Goal: Task Accomplishment & Management: Manage account settings

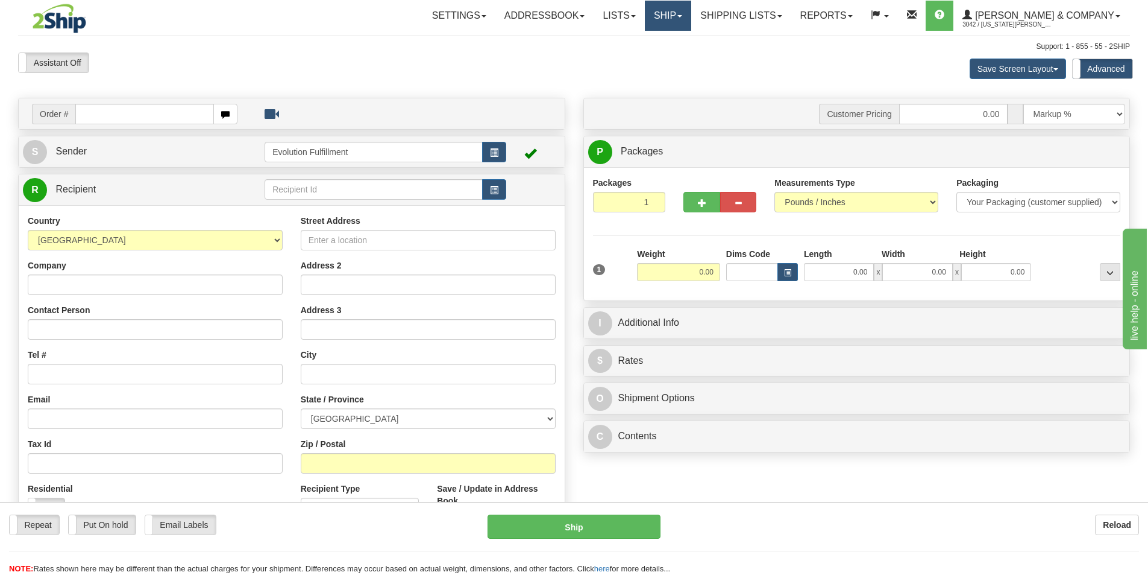
click at [691, 12] on link "Ship" at bounding box center [668, 16] width 46 height 30
click at [679, 57] on span "OnHold / Order Queue" at bounding box center [636, 58] width 85 height 10
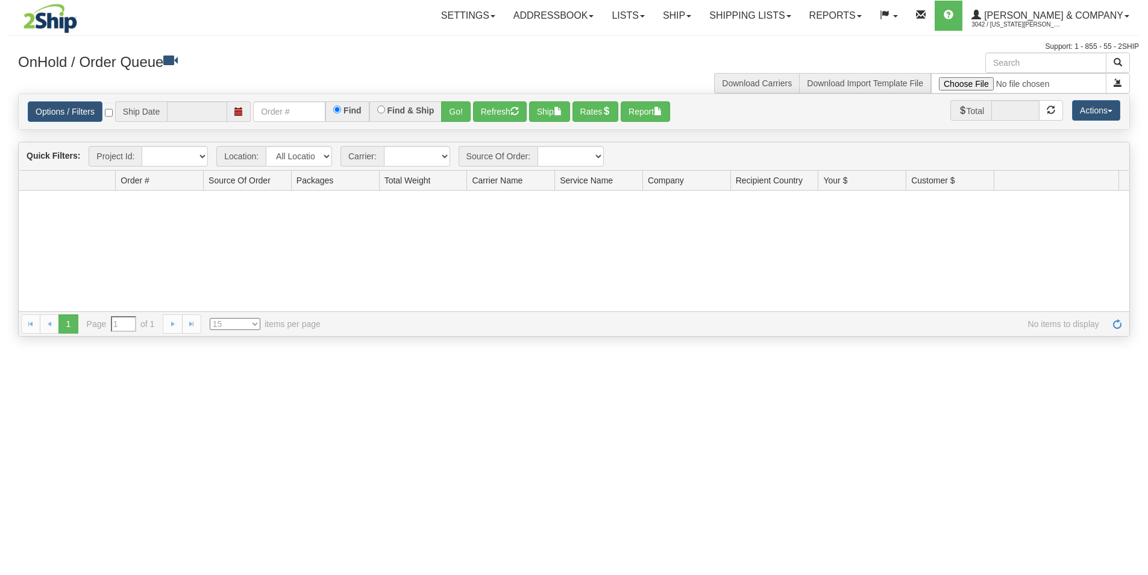
type input "[DATE]"
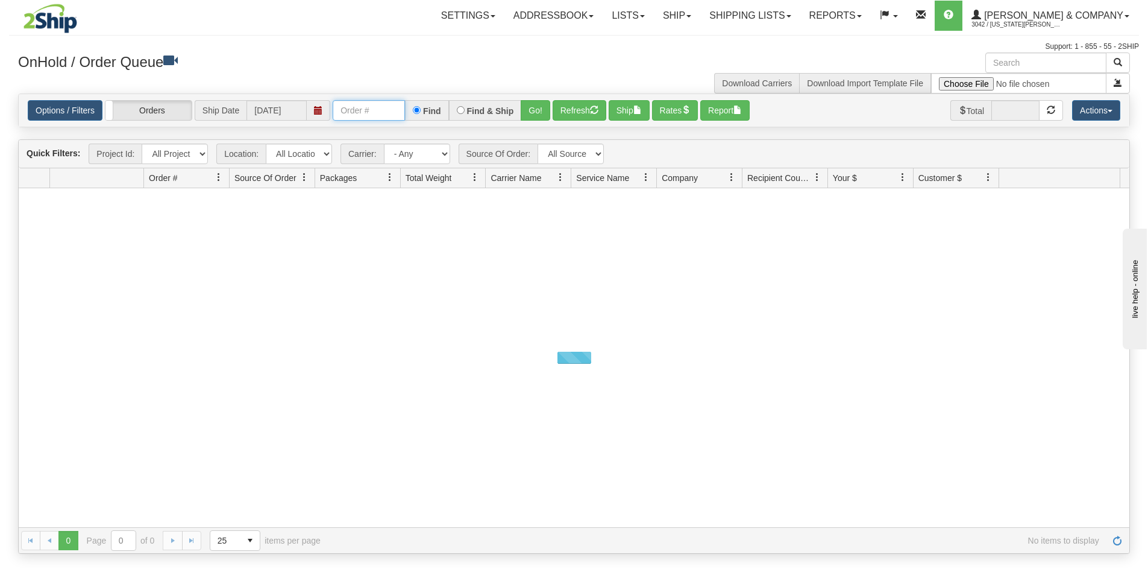
click at [347, 113] on input "text" at bounding box center [369, 110] width 72 height 20
type input "OYATPT-904288"
click at [532, 113] on button "Go!" at bounding box center [536, 110] width 30 height 20
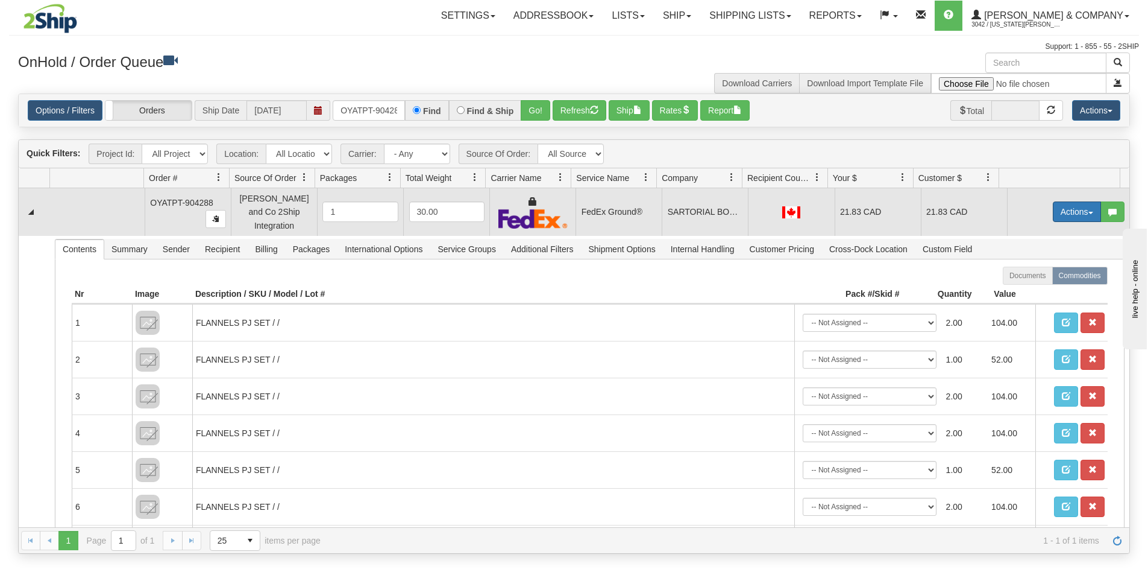
click at [1060, 208] on button "Actions" at bounding box center [1077, 211] width 48 height 20
click at [1025, 277] on span "Ship" at bounding box center [1028, 282] width 25 height 10
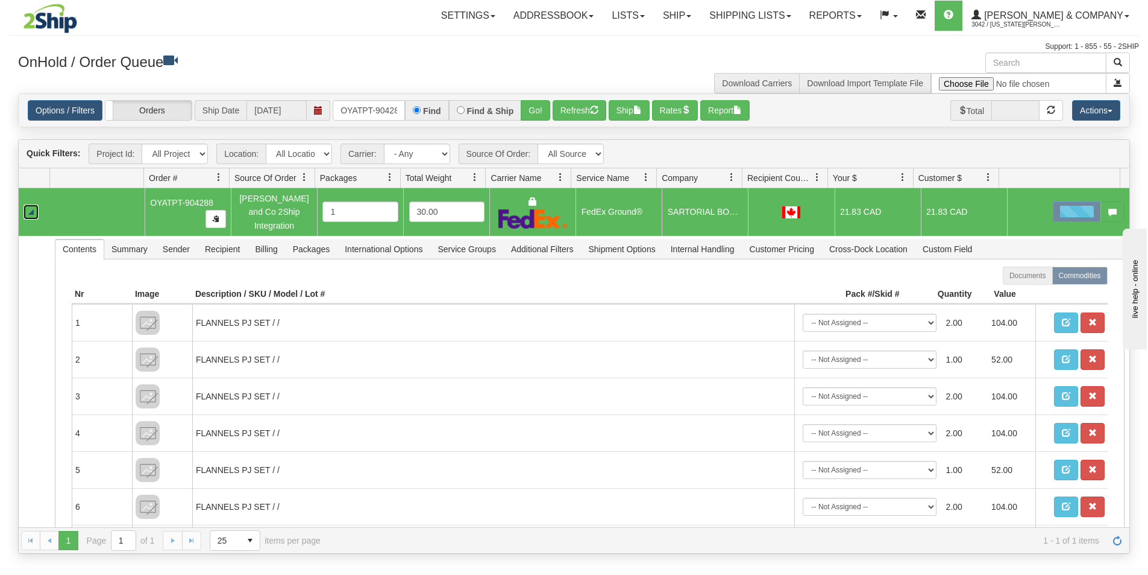
click at [31, 207] on link "Collapse" at bounding box center [31, 211] width 15 height 15
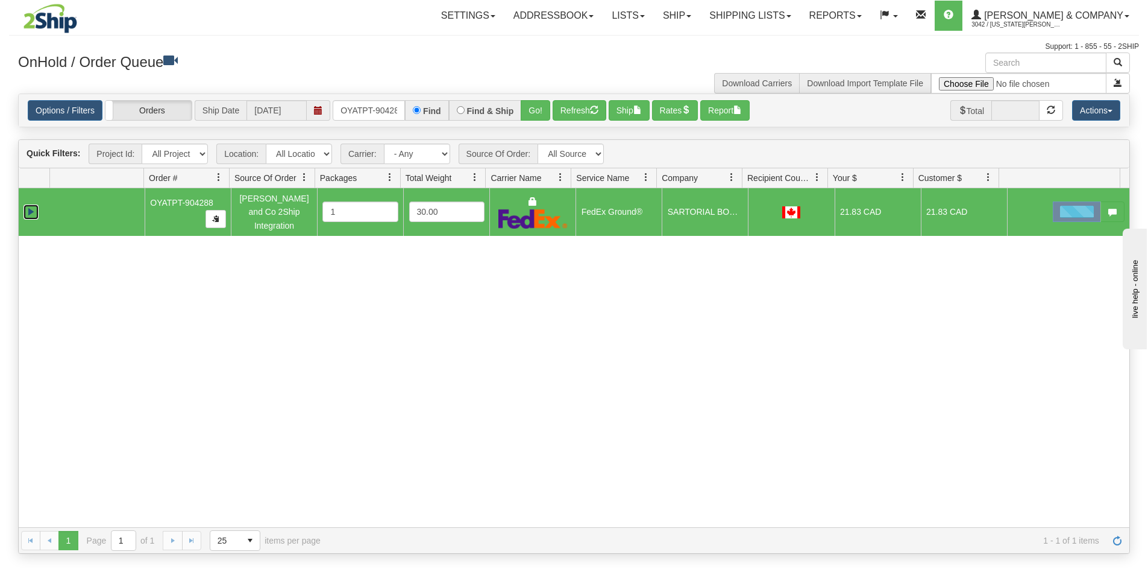
click at [31, 206] on link "Expand" at bounding box center [31, 211] width 15 height 15
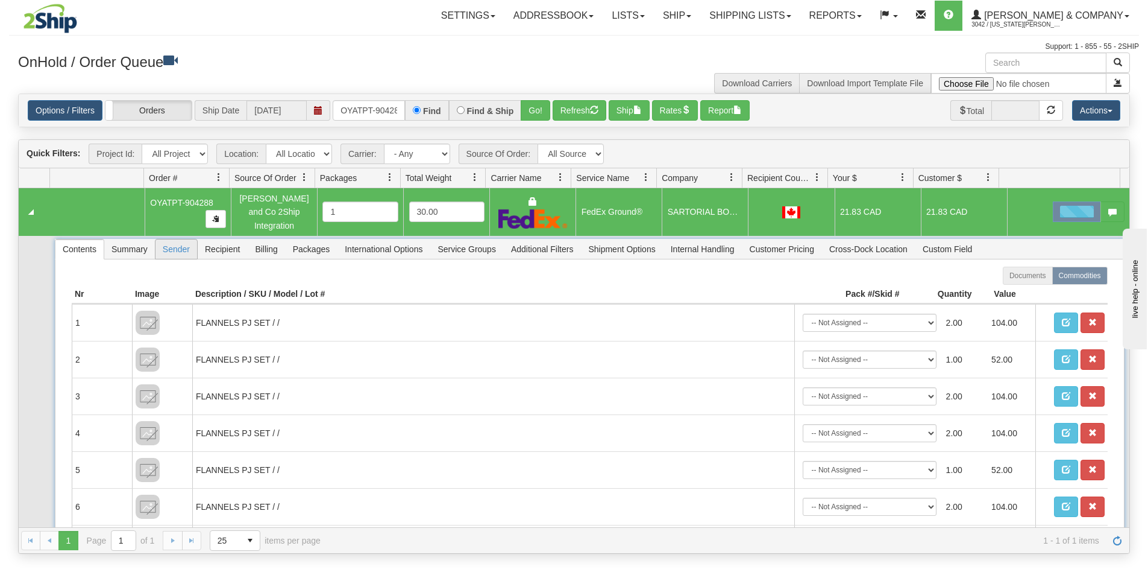
click at [182, 244] on span "Sender" at bounding box center [177, 248] width 42 height 19
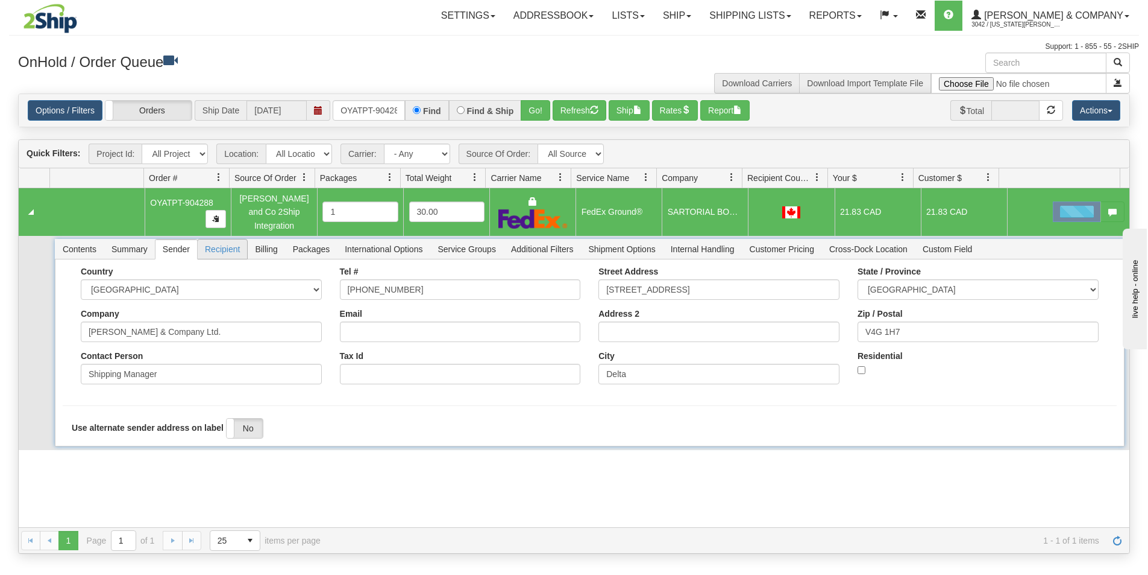
click at [221, 242] on span "Recipient" at bounding box center [222, 248] width 49 height 19
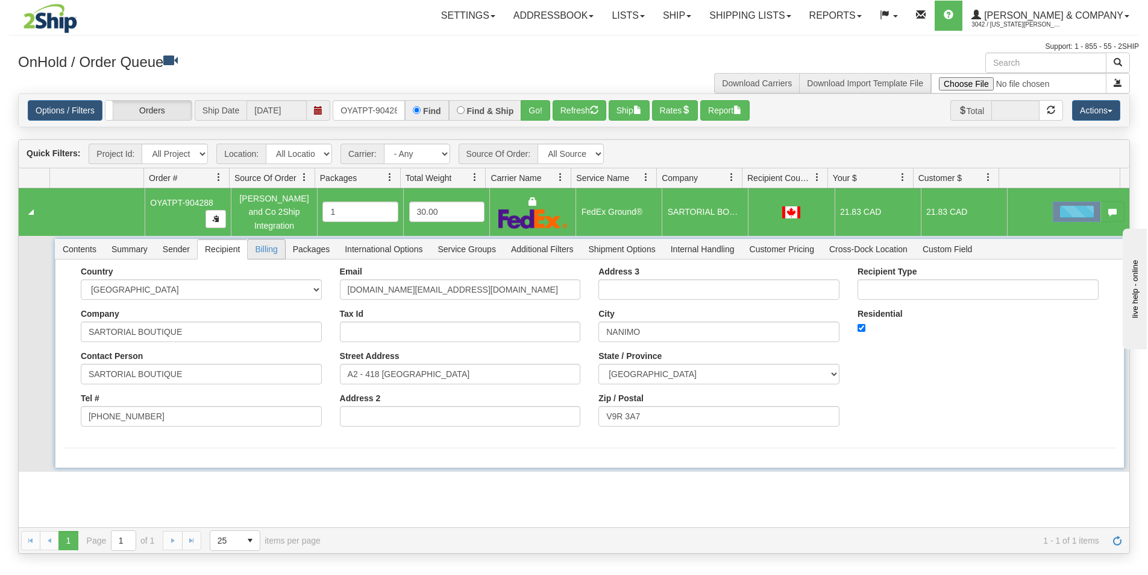
click at [264, 242] on span "Billing" at bounding box center [266, 248] width 37 height 19
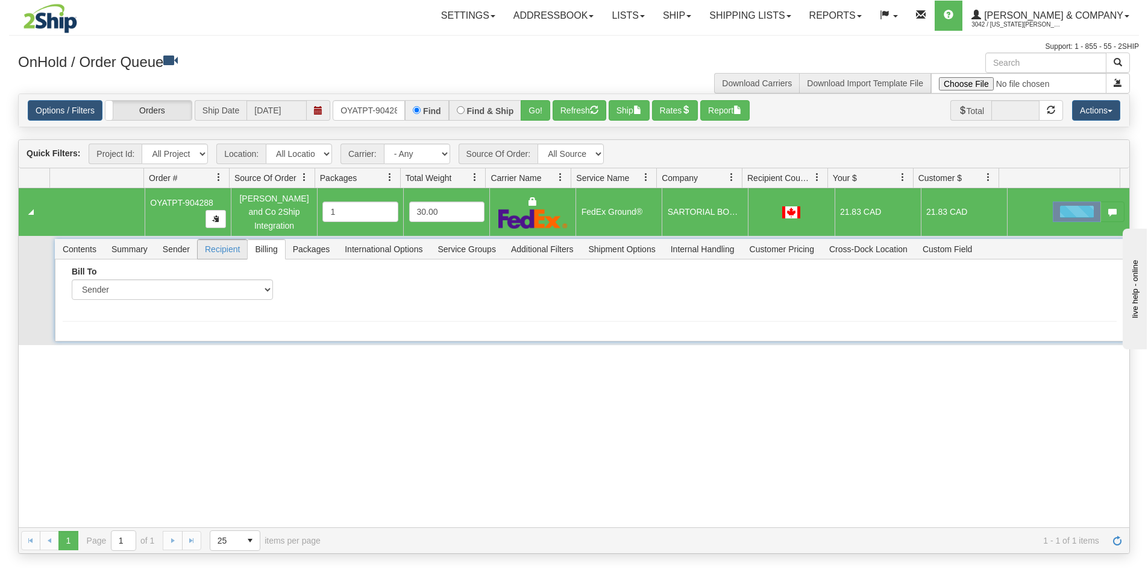
click at [217, 242] on span "Recipient" at bounding box center [222, 248] width 49 height 19
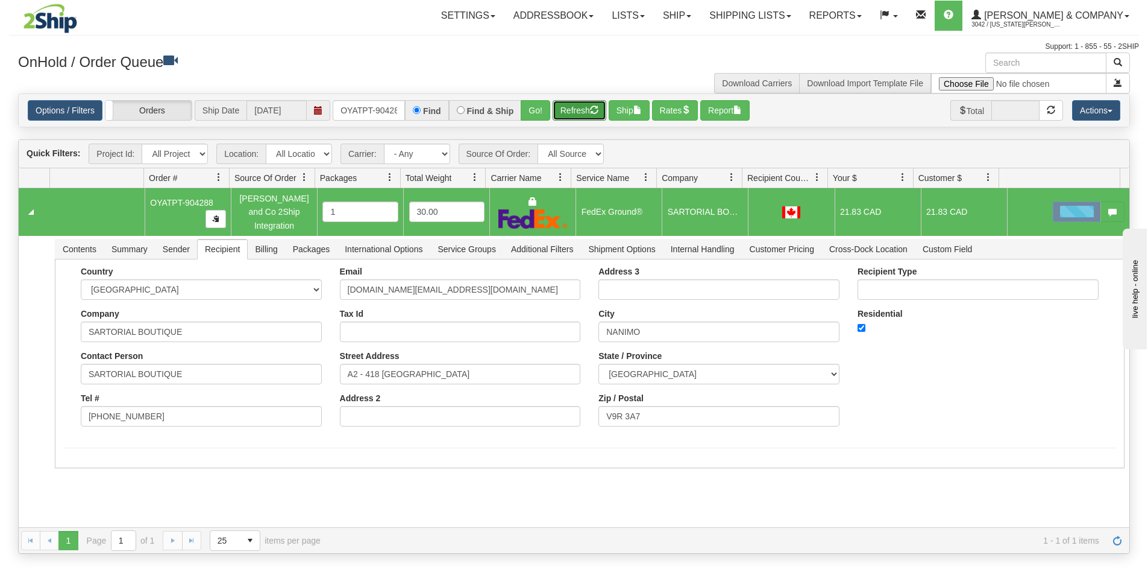
click at [579, 110] on button "Refresh" at bounding box center [580, 110] width 54 height 20
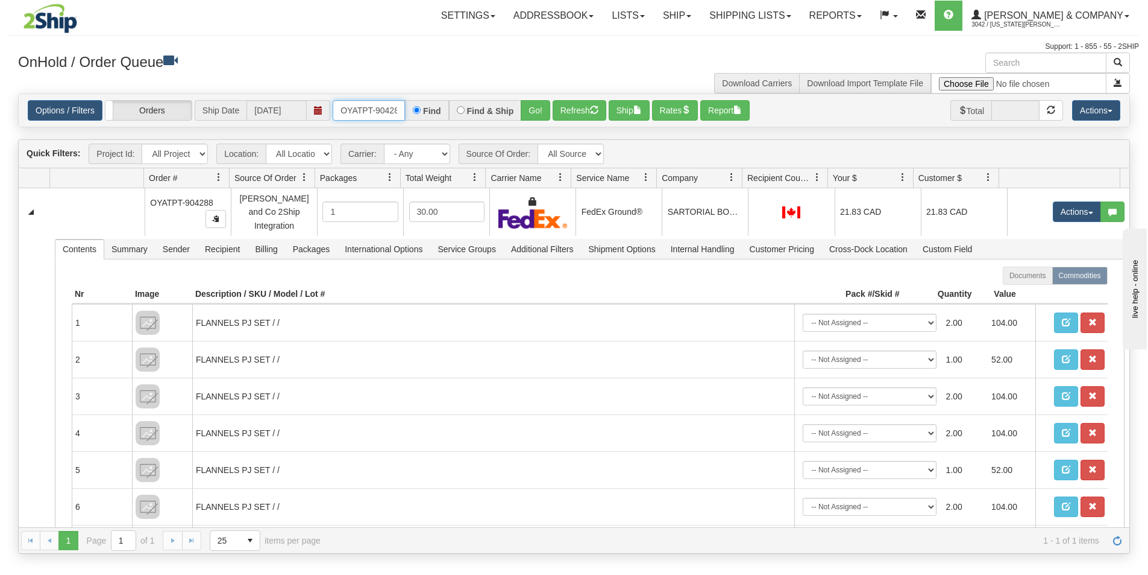
scroll to position [0, 7]
drag, startPoint x: 338, startPoint y: 107, endPoint x: 457, endPoint y: 121, distance: 120.2
click at [457, 121] on div "OYATPT-904288 Find Find & Ship Go!" at bounding box center [442, 110] width 218 height 20
click at [457, 121] on div "Find & Ship" at bounding box center [485, 110] width 73 height 20
drag, startPoint x: 341, startPoint y: 106, endPoint x: 417, endPoint y: 119, distance: 77.6
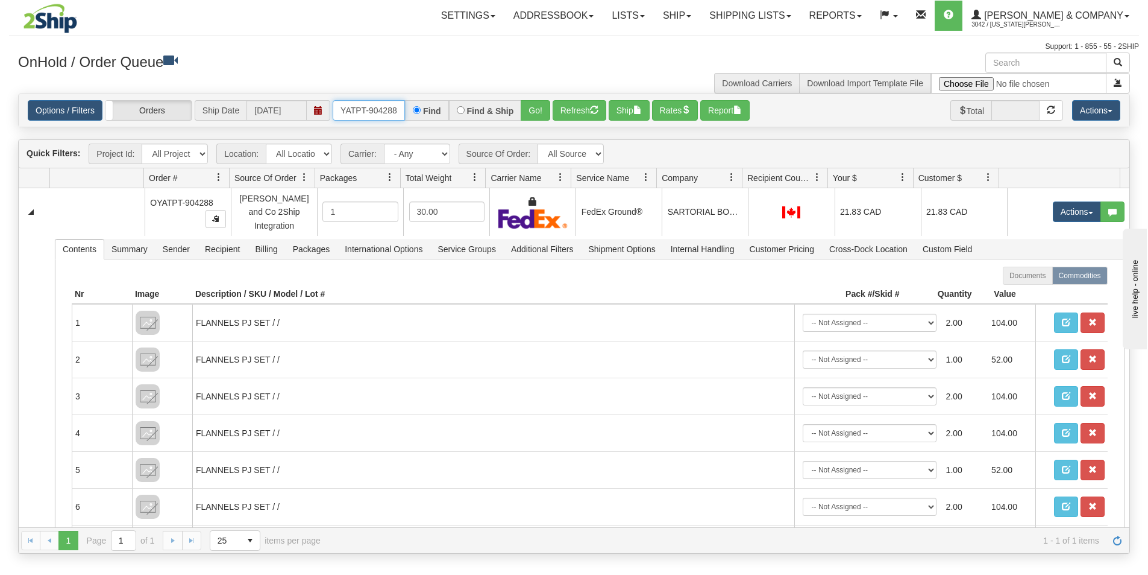
click at [417, 119] on div "OYATPT-904288 Find Find & Ship Go!" at bounding box center [442, 110] width 218 height 20
type input "OYATPT-904284"
click at [525, 112] on button "Go!" at bounding box center [536, 110] width 30 height 20
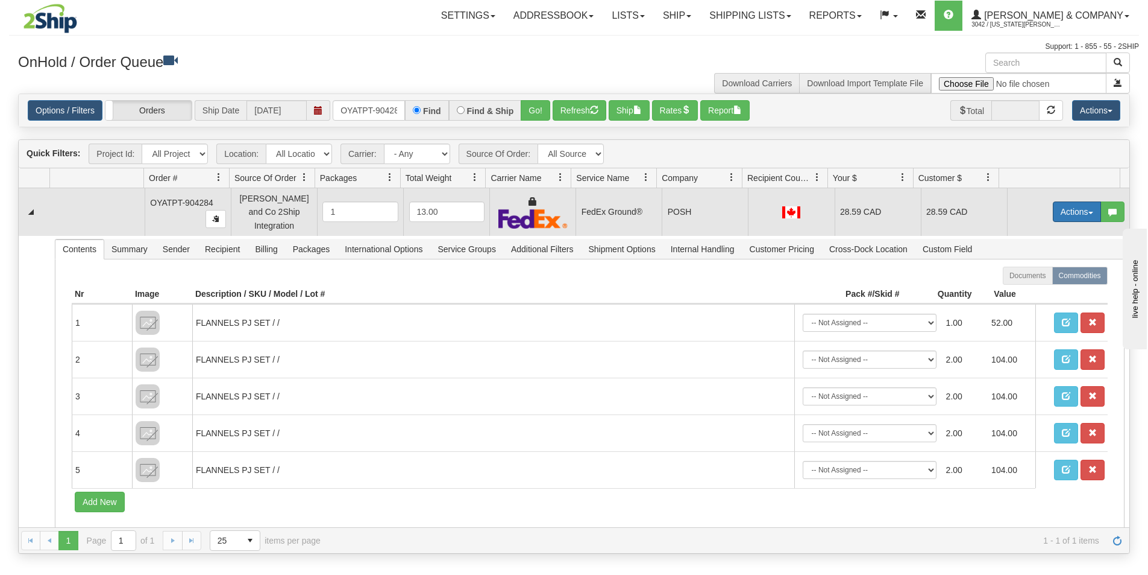
click at [1059, 206] on button "Actions" at bounding box center [1077, 211] width 48 height 20
click at [1027, 278] on span "Ship" at bounding box center [1028, 282] width 25 height 10
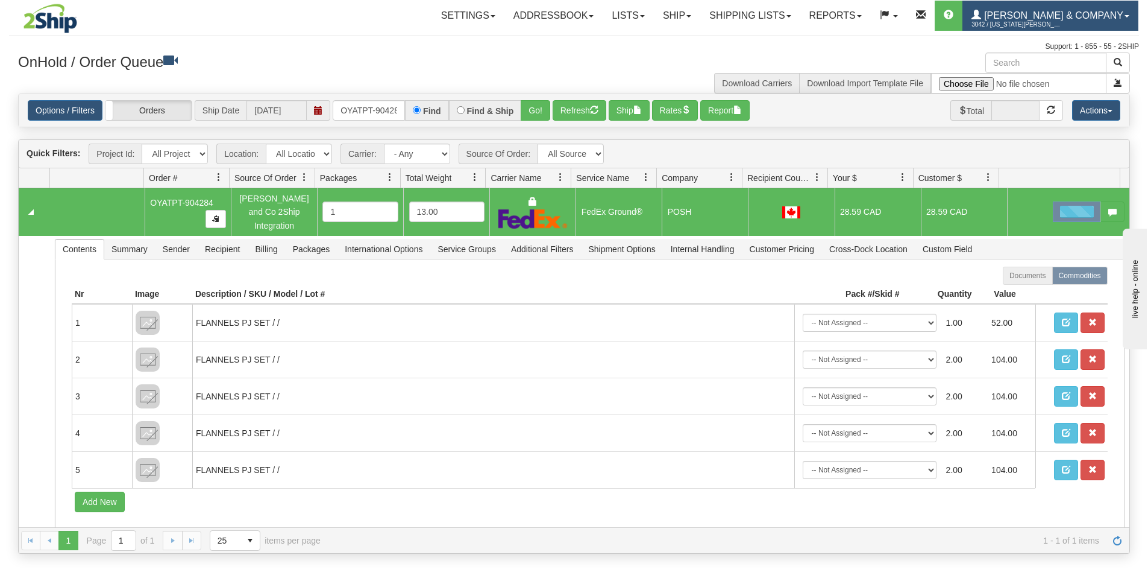
click at [1062, 28] on span "3042 / [US_STATE][PERSON_NAME]" at bounding box center [1017, 25] width 90 height 12
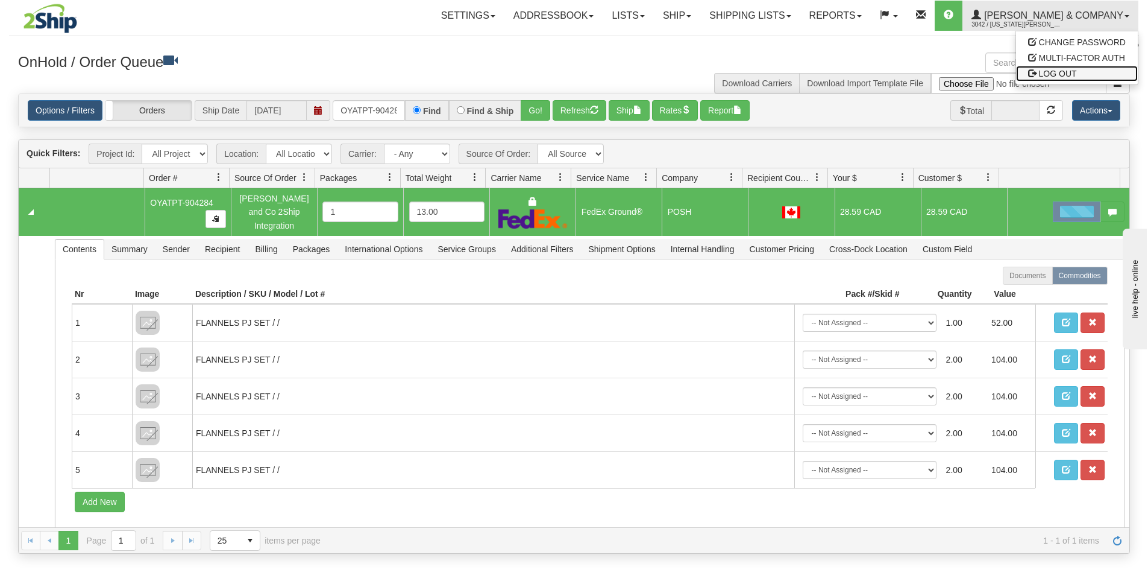
click at [1053, 74] on span "LOG OUT" at bounding box center [1058, 74] width 38 height 10
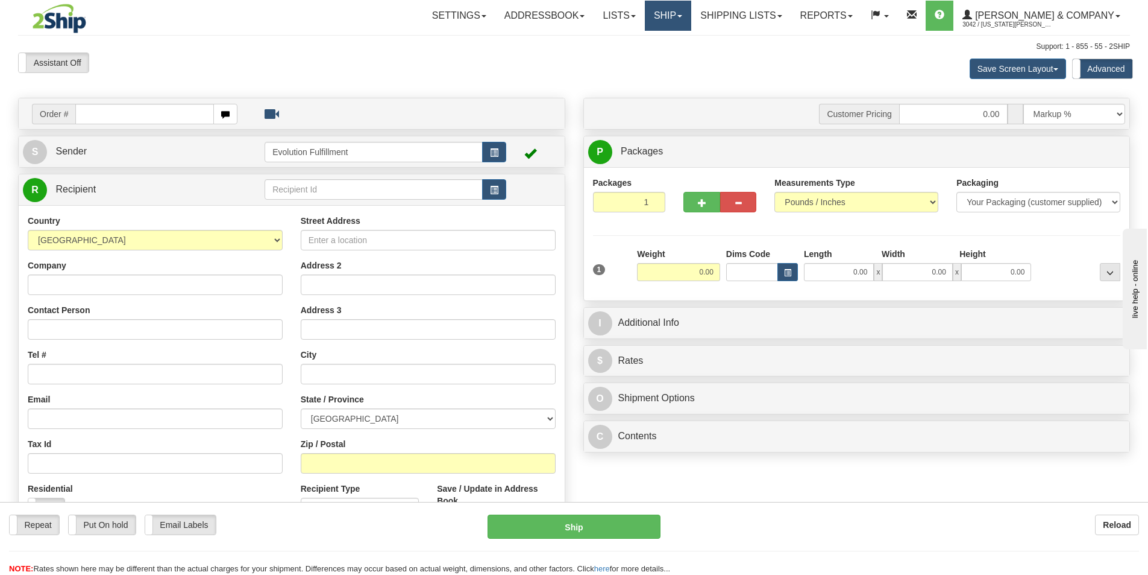
click at [691, 20] on link "Ship" at bounding box center [668, 16] width 46 height 30
click at [679, 61] on span "OnHold / Order Queue" at bounding box center [636, 58] width 85 height 10
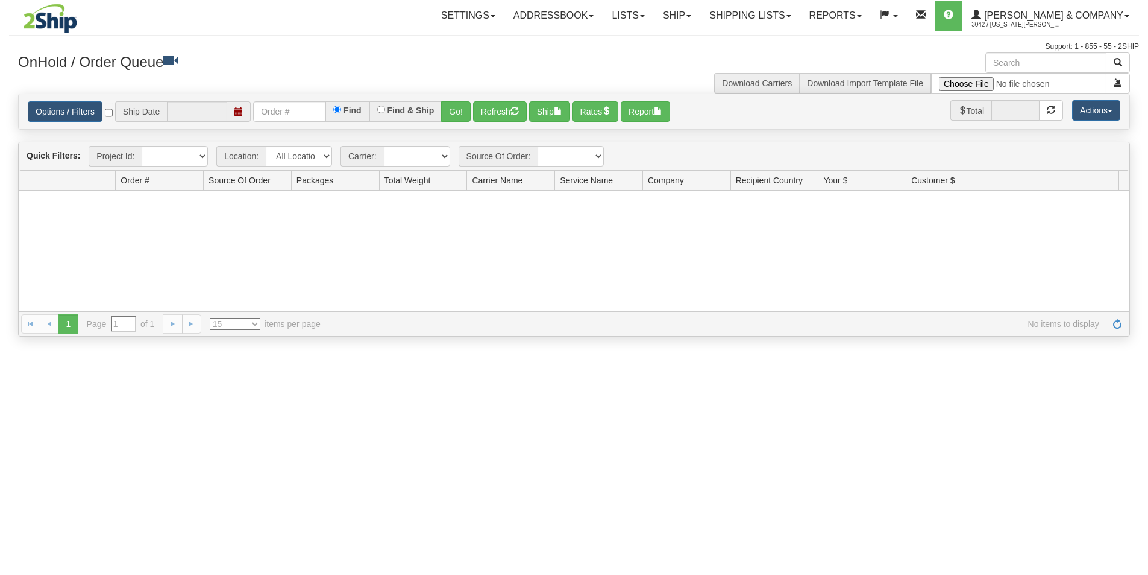
type input "[DATE]"
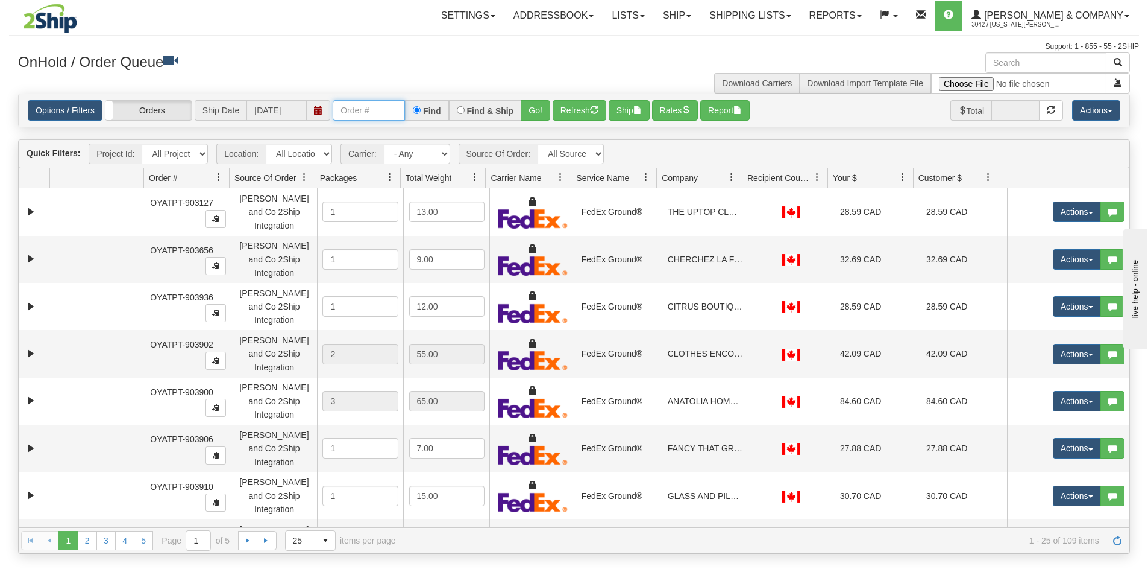
click at [346, 112] on input "text" at bounding box center [369, 110] width 72 height 20
click at [531, 116] on button "Go!" at bounding box center [536, 110] width 30 height 20
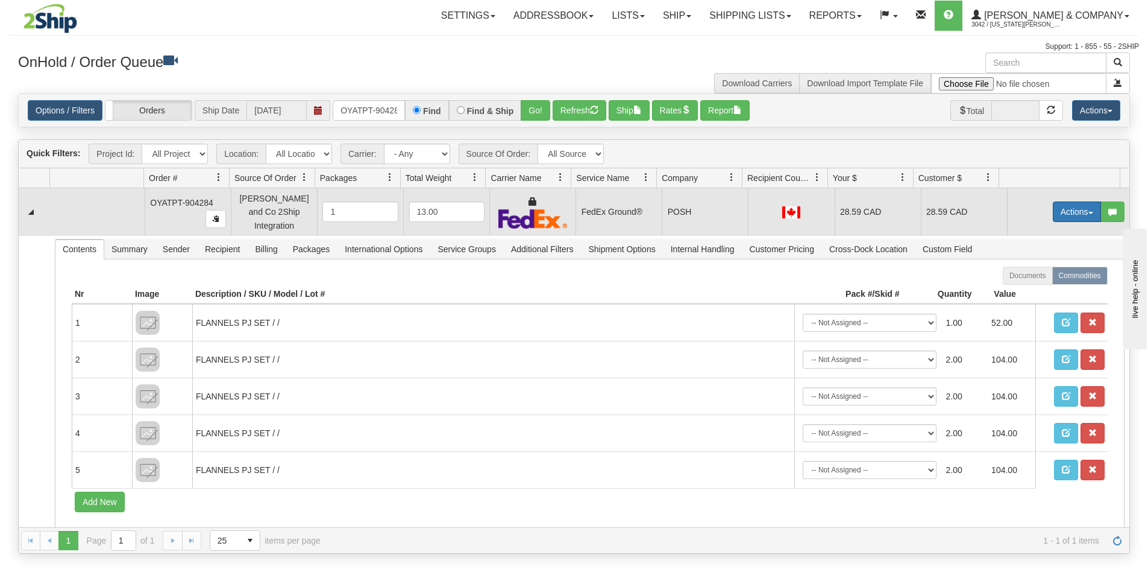
click at [1071, 204] on button "Actions" at bounding box center [1077, 211] width 48 height 20
click at [1031, 279] on link "Ship" at bounding box center [1052, 282] width 96 height 16
drag, startPoint x: 340, startPoint y: 111, endPoint x: 434, endPoint y: 120, distance: 94.5
click at [434, 120] on div "OYATPT-904284 Find Find & Ship Go!" at bounding box center [442, 110] width 218 height 20
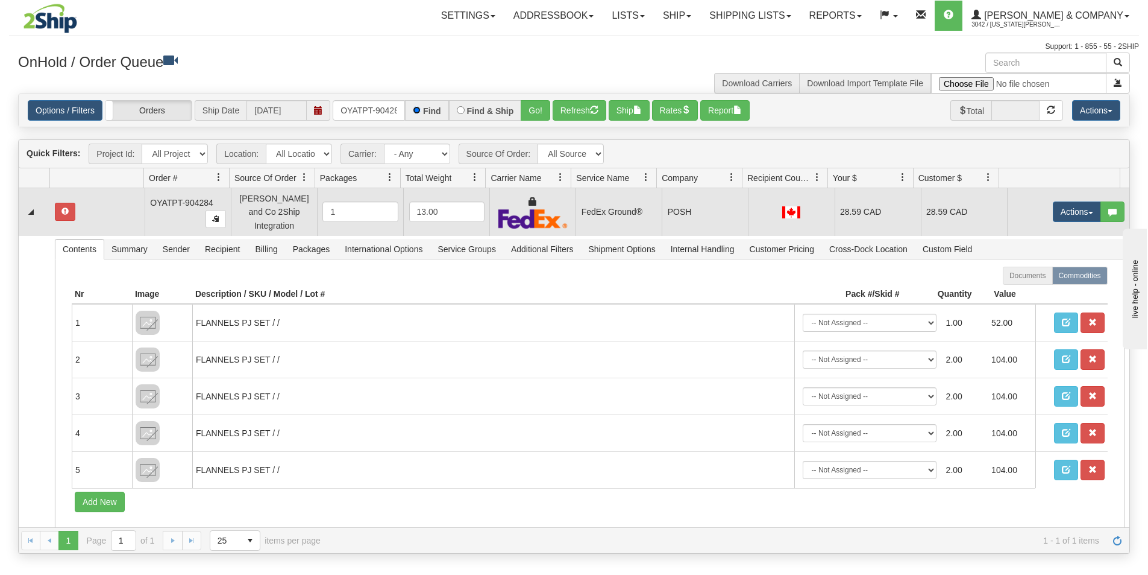
scroll to position [0, 0]
click at [532, 110] on button "Go!" at bounding box center [536, 110] width 30 height 20
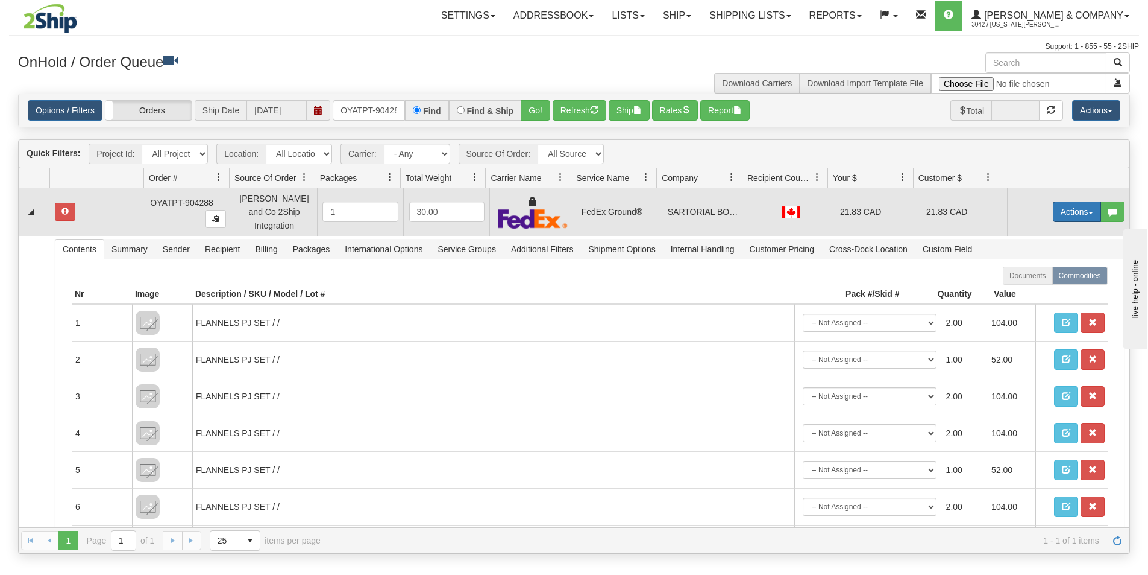
click at [1068, 207] on button "Actions" at bounding box center [1077, 211] width 48 height 20
click at [1019, 277] on span "Ship" at bounding box center [1028, 282] width 25 height 10
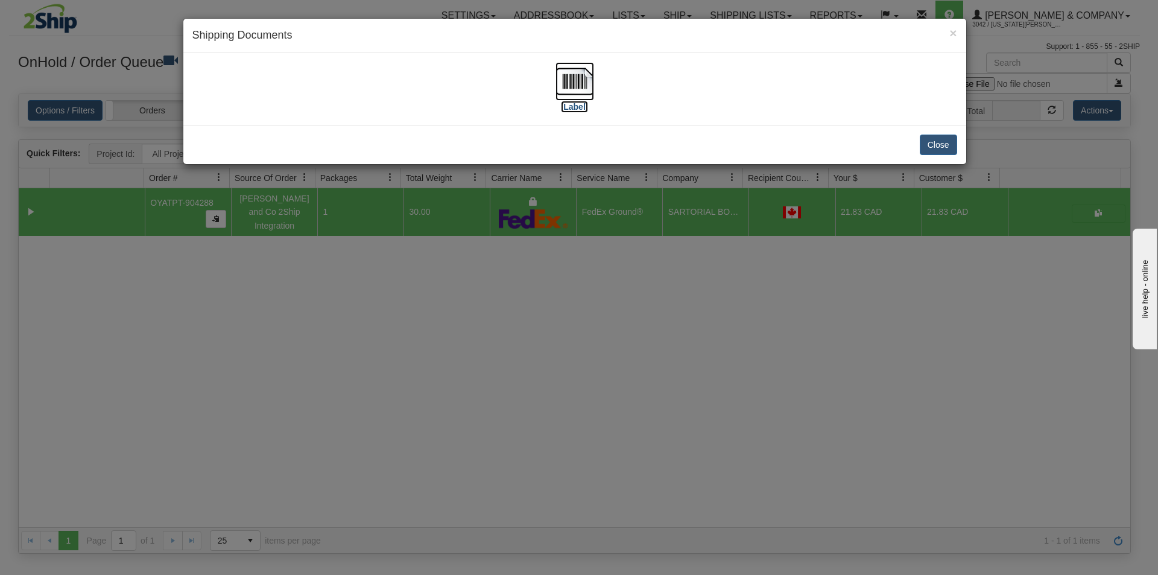
click at [591, 85] on img at bounding box center [574, 81] width 39 height 39
click at [536, 324] on div "× Shipping Documents [Label] Close" at bounding box center [579, 287] width 1158 height 575
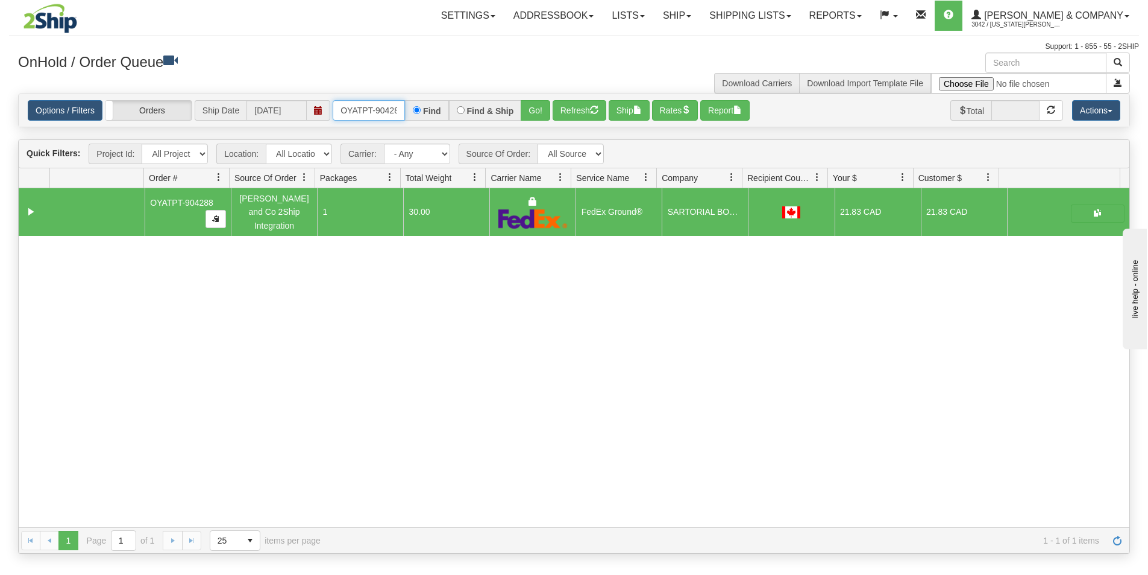
scroll to position [0, 7]
drag, startPoint x: 335, startPoint y: 107, endPoint x: 412, endPoint y: 109, distance: 76.6
click at [411, 110] on div "OYATPT-904288 Find Find & Ship Go!" at bounding box center [442, 110] width 218 height 20
click at [535, 106] on button "Go!" at bounding box center [536, 110] width 30 height 20
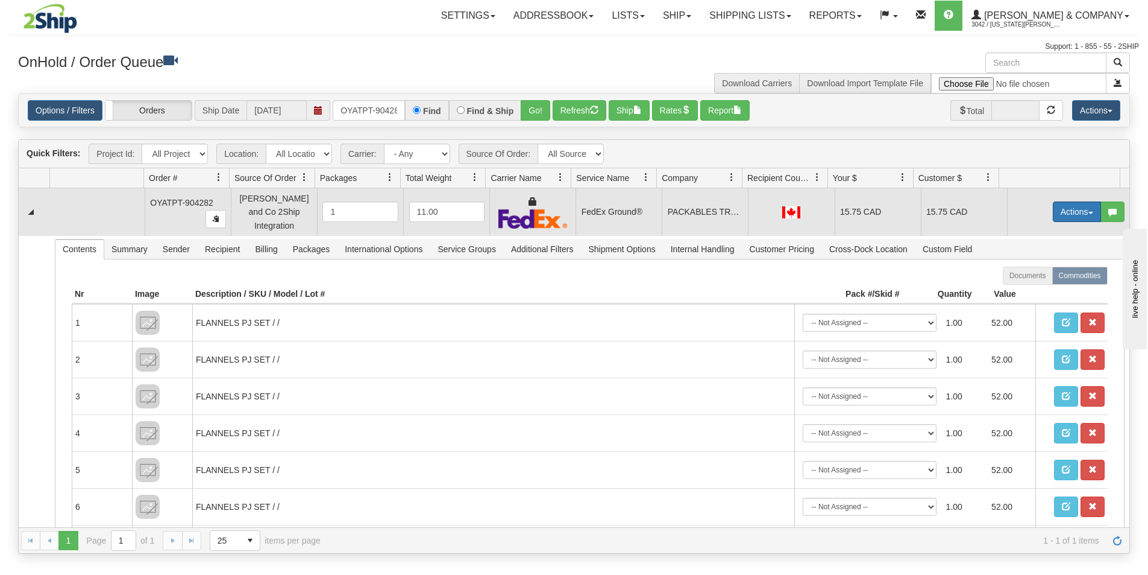
click at [1060, 208] on button "Actions" at bounding box center [1077, 211] width 48 height 20
click at [1023, 277] on span "Ship" at bounding box center [1028, 282] width 25 height 10
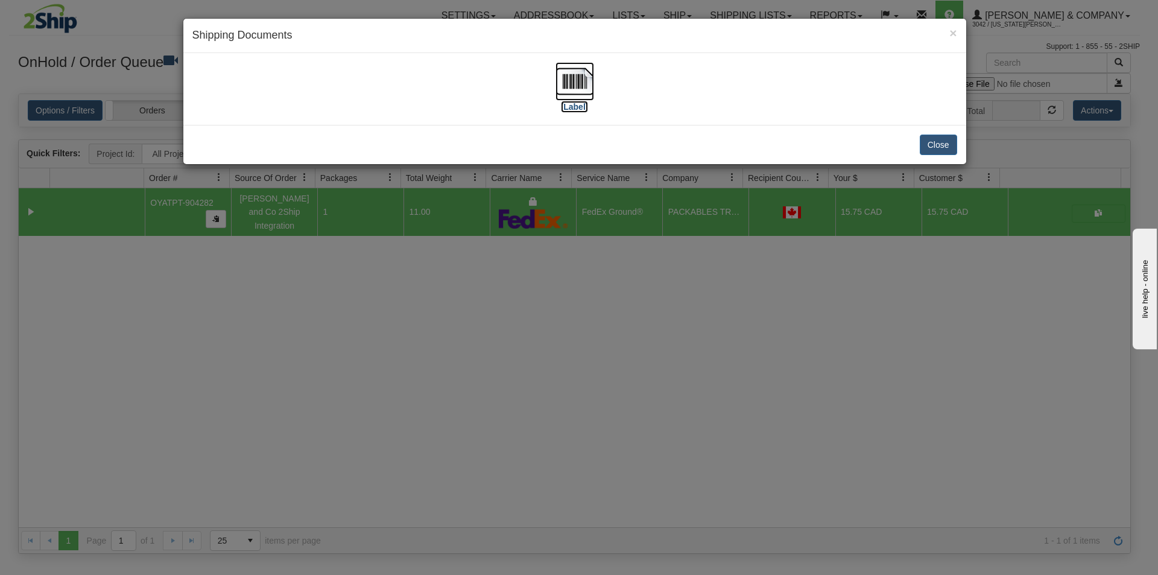
click at [576, 84] on img at bounding box center [574, 81] width 39 height 39
click at [687, 388] on div "× Shipping Documents [Label] Close" at bounding box center [579, 287] width 1158 height 575
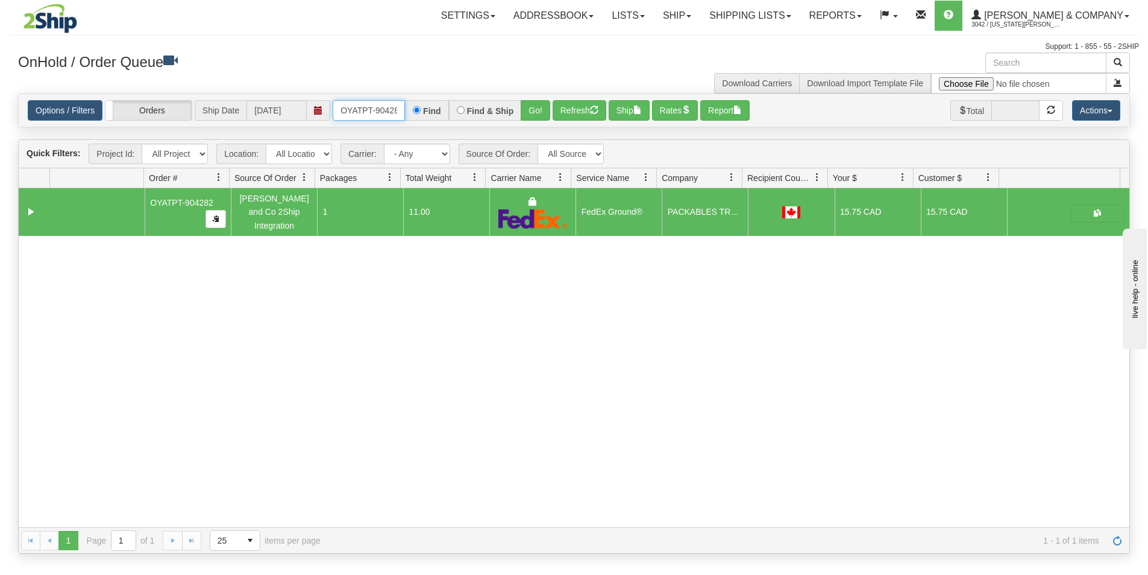
scroll to position [0, 7]
drag, startPoint x: 338, startPoint y: 105, endPoint x: 421, endPoint y: 118, distance: 83.6
click at [421, 118] on div "OYATPT-904282 Find Find & Ship Go!" at bounding box center [442, 110] width 218 height 20
type input "OYATPT-904284"
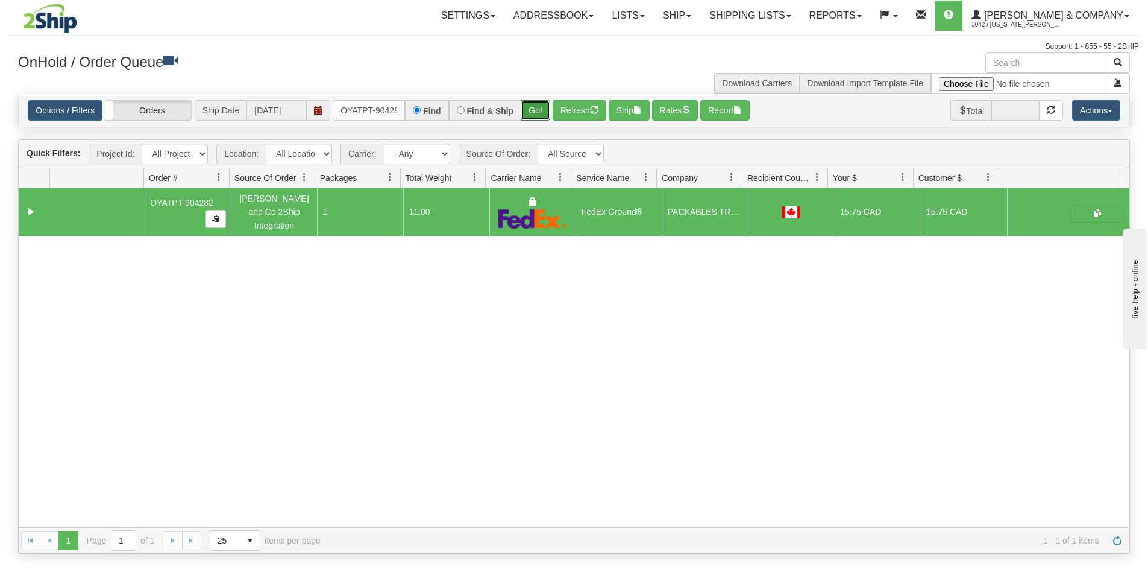
click at [528, 114] on button "Go!" at bounding box center [536, 110] width 30 height 20
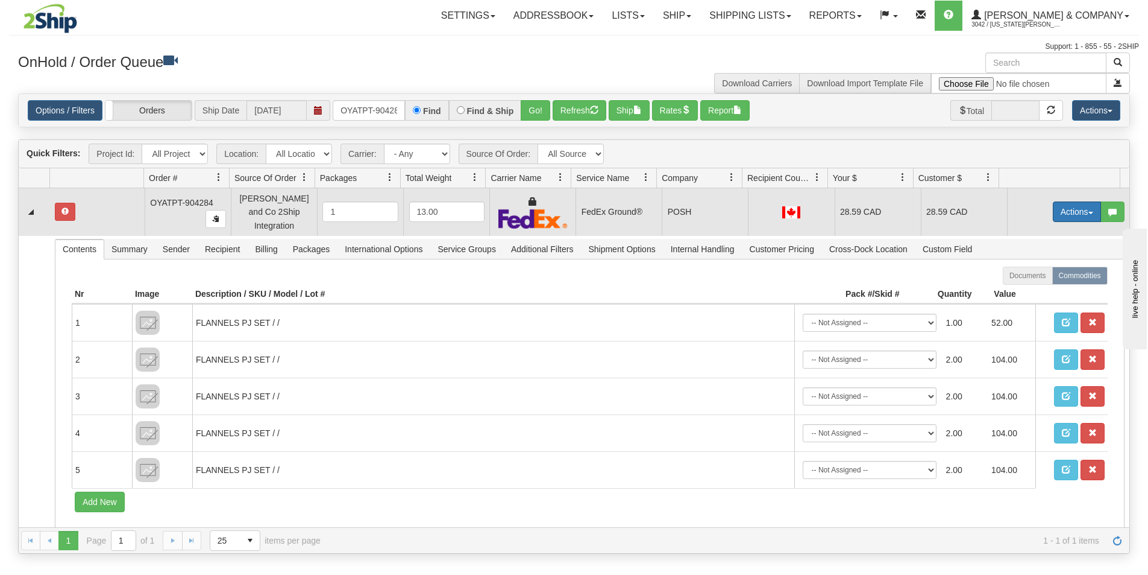
click at [1054, 209] on button "Actions" at bounding box center [1077, 211] width 48 height 20
click at [1018, 277] on span "Ship" at bounding box center [1028, 282] width 25 height 10
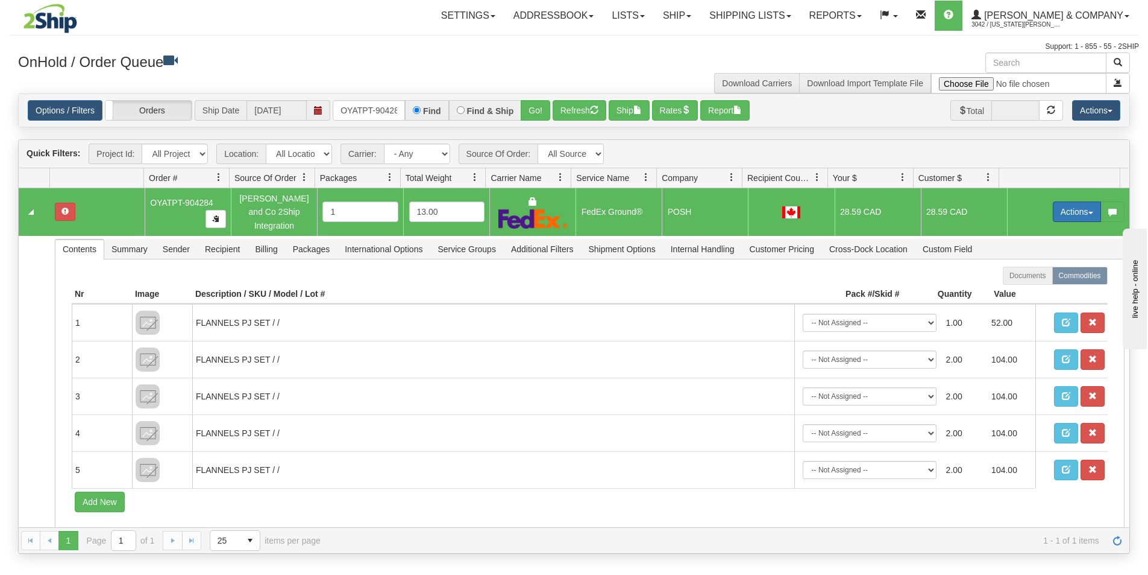
click at [1076, 206] on button "Actions" at bounding box center [1077, 211] width 48 height 20
click at [1028, 277] on span "Ship" at bounding box center [1028, 282] width 25 height 10
click at [579, 107] on button "Refresh" at bounding box center [580, 110] width 54 height 20
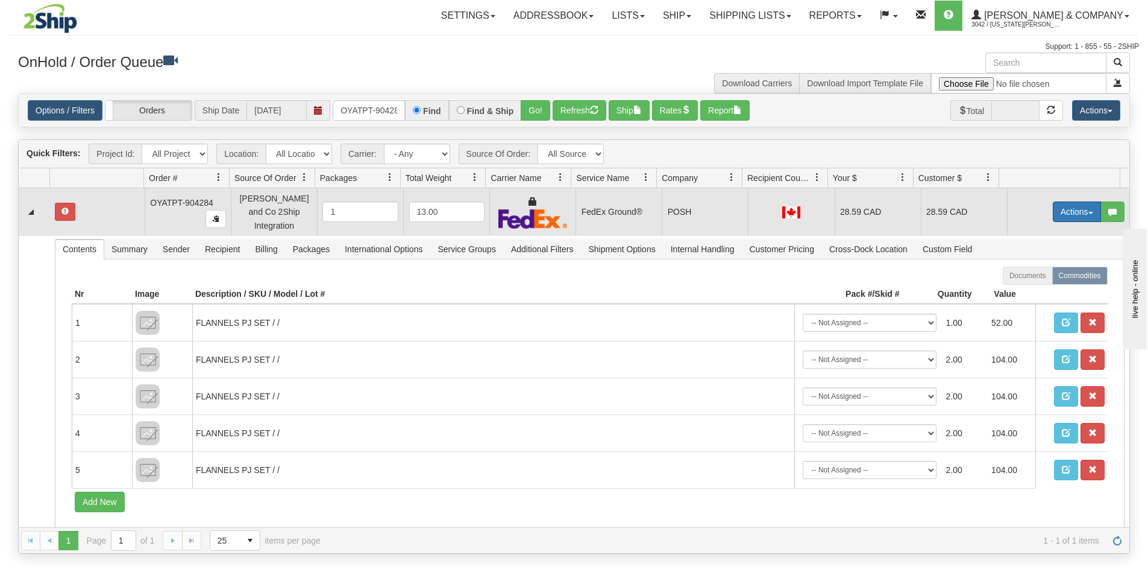
click at [1063, 211] on button "Actions" at bounding box center [1077, 211] width 48 height 20
click at [1022, 278] on span "Ship" at bounding box center [1028, 282] width 25 height 10
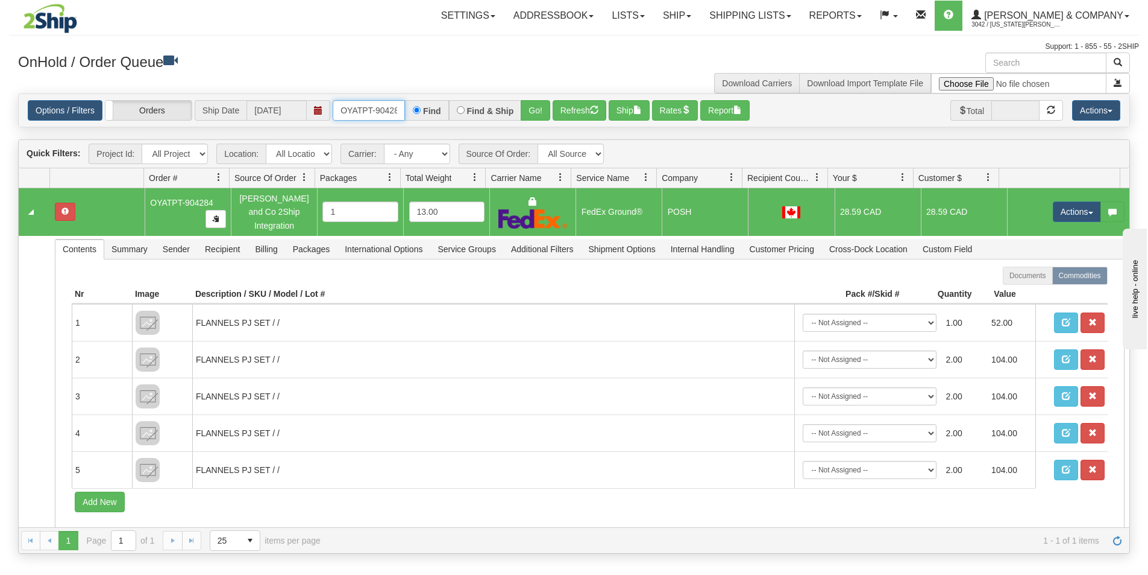
scroll to position [0, 7]
drag, startPoint x: 341, startPoint y: 113, endPoint x: 496, endPoint y: 139, distance: 157.1
click at [496, 139] on div "Is equal to Is not equal to Contains Does not contains CAD USD EUR ZAR [PERSON_…" at bounding box center [574, 323] width 1130 height 460
click at [531, 117] on button "Go!" at bounding box center [536, 110] width 30 height 20
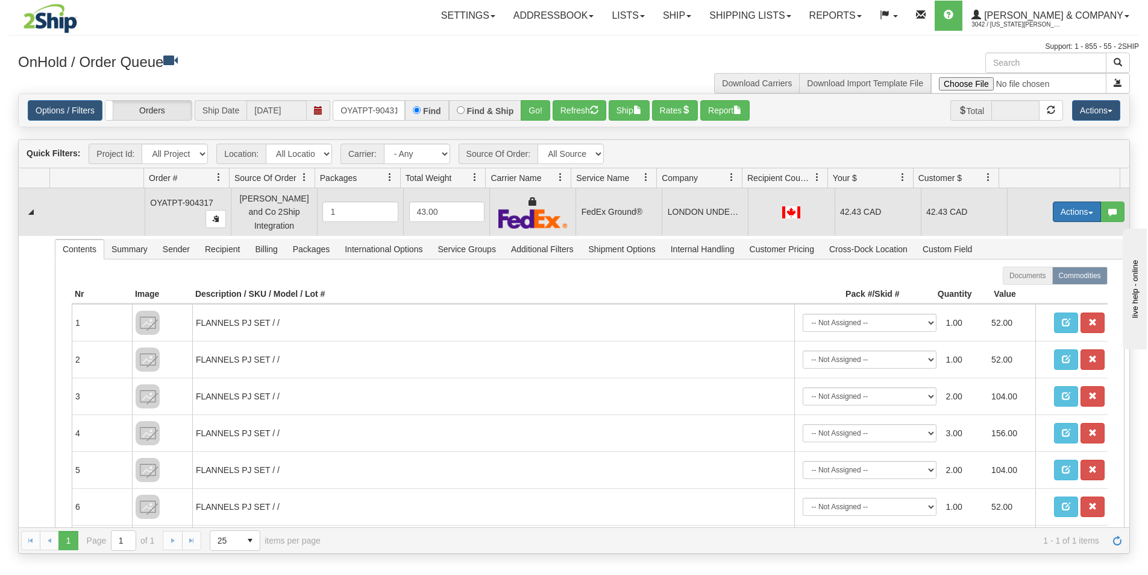
click at [1055, 209] on button "Actions" at bounding box center [1077, 211] width 48 height 20
click at [1027, 277] on span "Ship" at bounding box center [1028, 282] width 25 height 10
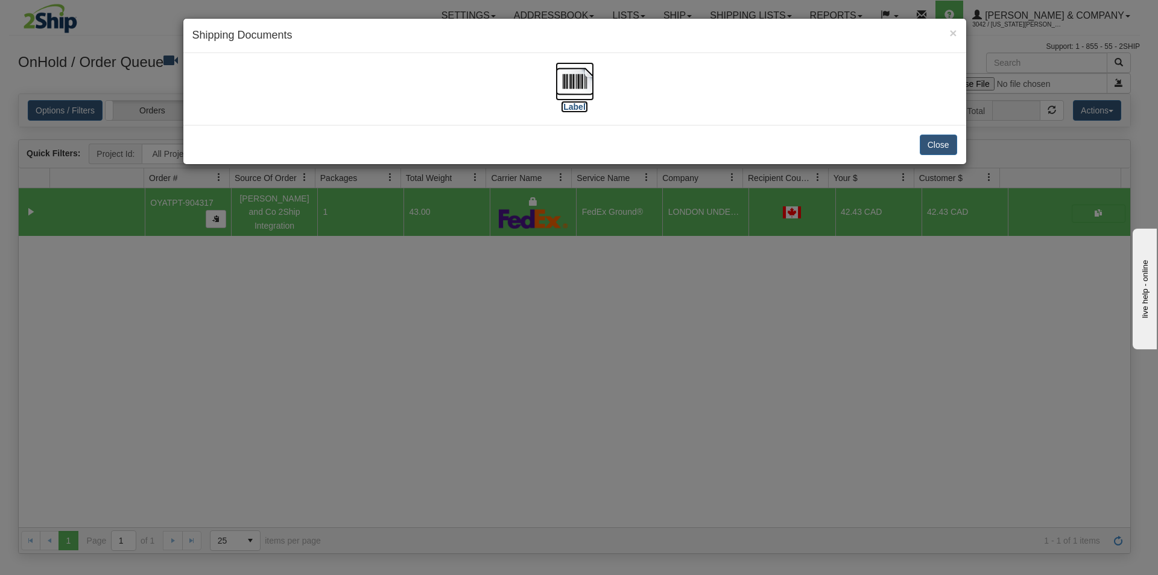
click at [574, 90] on img at bounding box center [574, 81] width 39 height 39
click at [462, 256] on div "× Shipping Documents [Label] Close" at bounding box center [579, 287] width 1158 height 575
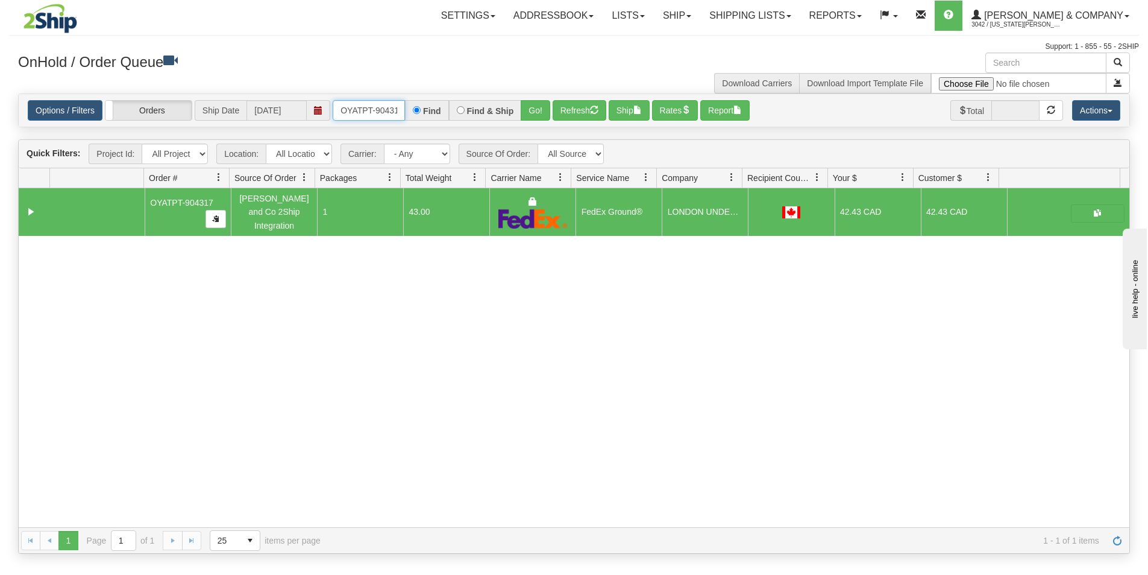
scroll to position [0, 7]
drag, startPoint x: 340, startPoint y: 110, endPoint x: 428, endPoint y: 115, distance: 88.2
click at [428, 115] on div "OYATPT-904317 Find Find & Ship Go!" at bounding box center [442, 110] width 218 height 20
click at [532, 119] on button "Go!" at bounding box center [536, 110] width 30 height 20
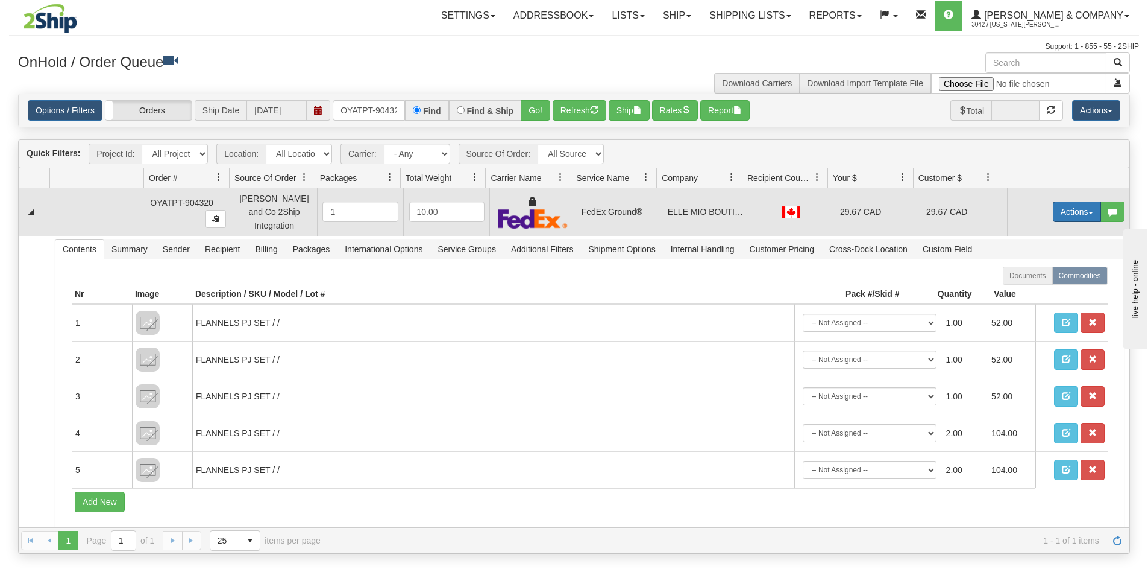
click at [1053, 210] on button "Actions" at bounding box center [1077, 211] width 48 height 20
click at [1019, 279] on span "Ship" at bounding box center [1028, 282] width 25 height 10
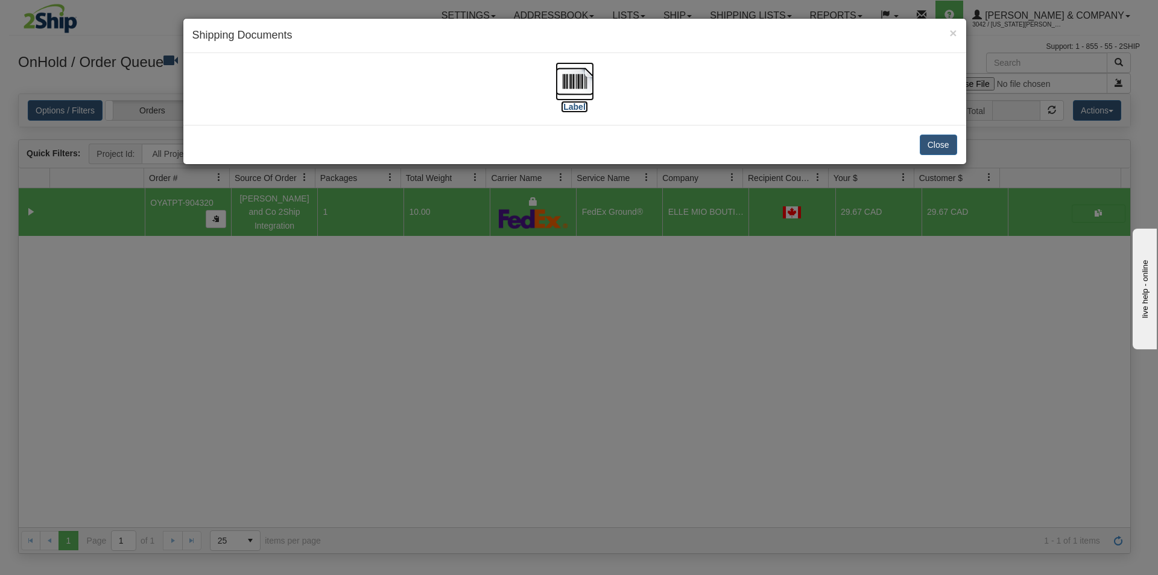
click at [581, 74] on img at bounding box center [574, 81] width 39 height 39
drag, startPoint x: 454, startPoint y: 378, endPoint x: 417, endPoint y: 248, distance: 135.5
click at [454, 377] on div "× Shipping Documents [Label] Close" at bounding box center [579, 287] width 1158 height 575
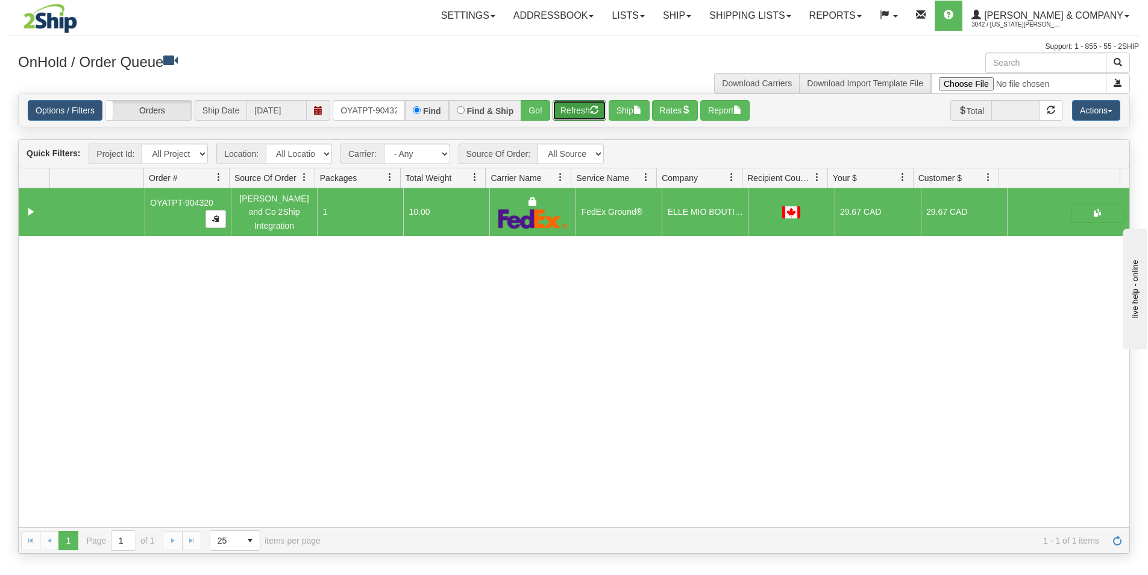
click at [589, 116] on button "Refresh" at bounding box center [580, 110] width 54 height 20
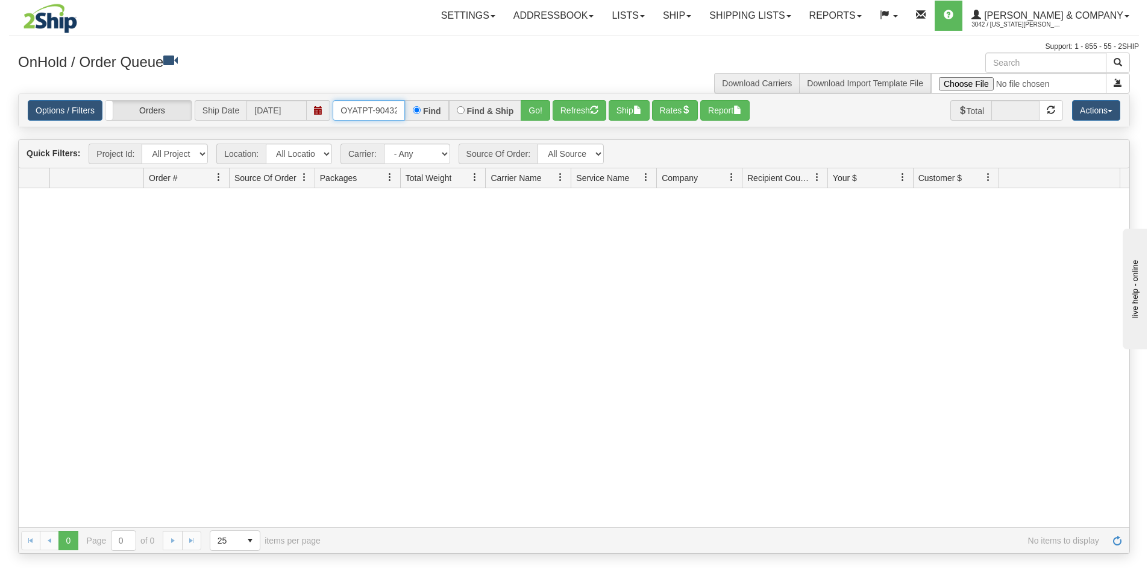
scroll to position [0, 7]
drag, startPoint x: 341, startPoint y: 107, endPoint x: 430, endPoint y: 111, distance: 88.7
click at [430, 111] on div "OYATPT-904320 Find Find & Ship Go!" at bounding box center [442, 110] width 218 height 20
click at [537, 115] on button "Go!" at bounding box center [536, 110] width 30 height 20
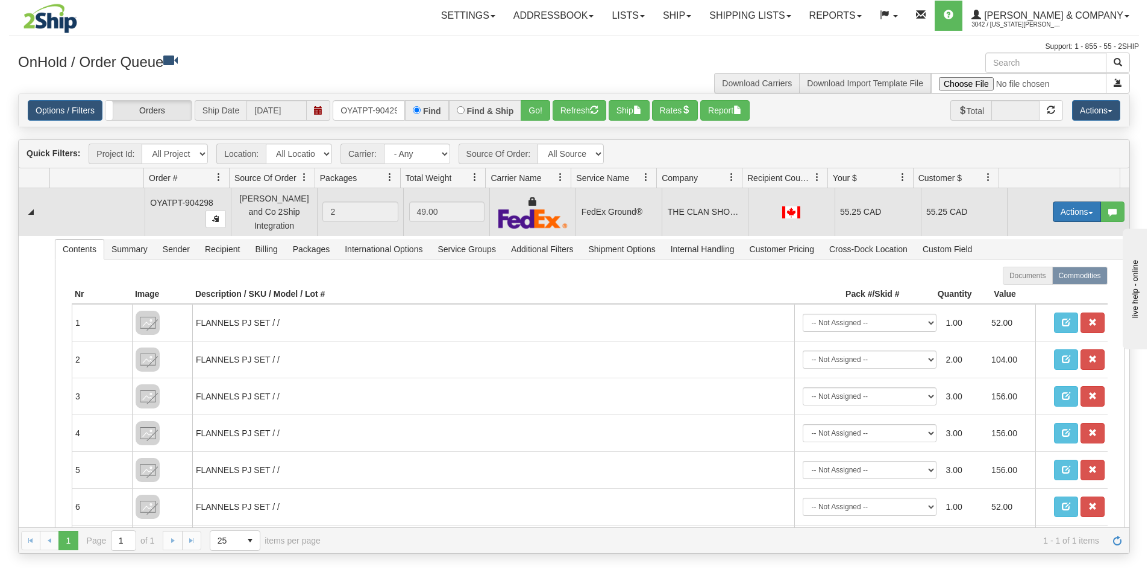
click at [1060, 207] on button "Actions" at bounding box center [1077, 211] width 48 height 20
click at [1016, 277] on span "Ship" at bounding box center [1028, 282] width 25 height 10
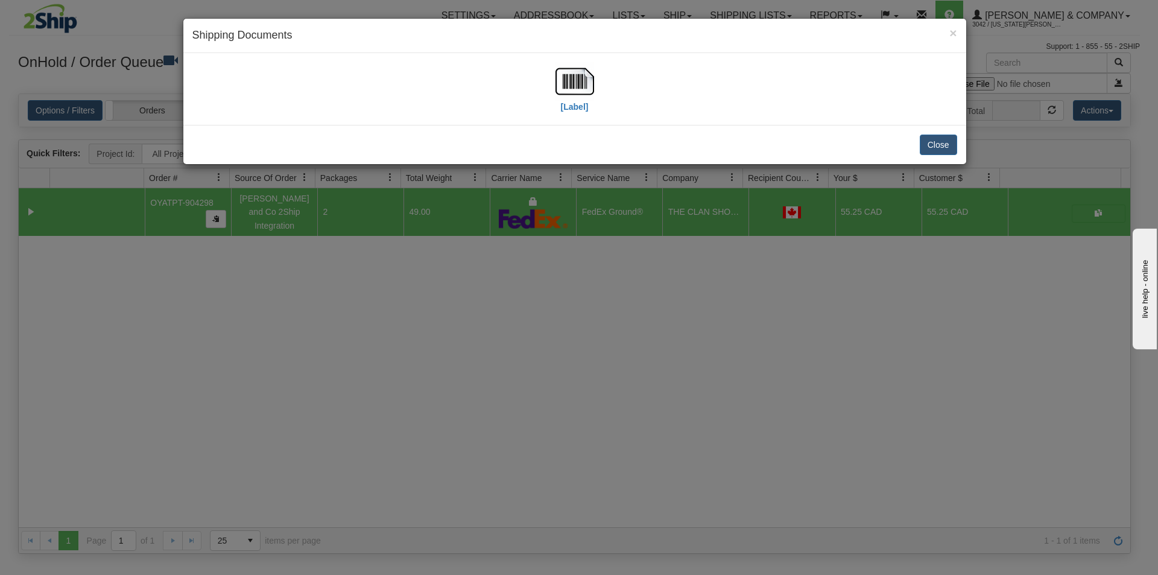
click at [550, 80] on div "[Label]" at bounding box center [574, 89] width 764 height 54
click at [559, 81] on img at bounding box center [574, 81] width 39 height 39
click at [644, 403] on div "× Shipping Documents [Label] Close" at bounding box center [579, 287] width 1158 height 575
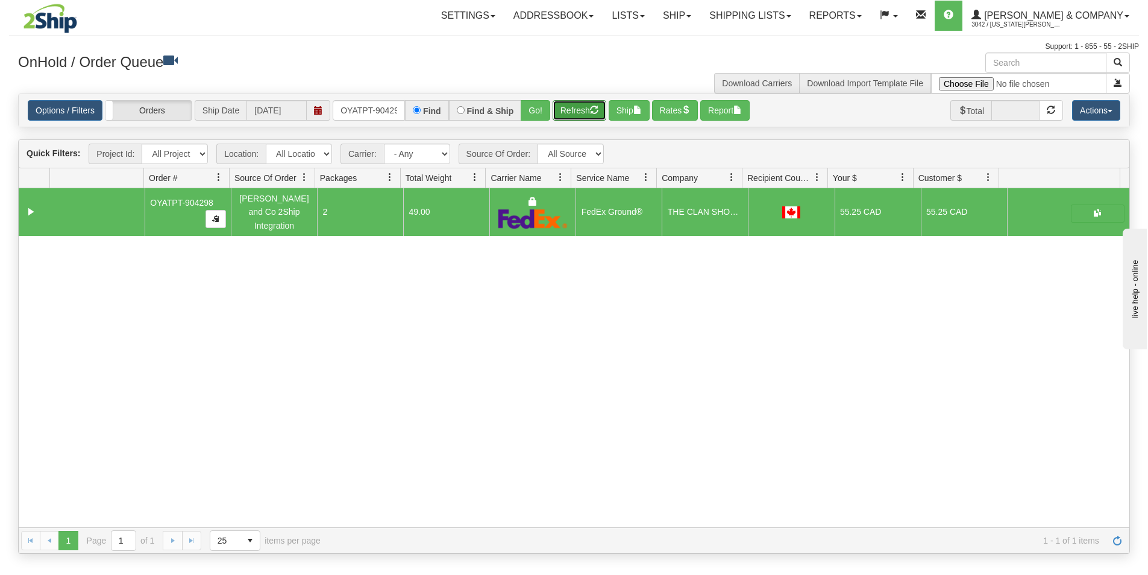
click at [565, 112] on button "Refresh" at bounding box center [580, 110] width 54 height 20
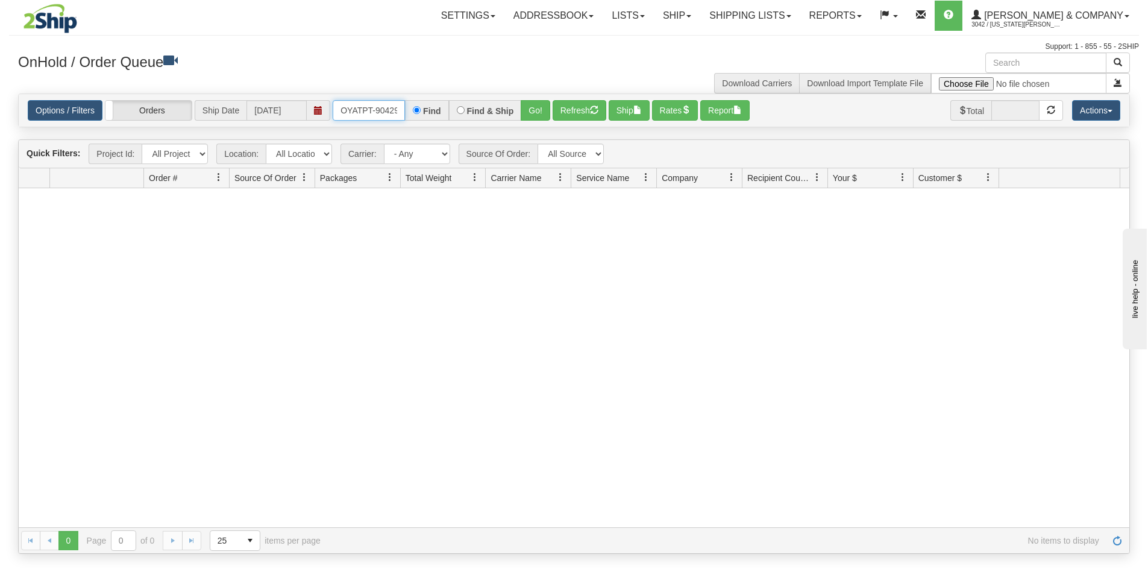
scroll to position [0, 7]
drag, startPoint x: 339, startPoint y: 109, endPoint x: 455, endPoint y: 115, distance: 115.3
click at [455, 115] on div "OYATPT-904298 Find Find & Ship Go!" at bounding box center [442, 110] width 218 height 20
click at [545, 114] on button "Go!" at bounding box center [536, 110] width 30 height 20
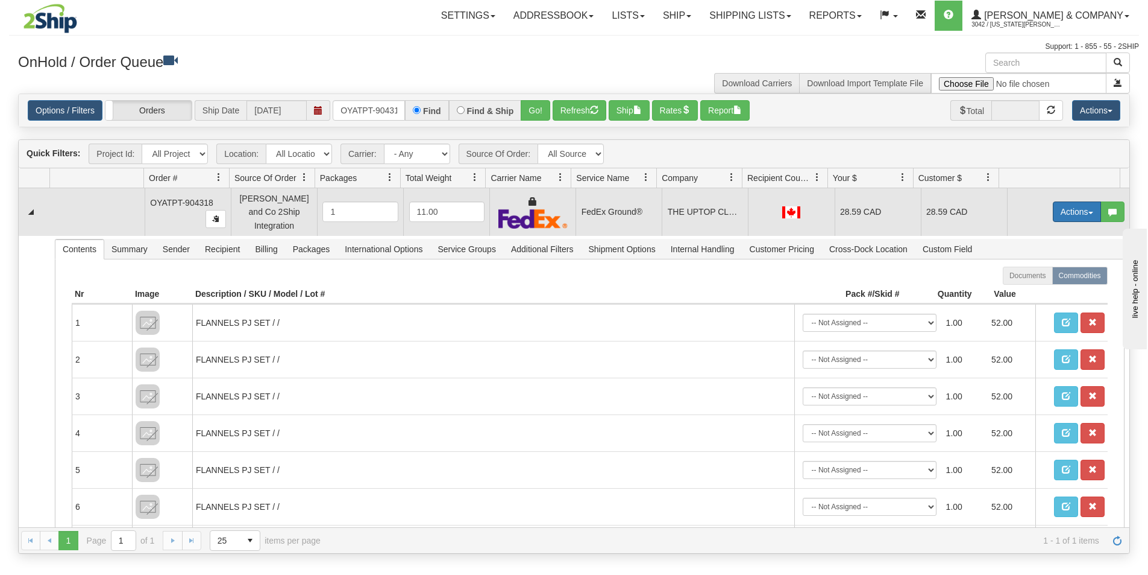
click at [1082, 215] on button "Actions" at bounding box center [1077, 211] width 48 height 20
click at [1036, 279] on link "Ship" at bounding box center [1052, 282] width 96 height 16
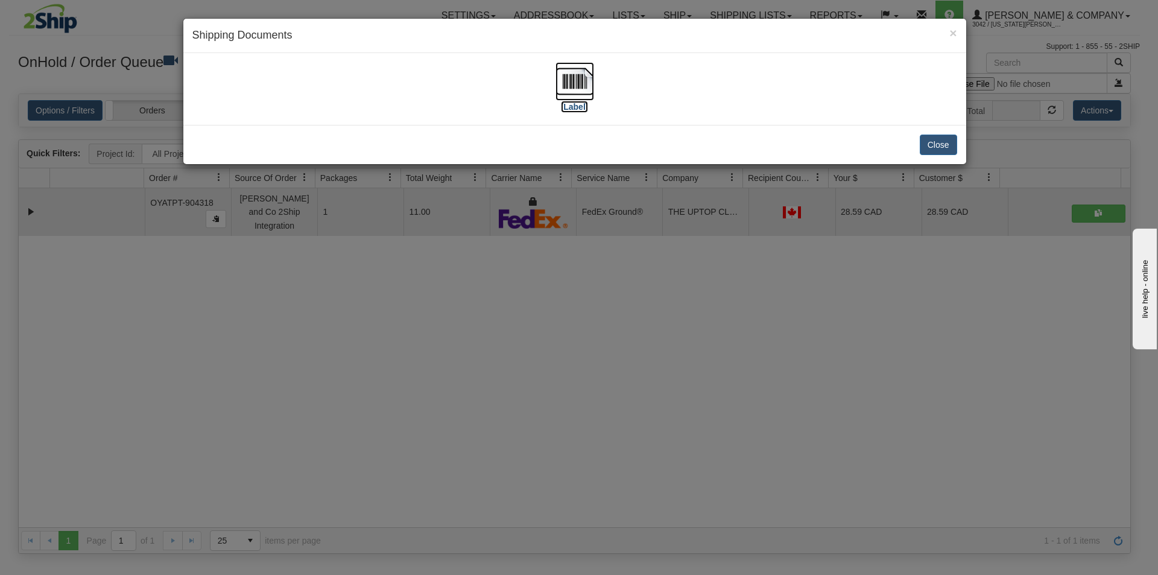
click at [576, 84] on img at bounding box center [574, 81] width 39 height 39
click at [326, 395] on div "× Shipping Documents [Label] Close" at bounding box center [579, 287] width 1158 height 575
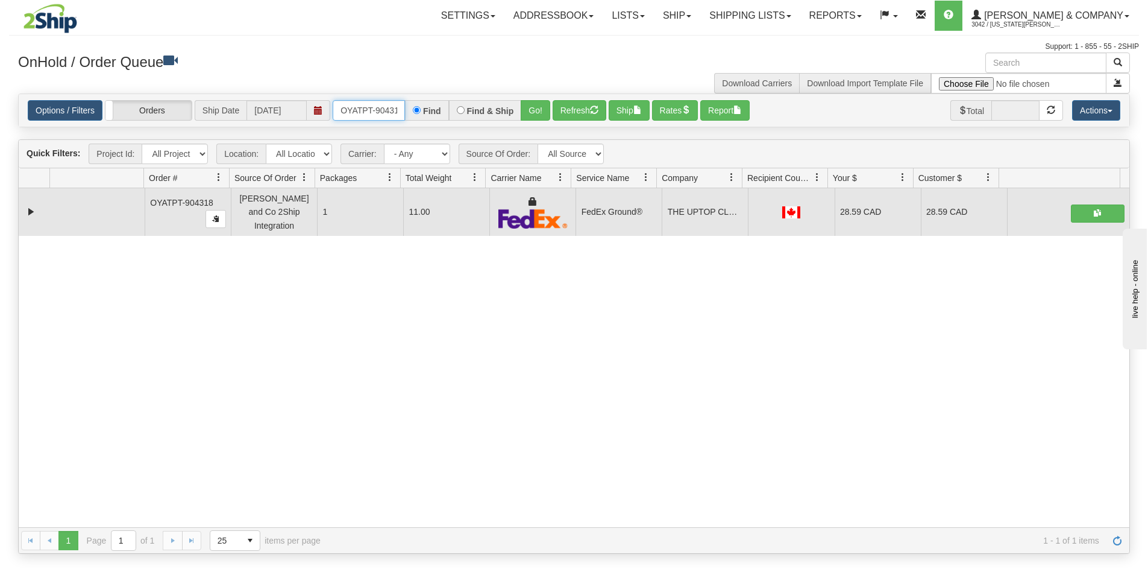
scroll to position [0, 7]
drag, startPoint x: 340, startPoint y: 106, endPoint x: 424, endPoint y: 117, distance: 85.1
click at [424, 117] on div "OYATPT-904318 Find Find & Ship Go!" at bounding box center [442, 110] width 218 height 20
type input "OYATPT-904286"
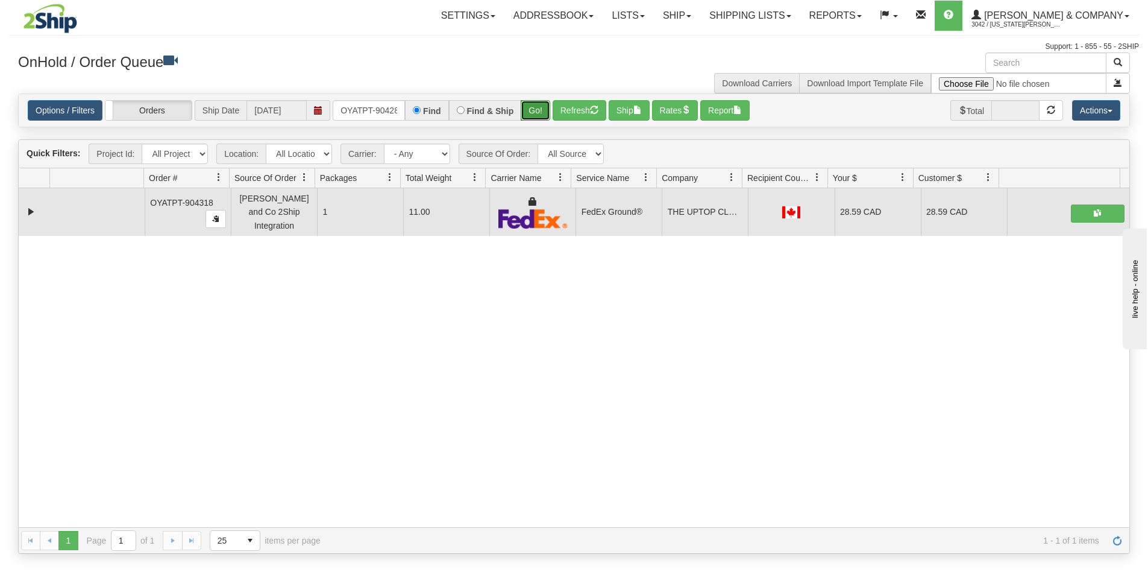
click at [528, 118] on button "Go!" at bounding box center [536, 110] width 30 height 20
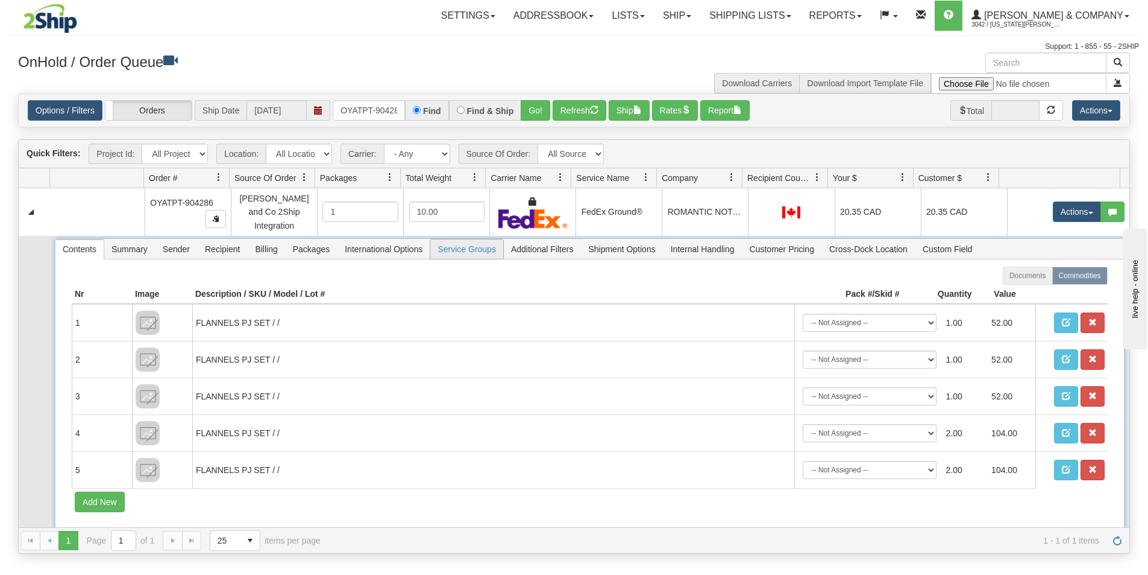
click at [456, 247] on span "Service Groups" at bounding box center [466, 248] width 72 height 19
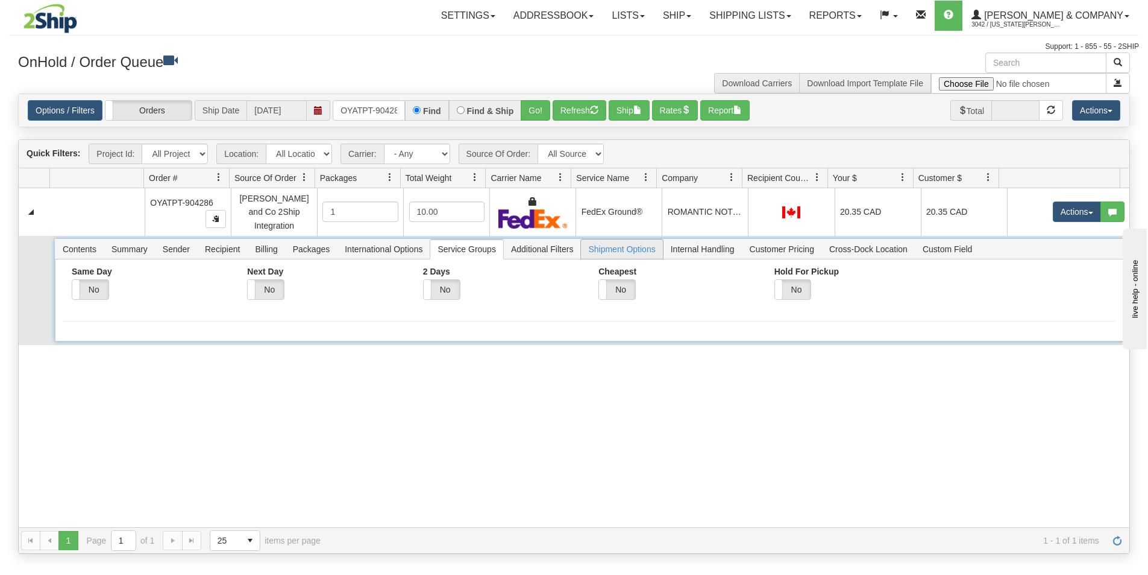
click at [608, 243] on span "Shipment Options" at bounding box center [621, 248] width 81 height 19
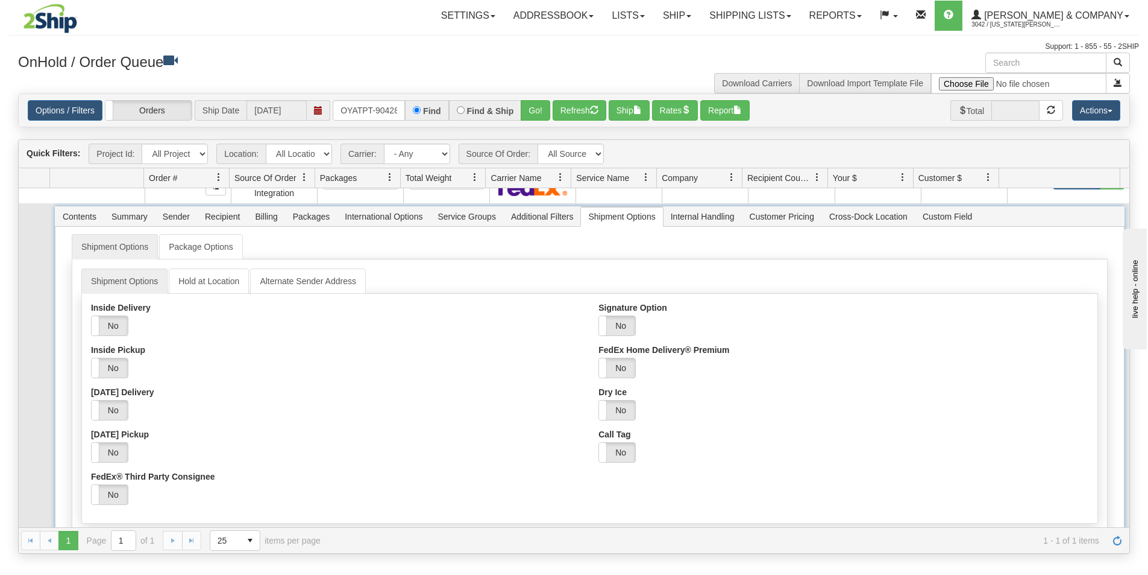
scroll to position [60, 0]
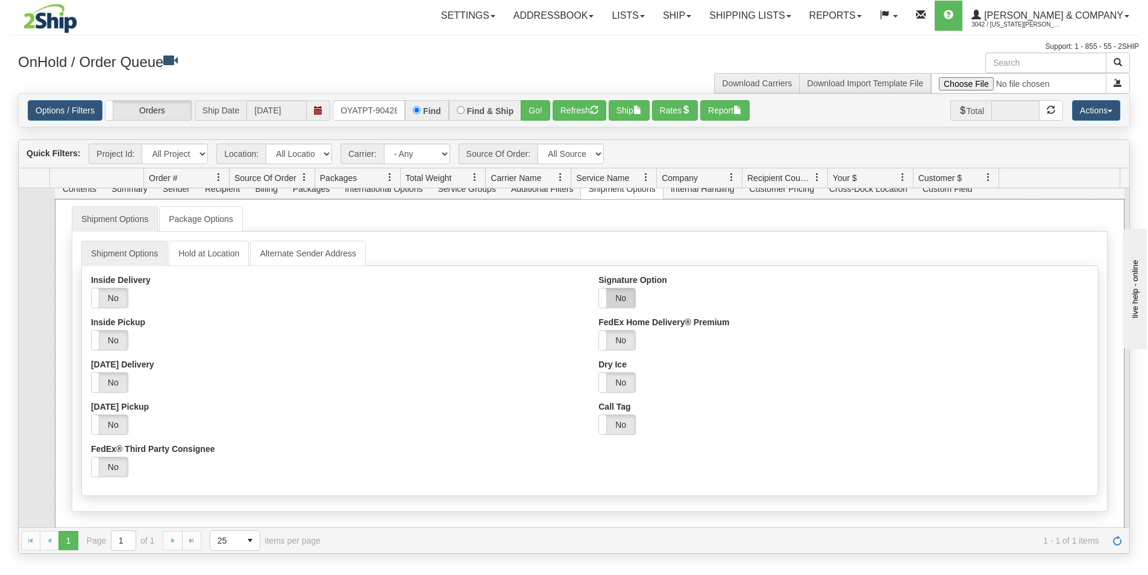
click at [617, 291] on label "No" at bounding box center [617, 297] width 36 height 19
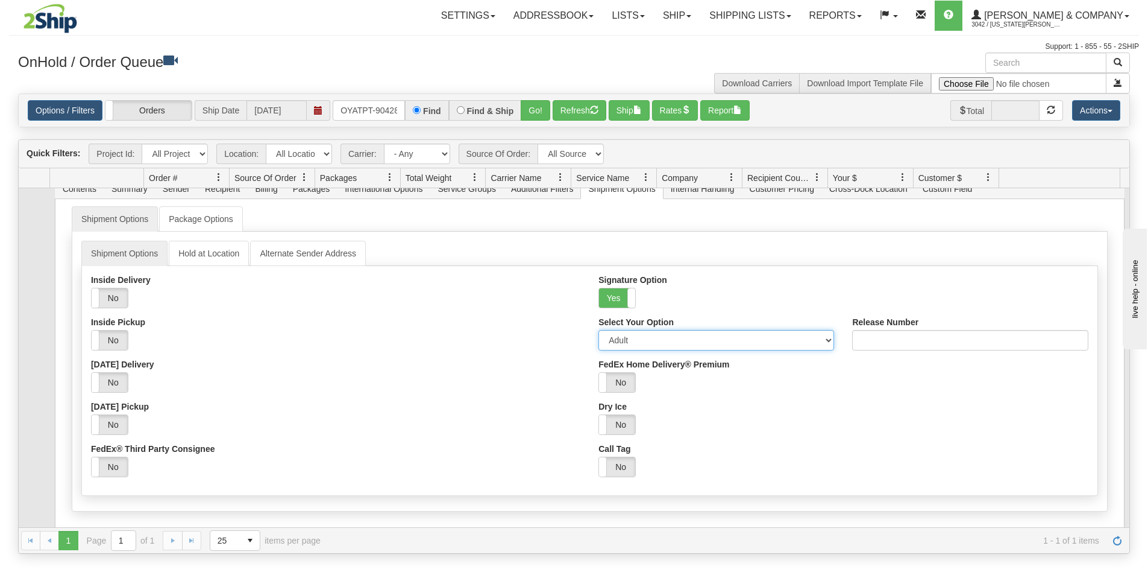
click at [699, 333] on select "Adult Direct Indirect No Signature Required Service Default" at bounding box center [717, 340] width 236 height 20
select select "1"
click at [599, 330] on select "Adult Direct Indirect No Signature Required Service Default" at bounding box center [717, 340] width 236 height 20
click at [772, 372] on div "Yes No" at bounding box center [844, 382] width 490 height 20
click at [739, 333] on select "Adult Direct Indirect No Signature Required Service Default" at bounding box center [717, 340] width 236 height 20
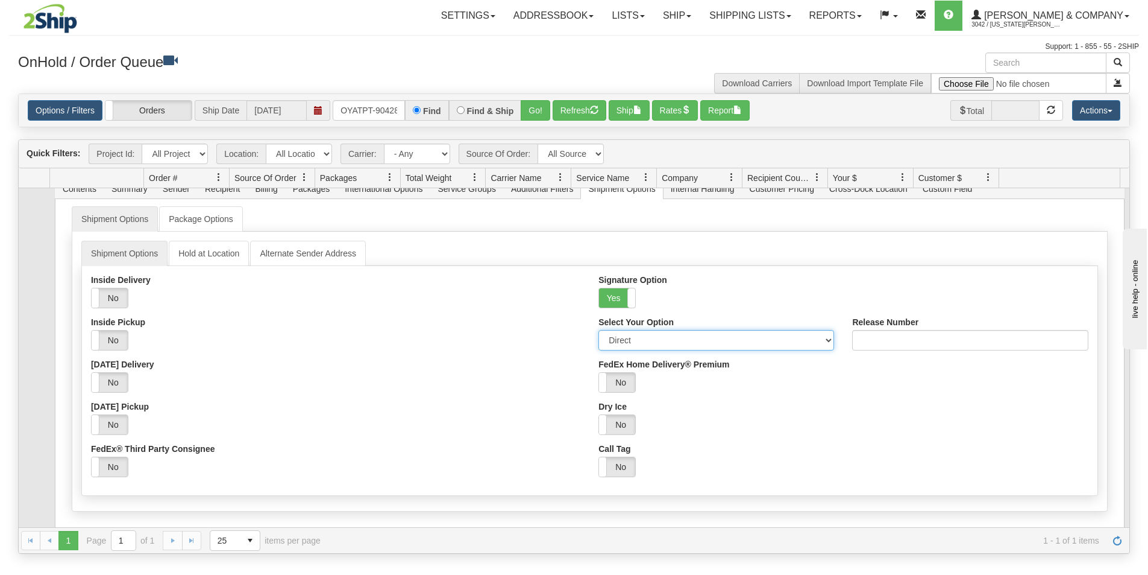
click at [739, 333] on select "Adult Direct Indirect No Signature Required Service Default" at bounding box center [717, 340] width 236 height 20
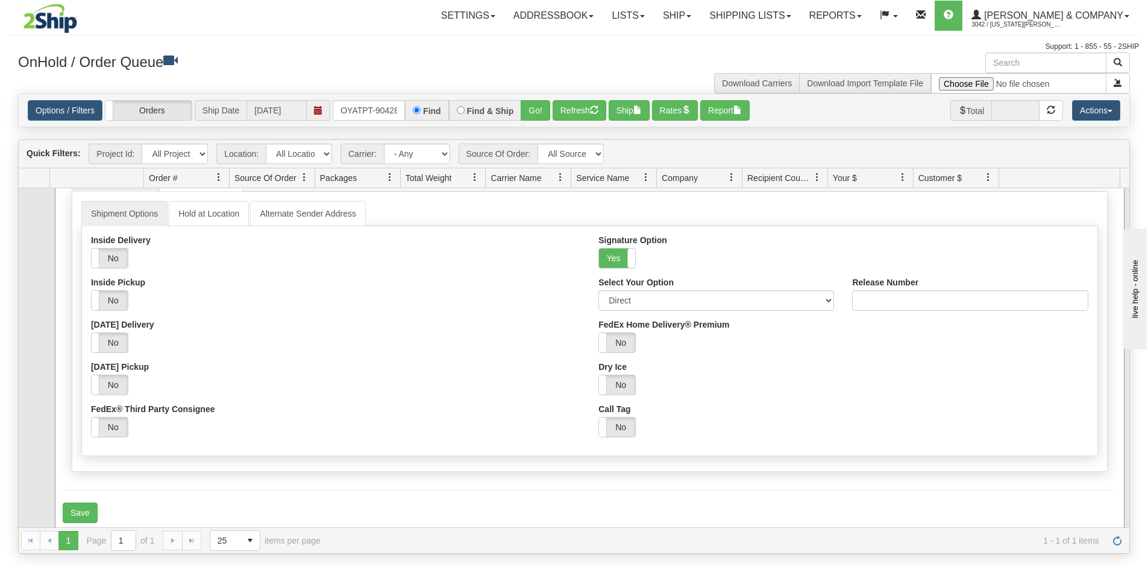
click at [220, 433] on div "Inside Delivery Yes No Inside Pickup Yes No [DATE] Delivery Yes No [DATE] Picku…" at bounding box center [336, 340] width 508 height 211
click at [86, 502] on button "Save" at bounding box center [80, 512] width 35 height 20
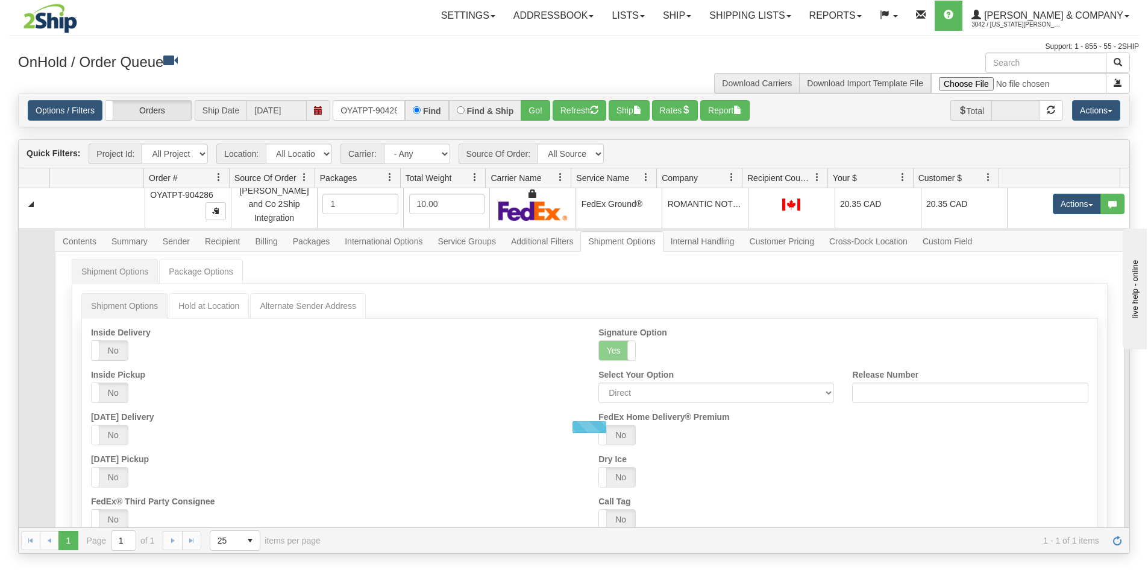
scroll to position [0, 0]
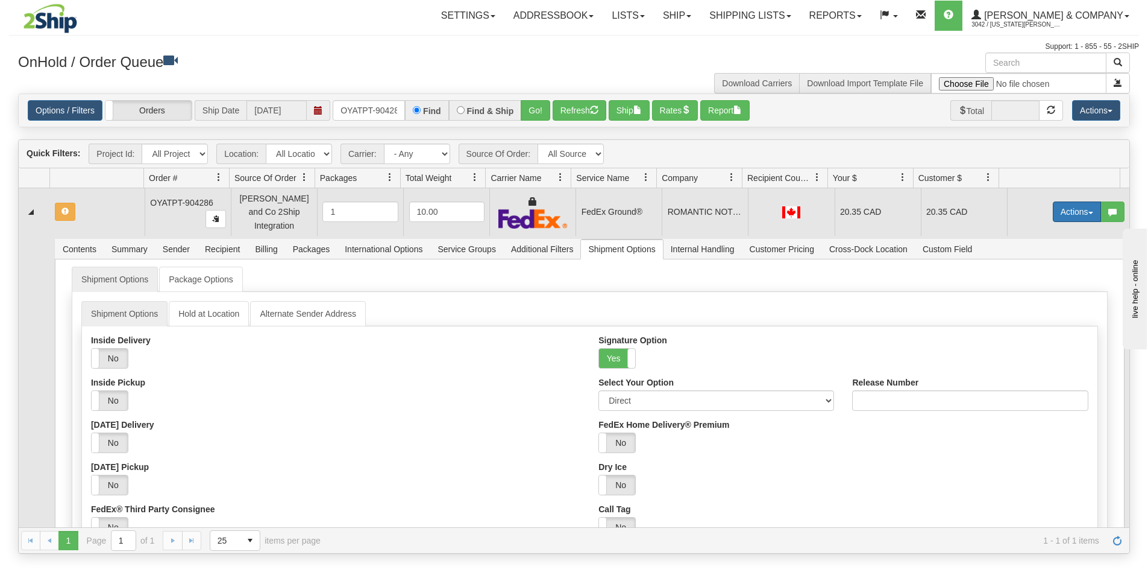
click at [1065, 213] on button "Actions" at bounding box center [1077, 211] width 48 height 20
click at [1057, 245] on span "Refresh Rates" at bounding box center [1047, 250] width 62 height 10
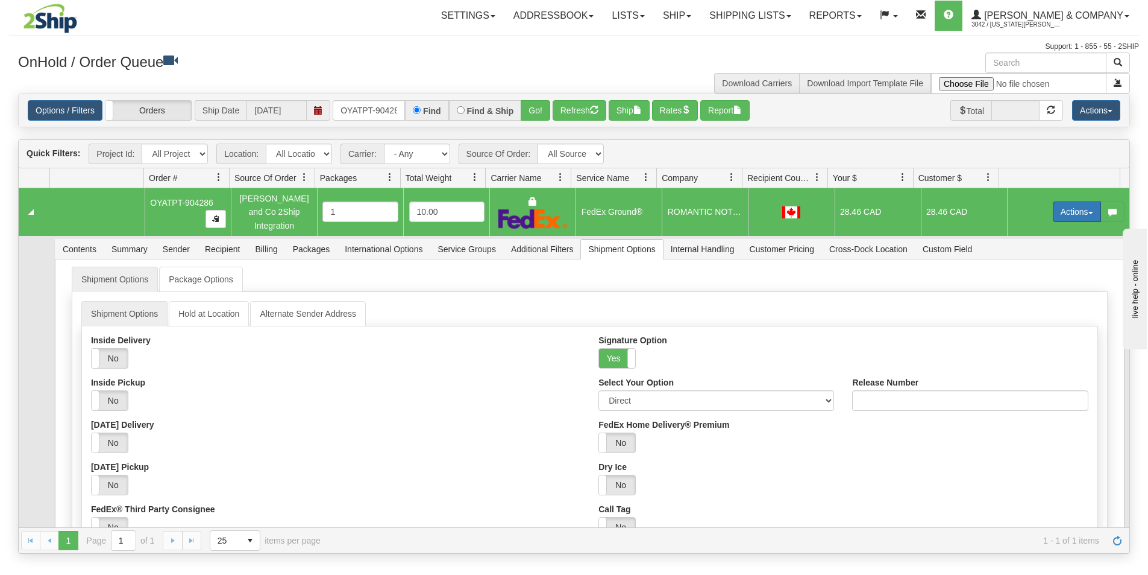
click at [1062, 206] on button "Actions" at bounding box center [1077, 211] width 48 height 20
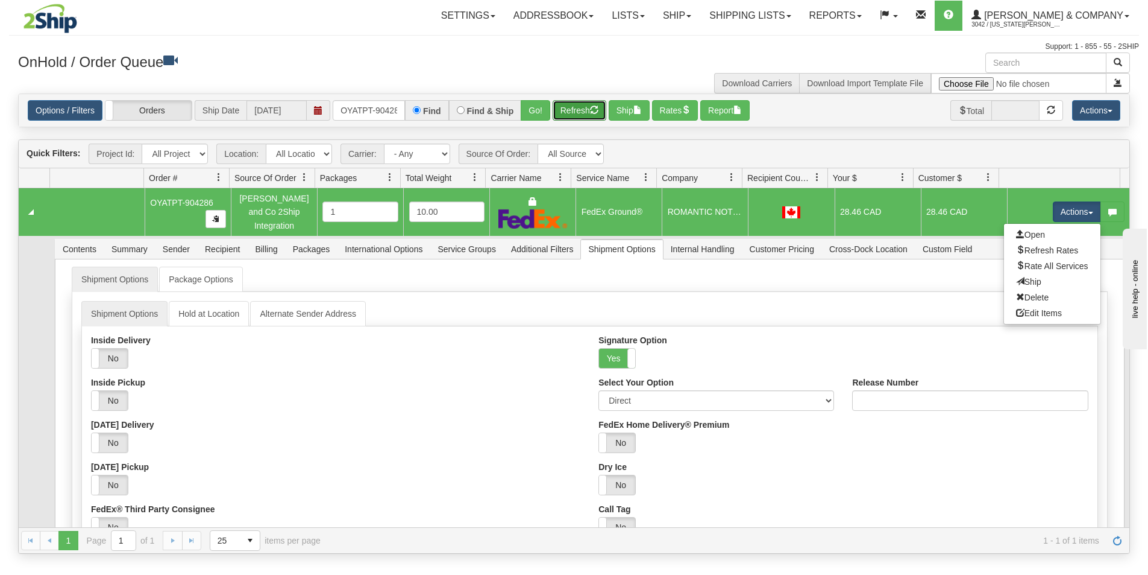
click at [573, 109] on button "Refresh" at bounding box center [580, 110] width 54 height 20
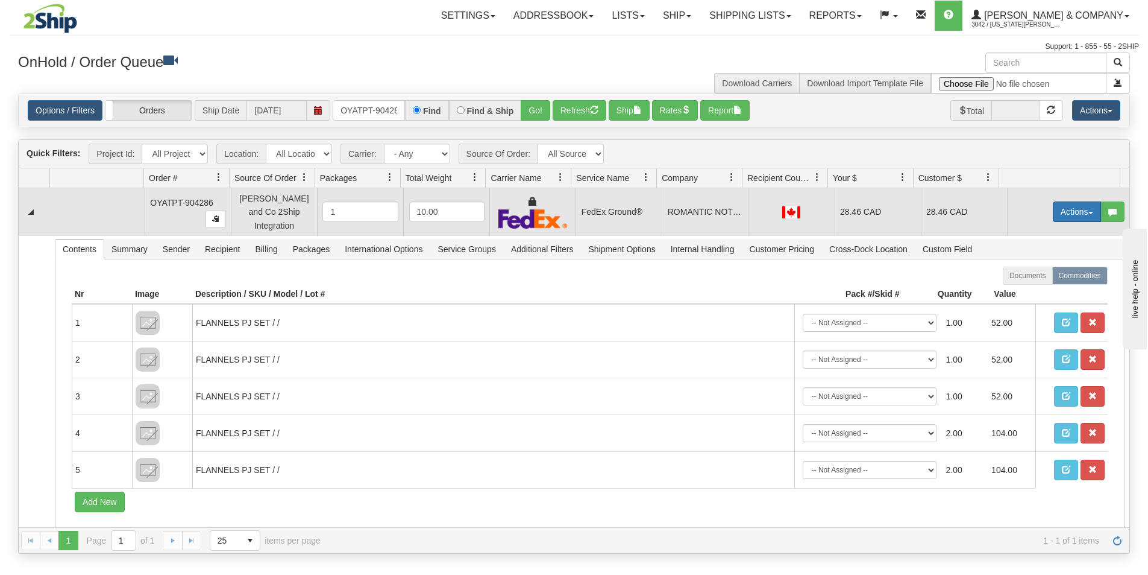
click at [1056, 205] on button "Actions" at bounding box center [1077, 211] width 48 height 20
click at [1025, 277] on span "Ship" at bounding box center [1028, 282] width 25 height 10
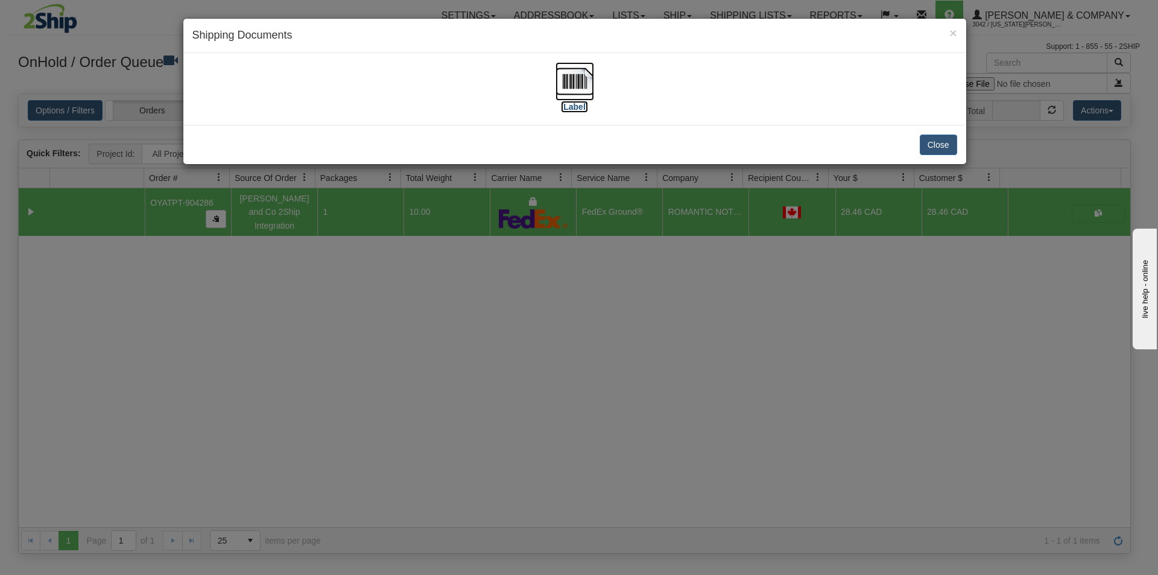
click at [587, 83] on img at bounding box center [574, 81] width 39 height 39
click at [494, 298] on div "× Shipping Documents [Label] Close" at bounding box center [579, 287] width 1158 height 575
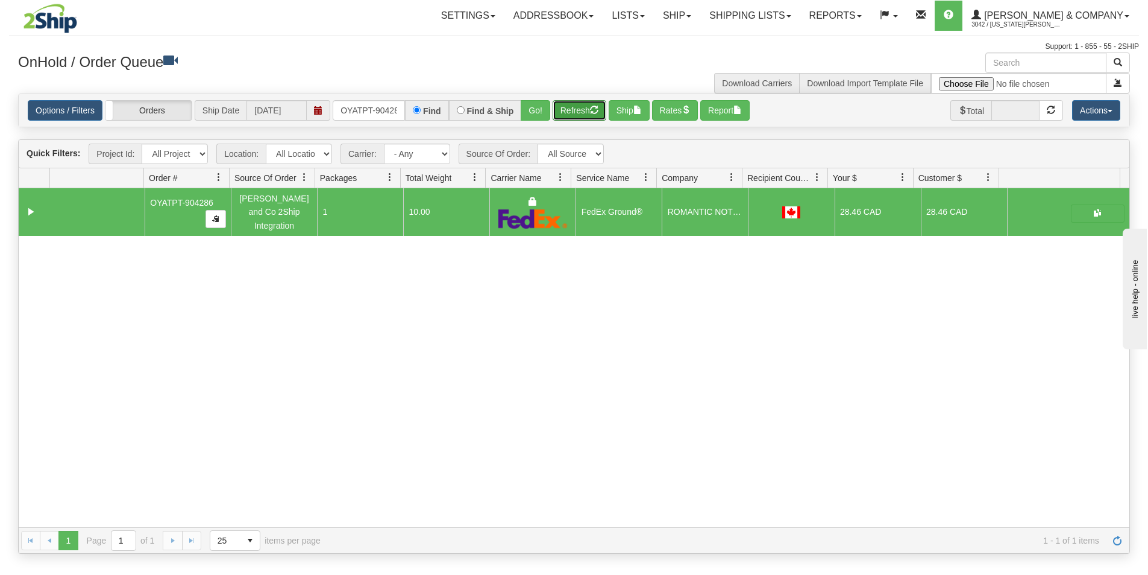
click at [578, 118] on button "Refresh" at bounding box center [580, 110] width 54 height 20
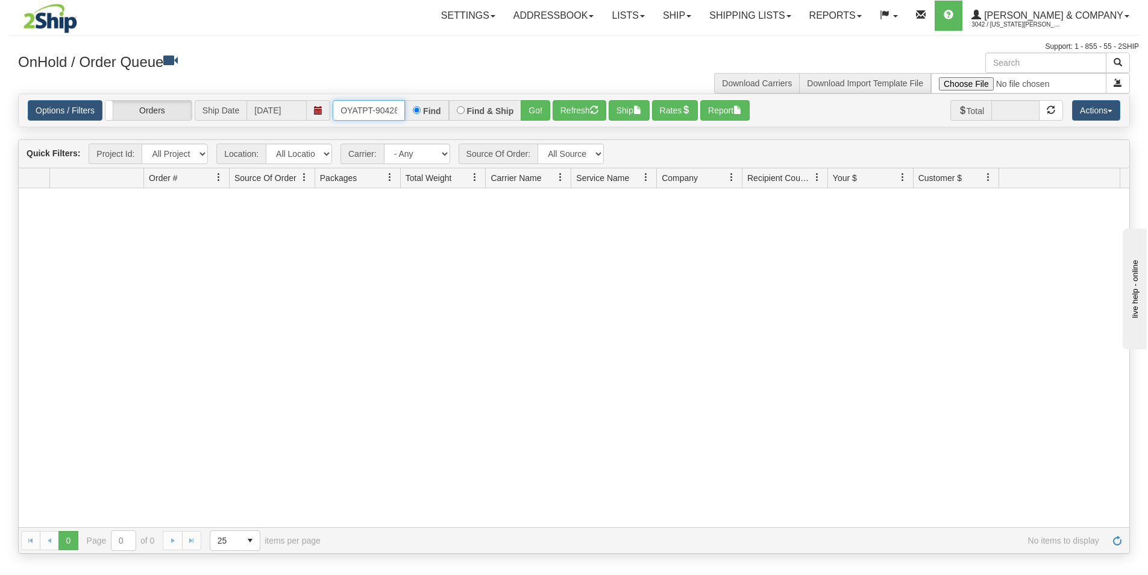
scroll to position [0, 7]
drag, startPoint x: 339, startPoint y: 109, endPoint x: 428, endPoint y: 119, distance: 89.2
click at [428, 119] on div "OYATPT-904286 Find Find & Ship Go!" at bounding box center [442, 110] width 218 height 20
click at [540, 115] on button "Go!" at bounding box center [536, 110] width 30 height 20
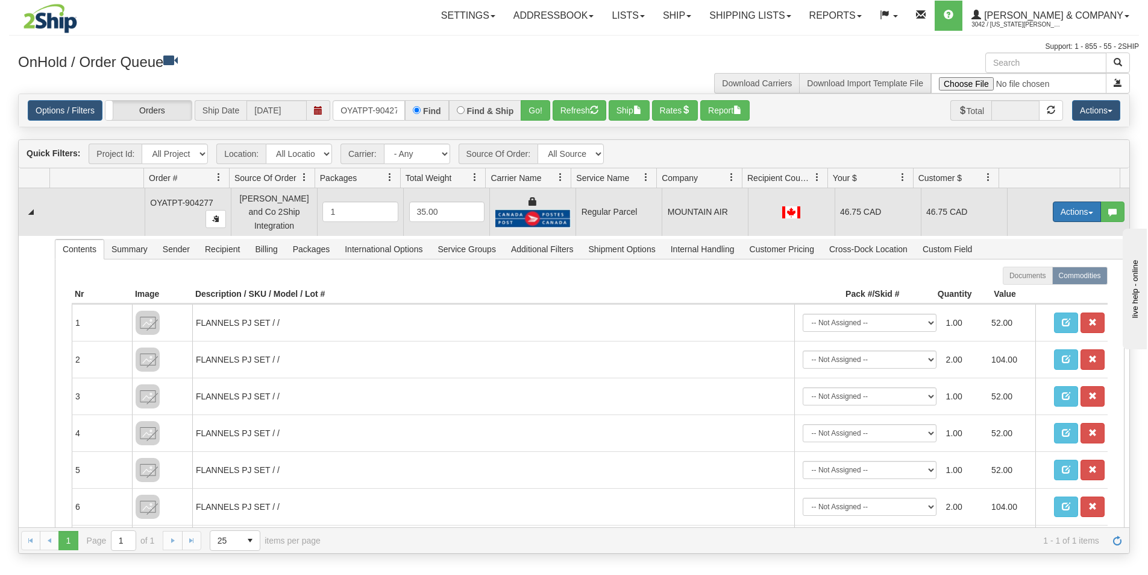
click at [1064, 207] on button "Actions" at bounding box center [1077, 211] width 48 height 20
click at [1039, 261] on span "Rate All Services" at bounding box center [1052, 266] width 72 height 10
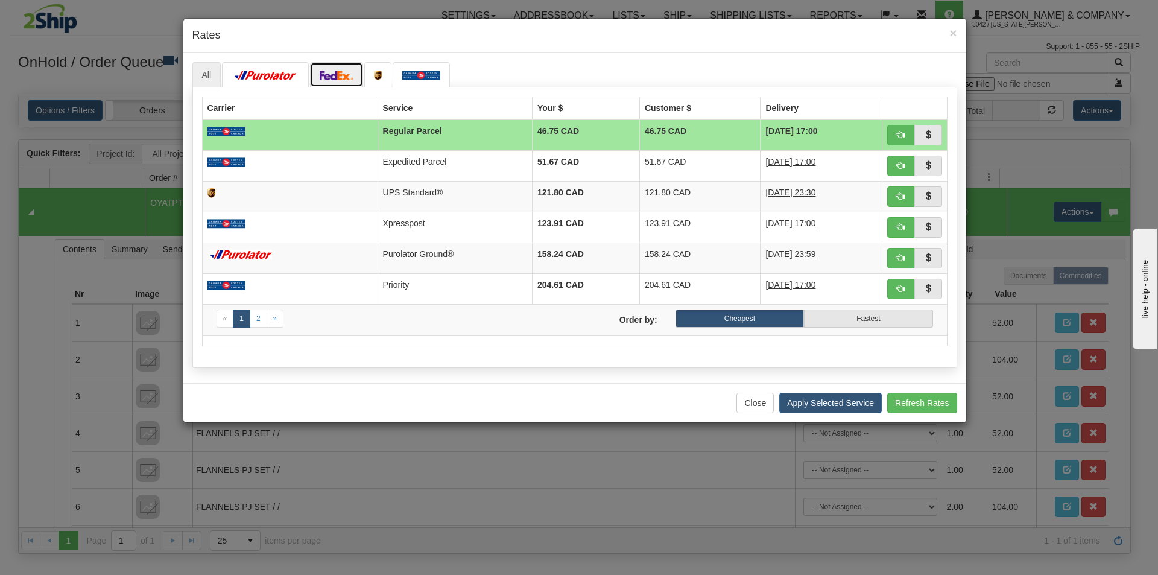
click at [334, 77] on img at bounding box center [337, 76] width 34 height 10
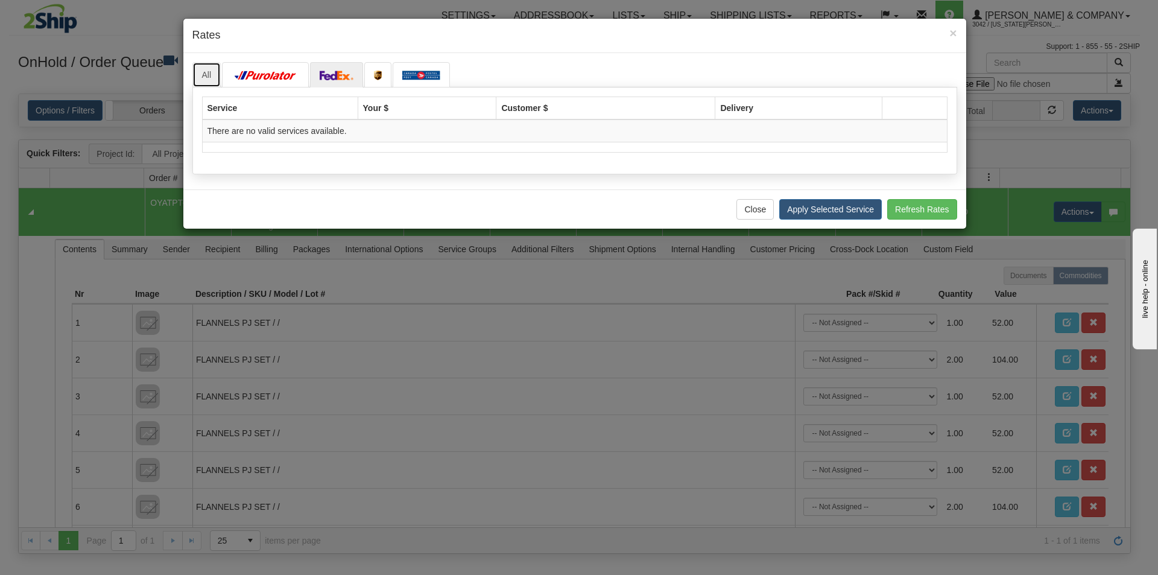
click at [205, 75] on link "All" at bounding box center [206, 74] width 29 height 25
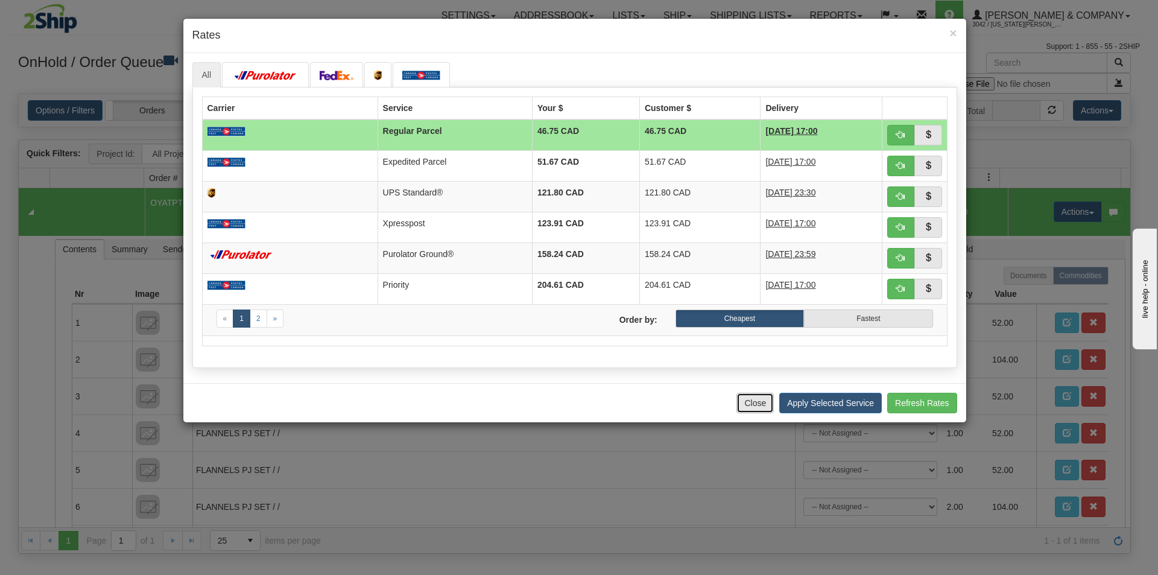
click at [741, 401] on button "Close" at bounding box center [754, 402] width 37 height 20
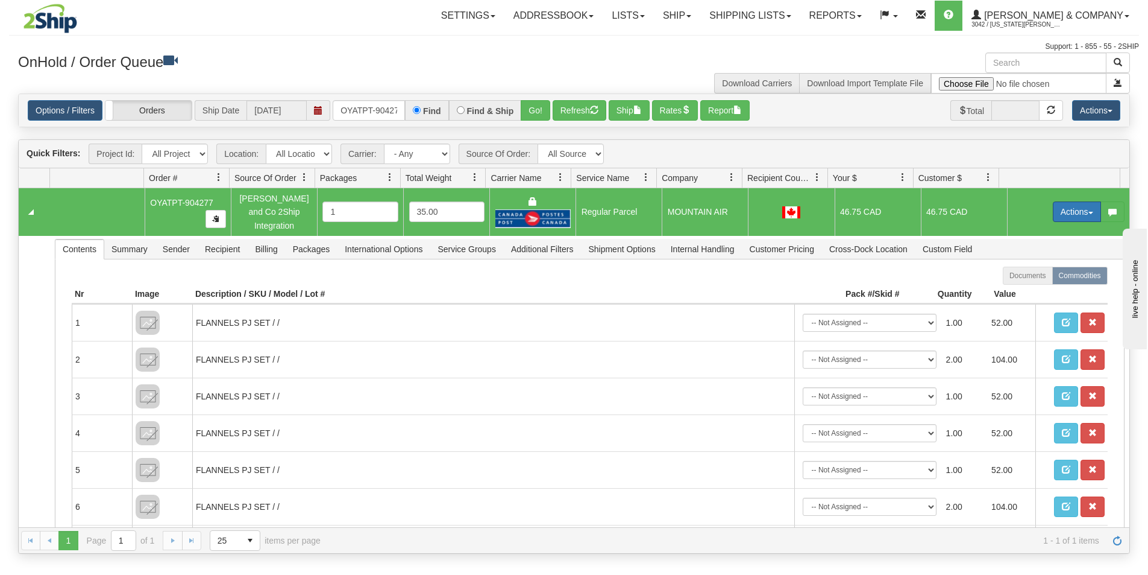
click at [1072, 206] on button "Actions" at bounding box center [1077, 211] width 48 height 20
click at [1039, 264] on span "Rate All Services" at bounding box center [1052, 266] width 72 height 10
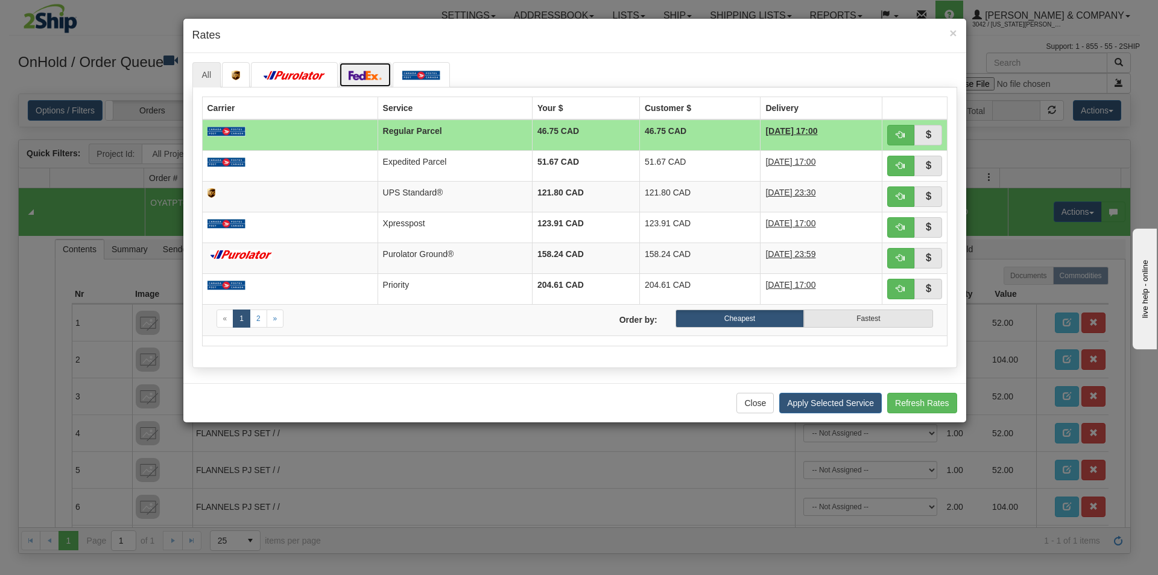
click at [376, 71] on img at bounding box center [365, 76] width 34 height 10
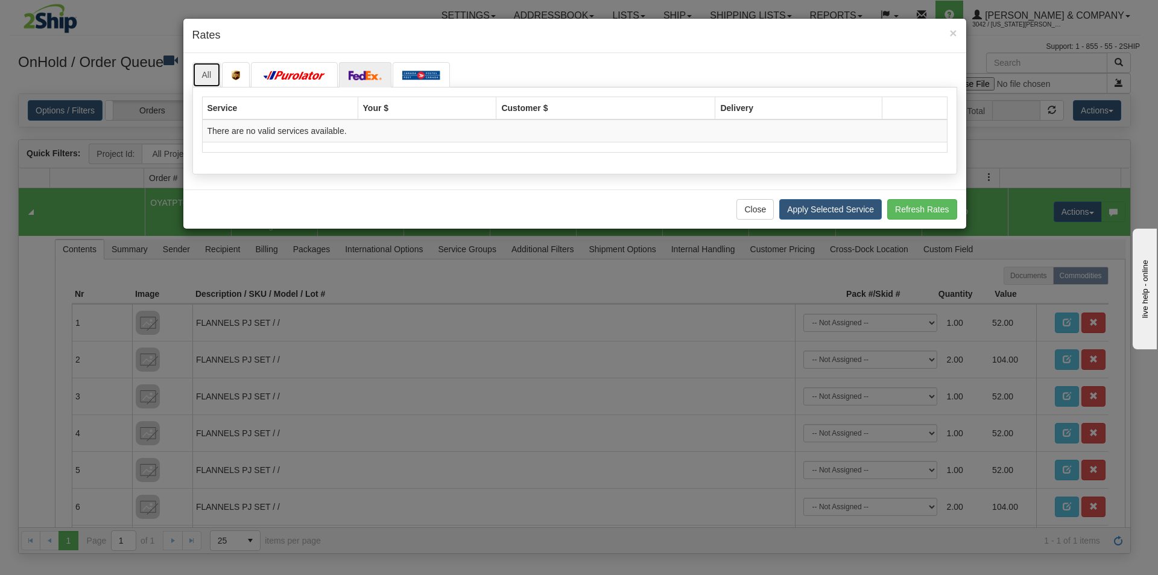
click at [205, 77] on link "All" at bounding box center [206, 74] width 29 height 25
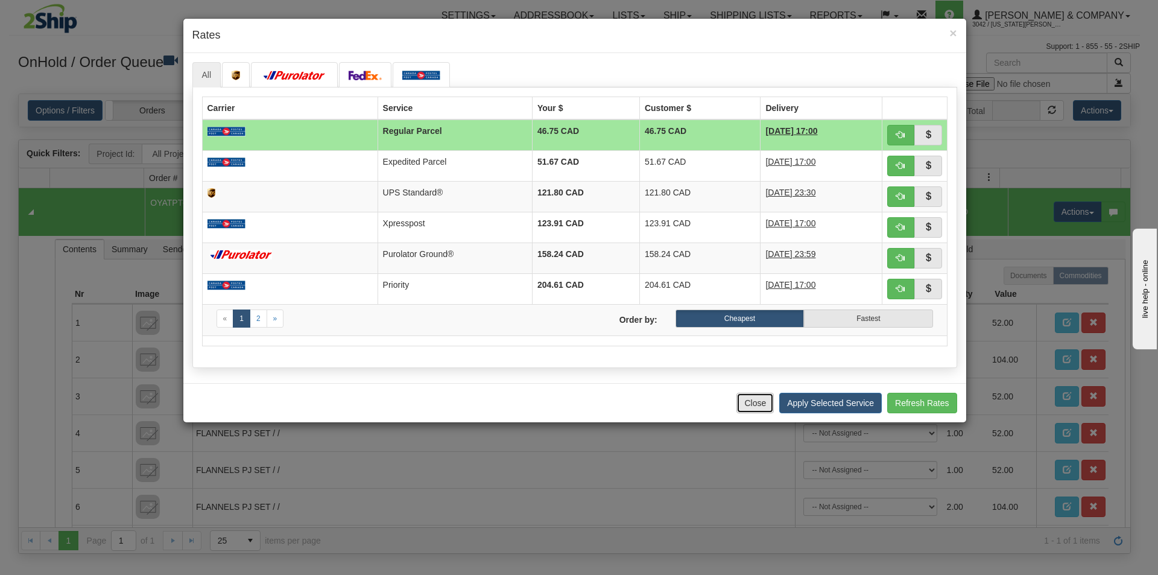
click at [747, 410] on button "Close" at bounding box center [754, 402] width 37 height 20
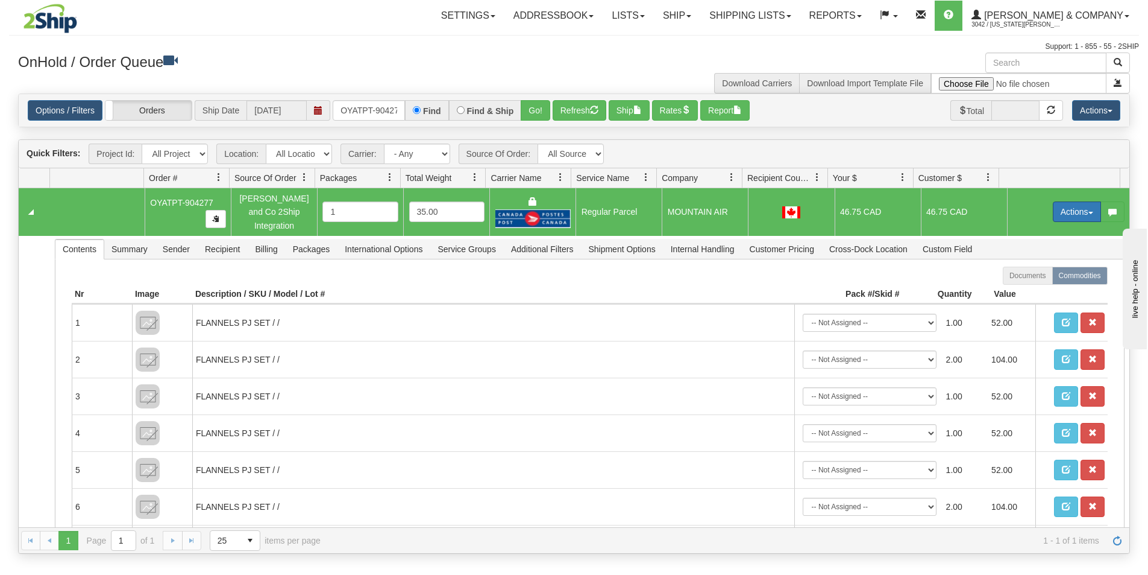
click at [1059, 210] on button "Actions" at bounding box center [1077, 211] width 48 height 20
click at [1038, 265] on span "Rate All Services" at bounding box center [1052, 266] width 72 height 10
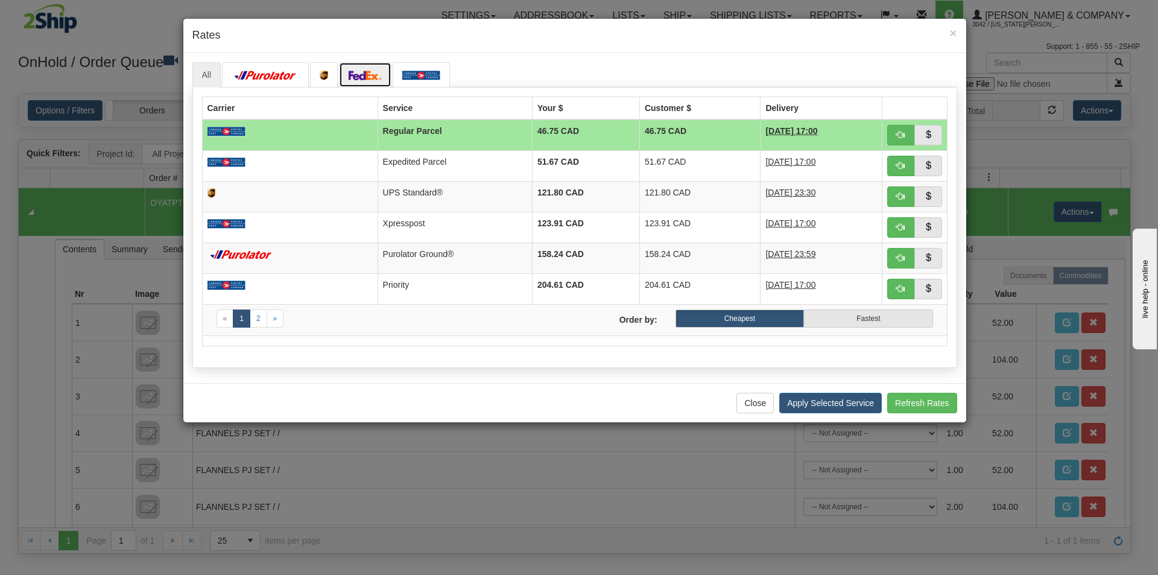
click at [361, 77] on img at bounding box center [365, 76] width 34 height 10
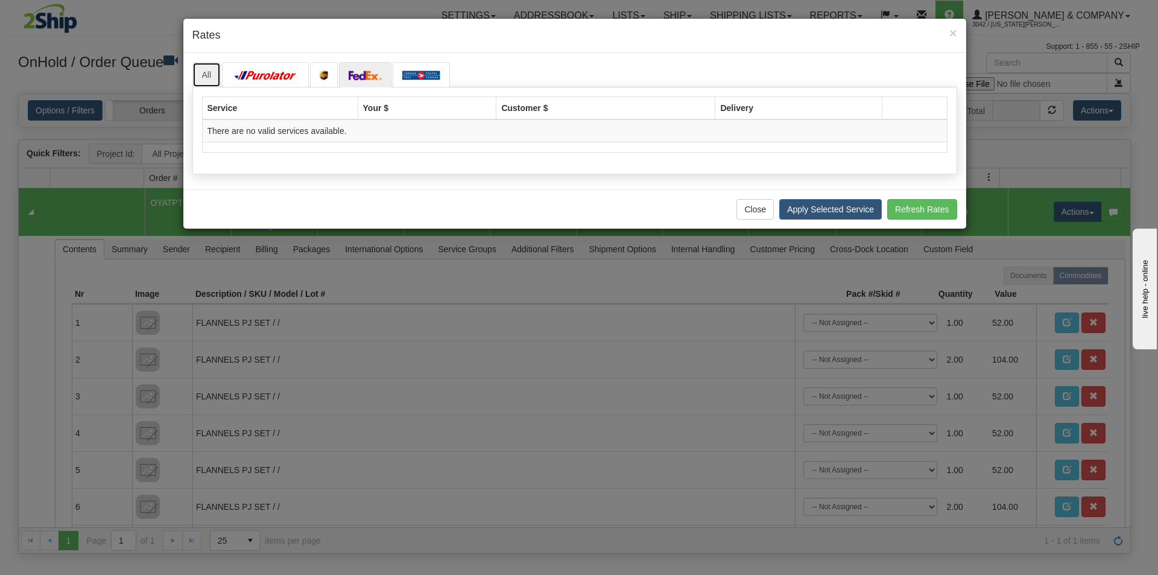
click at [208, 69] on link "All" at bounding box center [206, 74] width 29 height 25
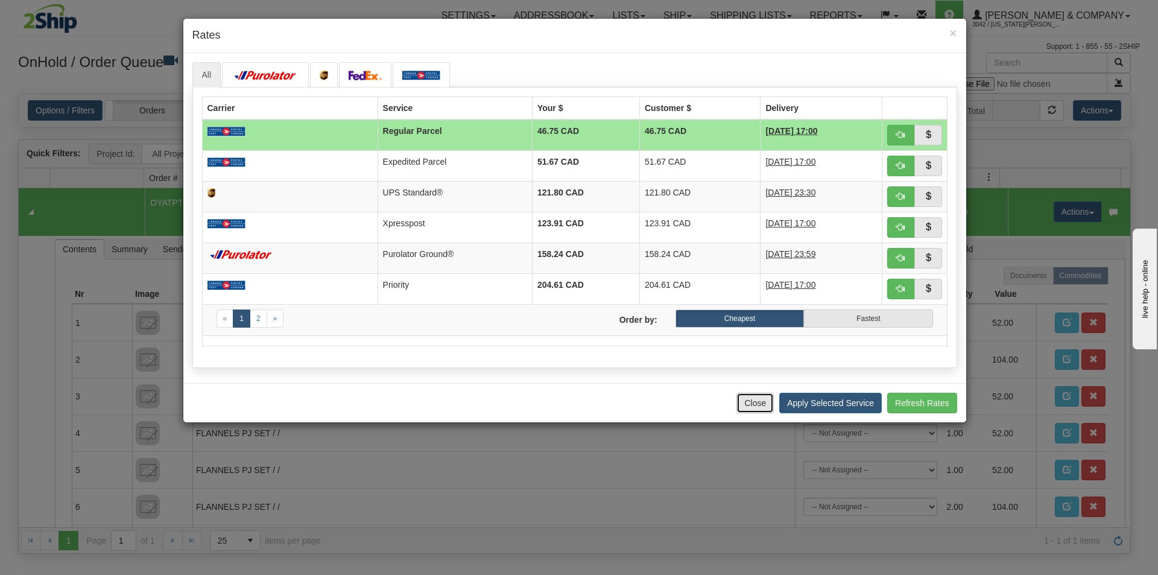
click at [754, 406] on button "Close" at bounding box center [754, 402] width 37 height 20
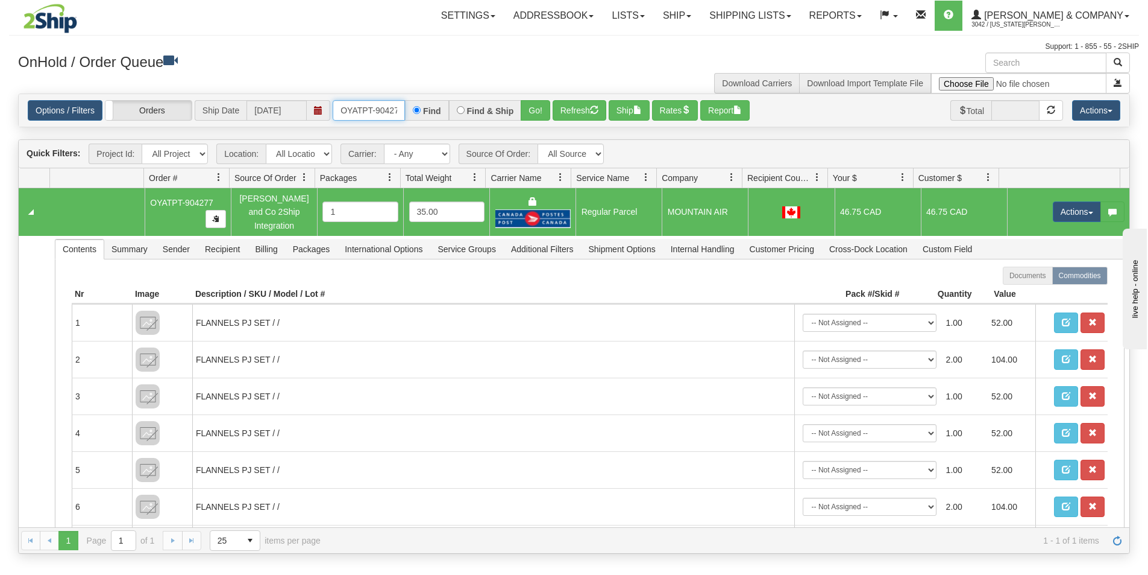
scroll to position [0, 7]
drag, startPoint x: 340, startPoint y: 110, endPoint x: 435, endPoint y: 122, distance: 95.3
click at [435, 122] on div "Options / Filters Group Shipments Orders Ship Date [DATE] OYATPT-904277 Find Fi…" at bounding box center [574, 110] width 1111 height 33
click at [539, 115] on button "Go!" at bounding box center [536, 110] width 30 height 20
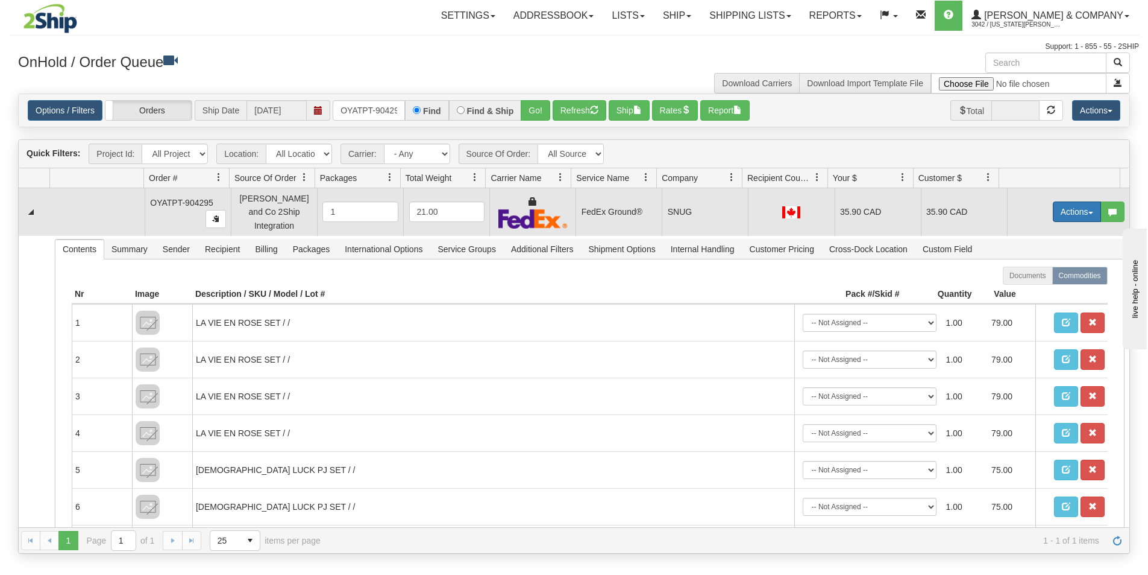
click at [1068, 216] on button "Actions" at bounding box center [1077, 211] width 48 height 20
click at [1016, 277] on span "Ship" at bounding box center [1028, 282] width 25 height 10
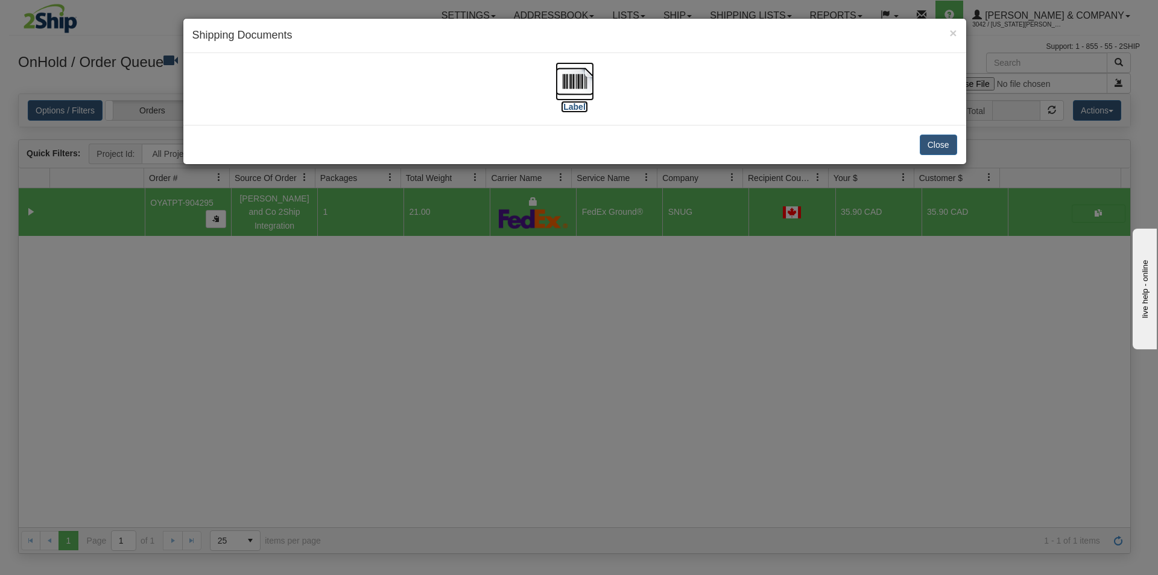
click at [586, 86] on img at bounding box center [574, 81] width 39 height 39
click at [532, 444] on div "× Shipping Documents [Label] Close" at bounding box center [579, 287] width 1158 height 575
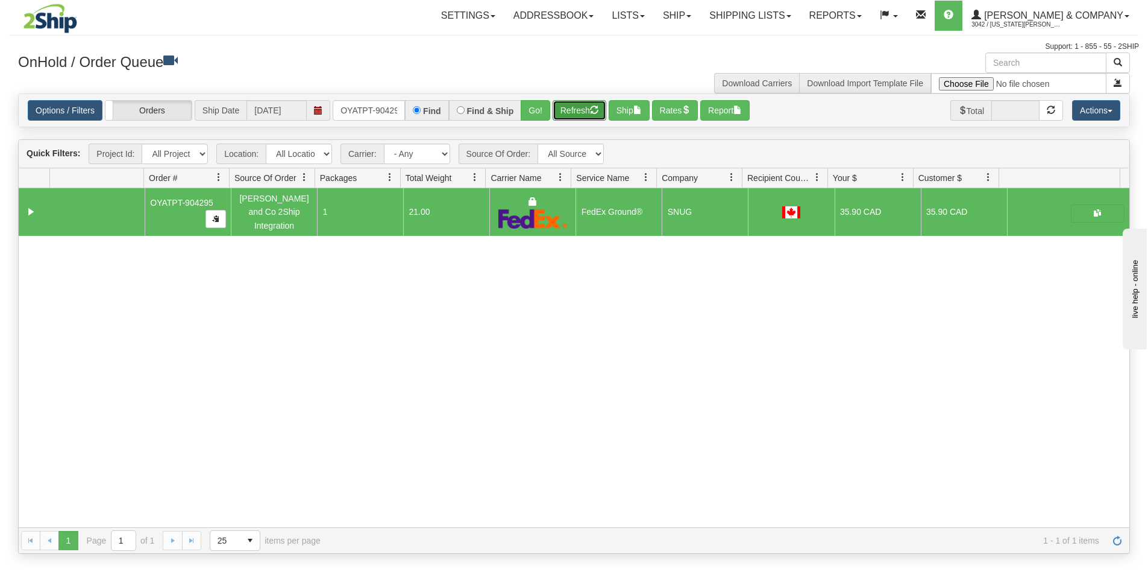
click at [581, 115] on button "Refresh" at bounding box center [580, 110] width 54 height 20
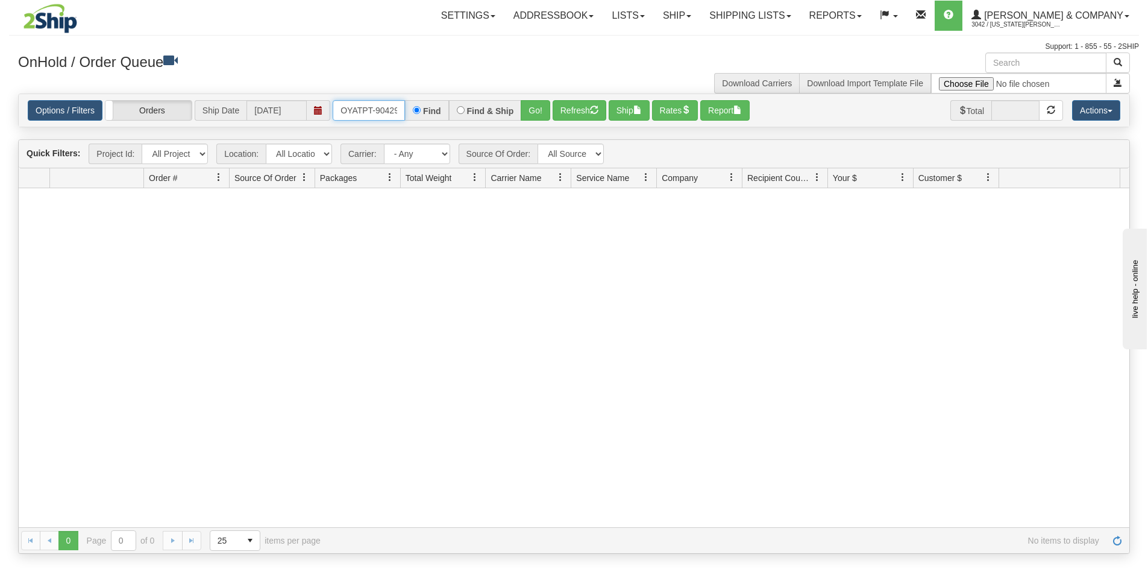
scroll to position [0, 7]
drag, startPoint x: 336, startPoint y: 106, endPoint x: 477, endPoint y: 127, distance: 142.0
click at [477, 127] on div "Options / Filters Group Shipments Orders Ship Date [DATE] OYATPT-904295 Find Fi…" at bounding box center [574, 110] width 1112 height 34
type input "OYATPT-904290"
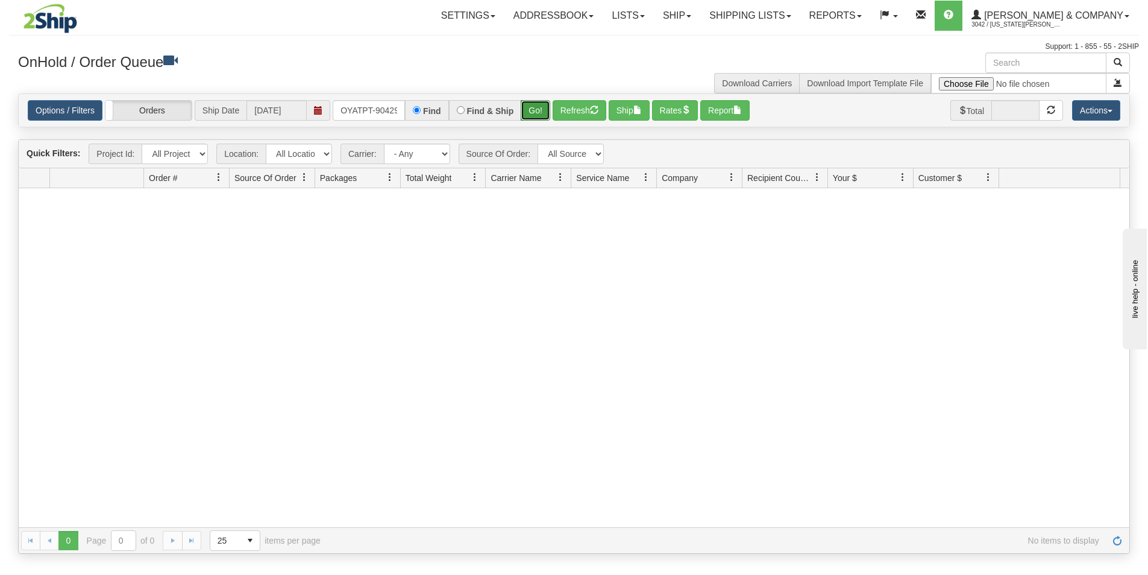
click at [530, 109] on button "Go!" at bounding box center [536, 110] width 30 height 20
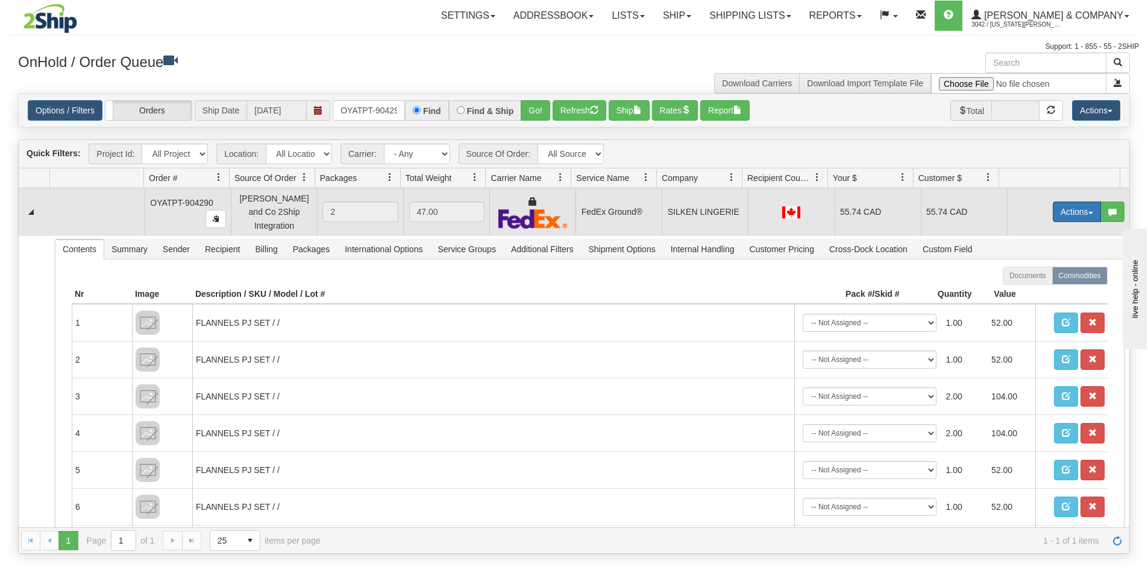
click at [1062, 209] on button "Actions" at bounding box center [1077, 211] width 48 height 20
click at [1033, 279] on link "Ship" at bounding box center [1052, 282] width 96 height 16
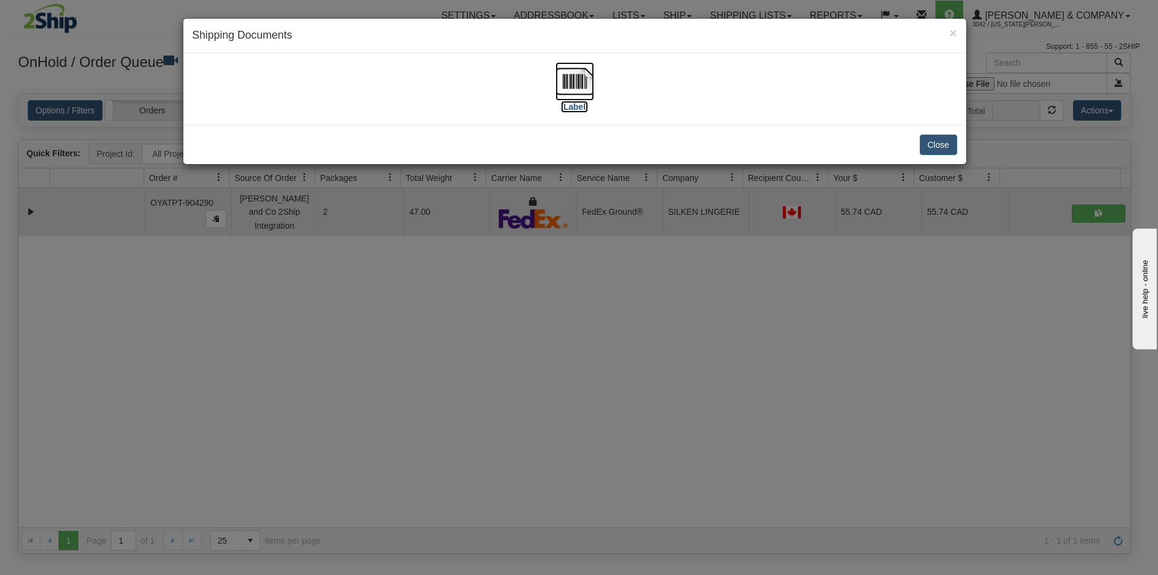
click at [575, 84] on img at bounding box center [574, 81] width 39 height 39
click at [696, 411] on div "× Shipping Documents [Label] Close" at bounding box center [579, 287] width 1158 height 575
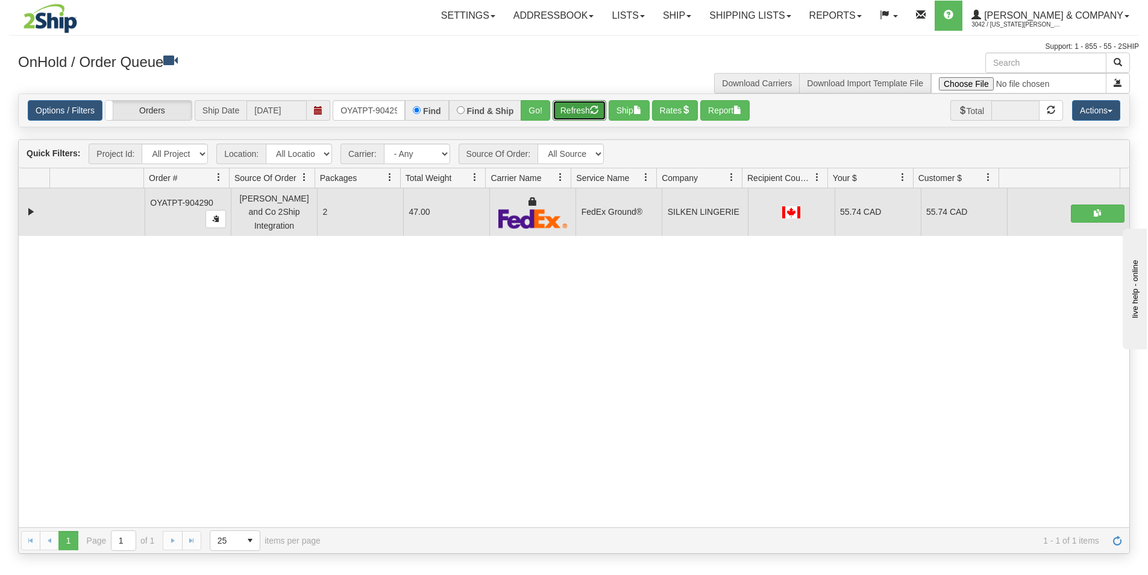
click at [582, 105] on button "Refresh" at bounding box center [580, 110] width 54 height 20
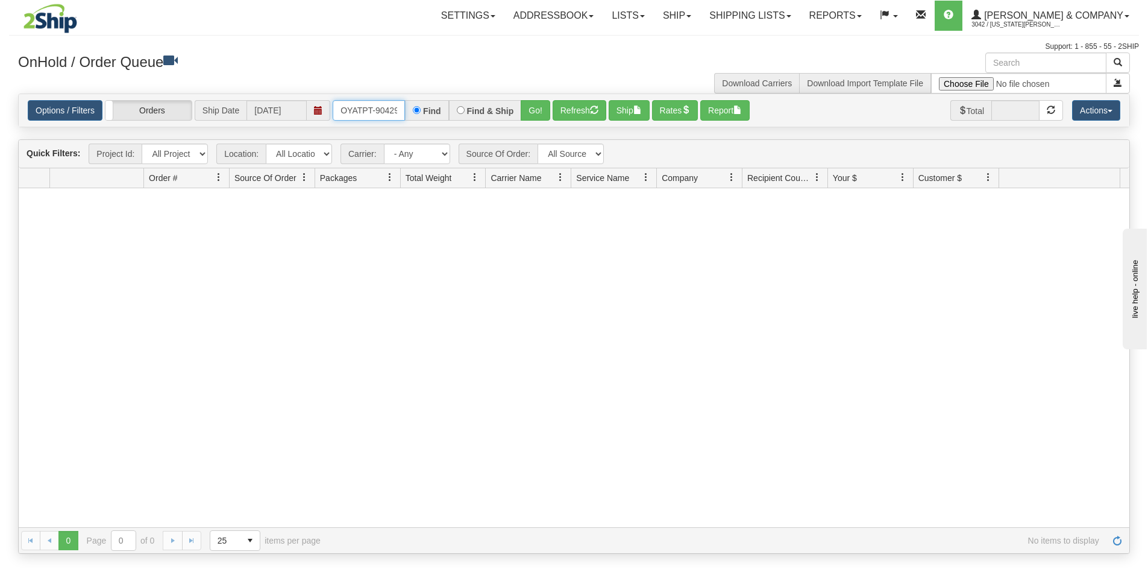
scroll to position [0, 7]
drag, startPoint x: 340, startPoint y: 115, endPoint x: 441, endPoint y: 113, distance: 100.7
click at [441, 113] on div "OYATPT-904290 Find Find & Ship Go!" at bounding box center [442, 110] width 218 height 20
type input "OYATPT-904306"
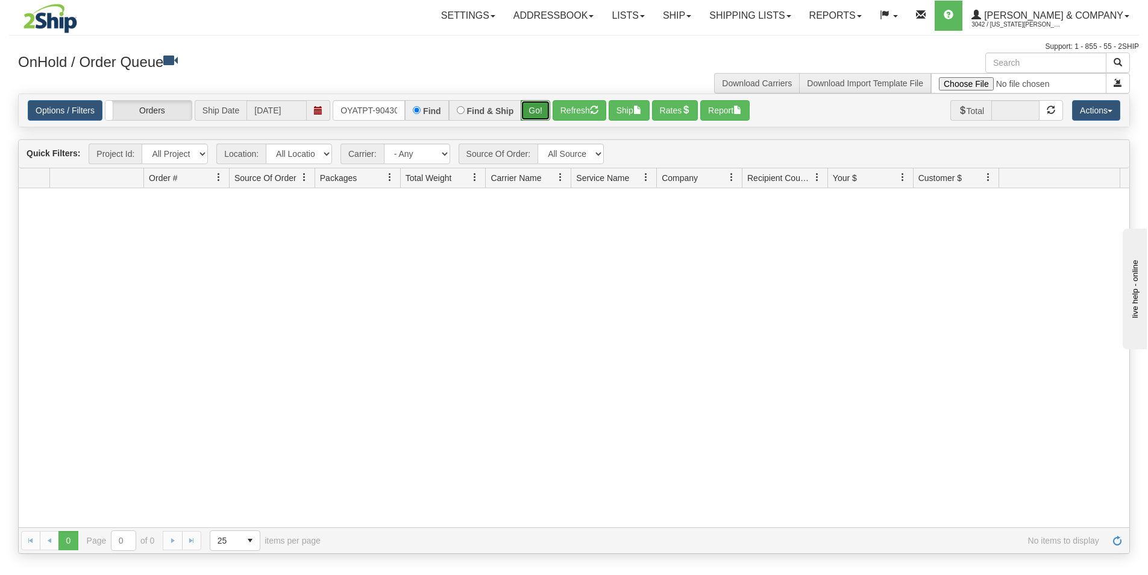
click at [523, 116] on button "Go!" at bounding box center [536, 110] width 30 height 20
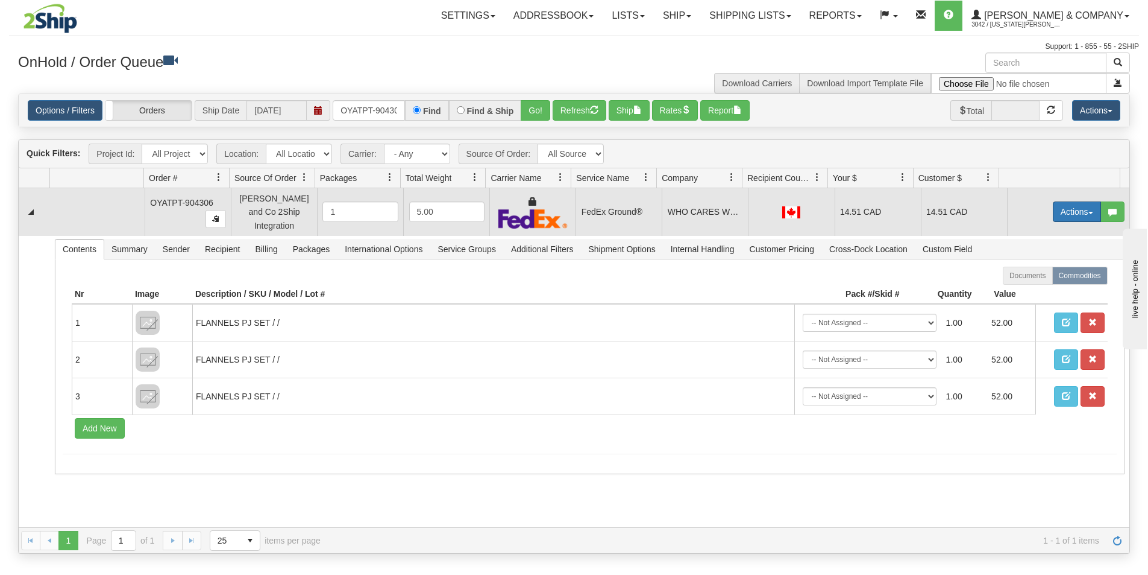
click at [1065, 215] on button "Actions" at bounding box center [1077, 211] width 48 height 20
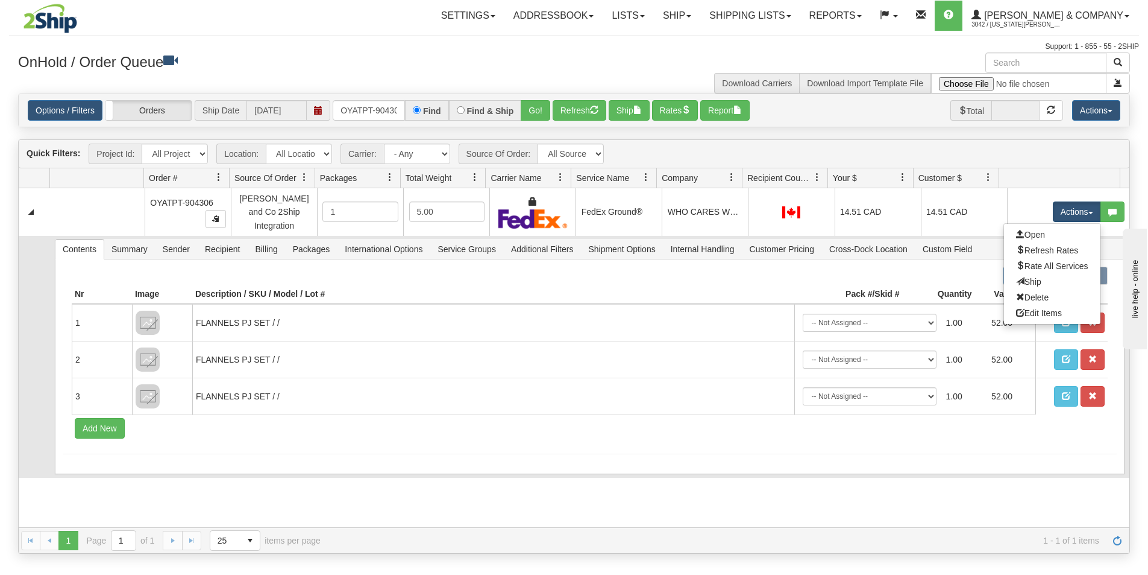
drag, startPoint x: 1032, startPoint y: 277, endPoint x: 997, endPoint y: 273, distance: 34.6
click at [1031, 277] on link "Ship" at bounding box center [1052, 282] width 96 height 16
click at [213, 242] on span "Recipient" at bounding box center [222, 248] width 49 height 19
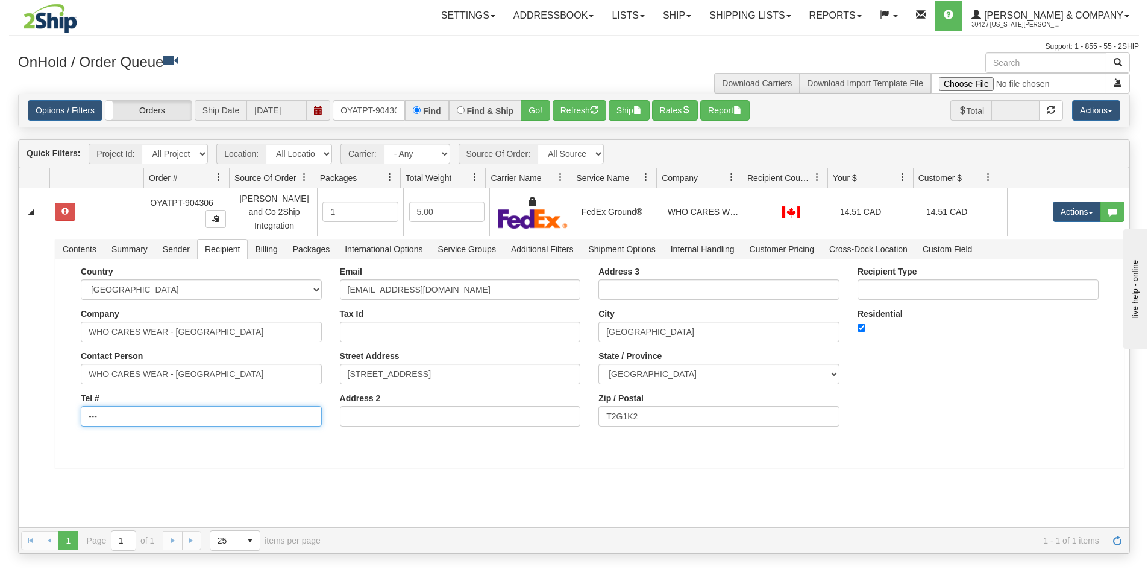
drag, startPoint x: 14, startPoint y: 398, endPoint x: 0, endPoint y: 394, distance: 15.3
click at [0, 394] on div "Toggle navigation Settings Shipping Preferences Fields Preferences New" at bounding box center [574, 287] width 1148 height 575
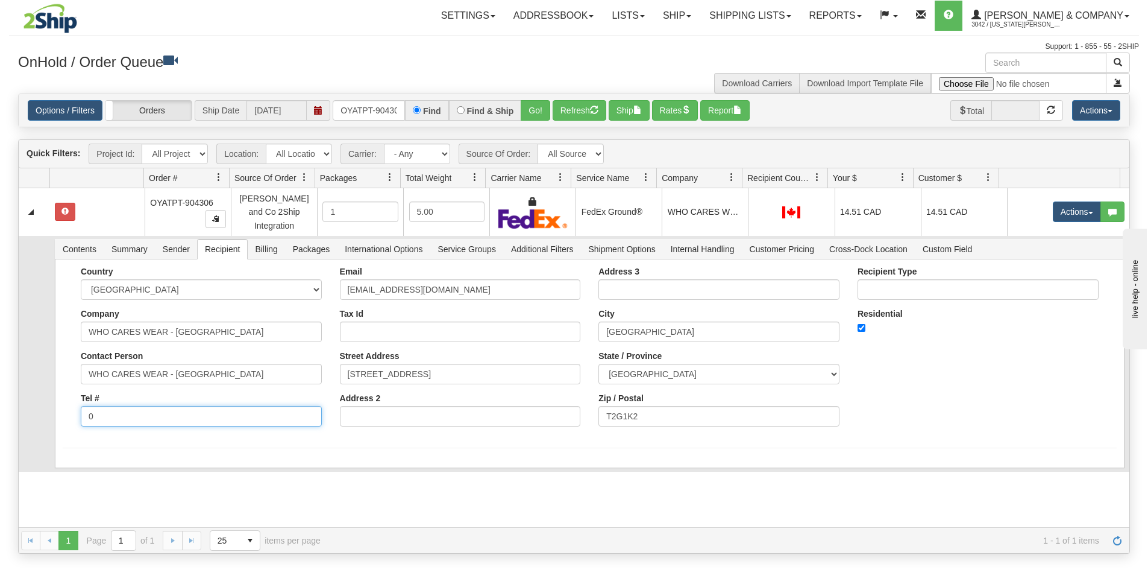
type input "0000000000"
click at [73, 462] on button "Save" at bounding box center [80, 470] width 35 height 20
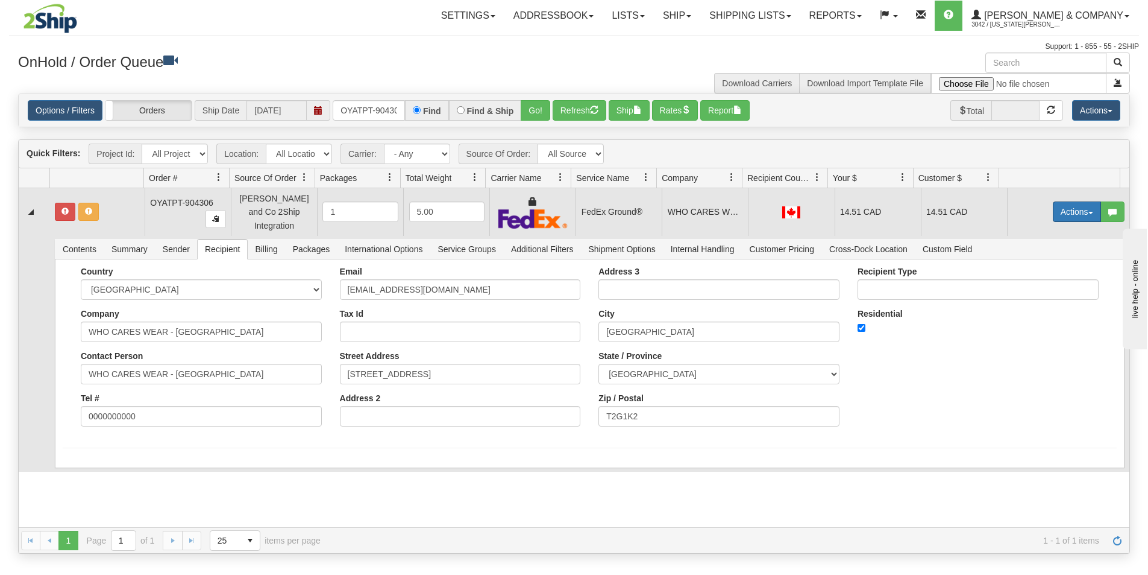
click at [1062, 205] on button "Actions" at bounding box center [1077, 211] width 48 height 20
click at [1023, 278] on span "Ship" at bounding box center [1028, 282] width 25 height 10
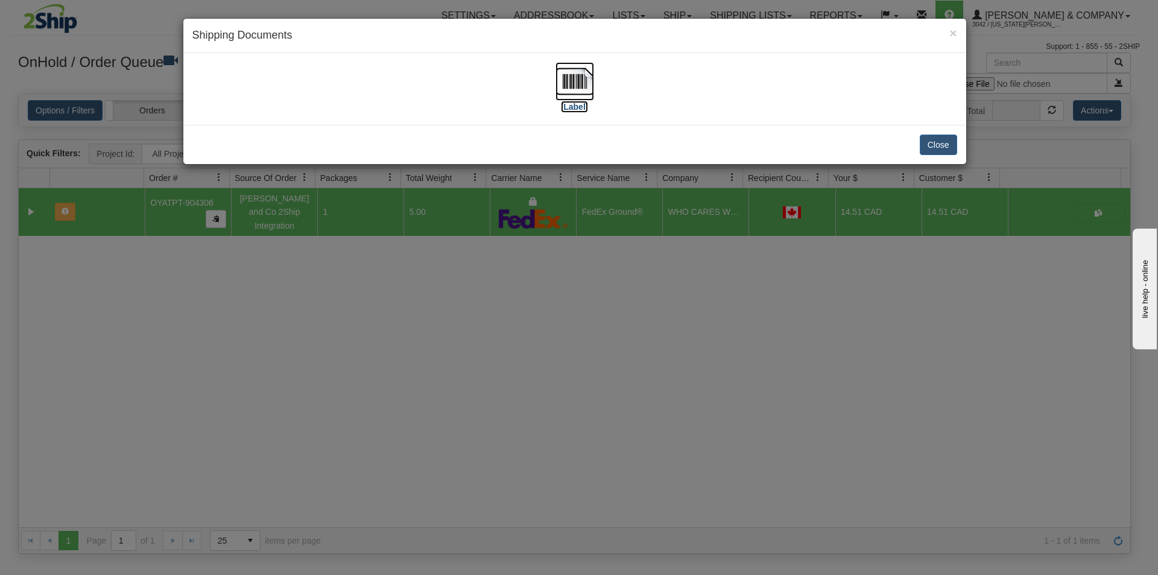
click at [577, 75] on img at bounding box center [574, 81] width 39 height 39
click at [474, 346] on div "× Shipping Documents [Label] Close" at bounding box center [579, 287] width 1158 height 575
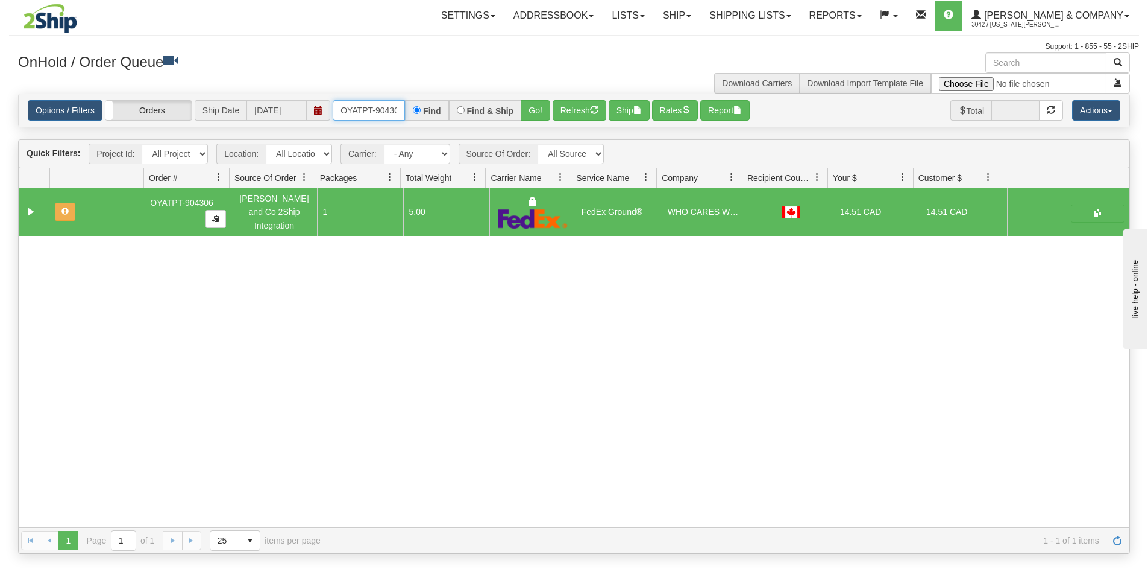
scroll to position [0, 7]
drag, startPoint x: 339, startPoint y: 109, endPoint x: 456, endPoint y: 128, distance: 118.4
click at [456, 128] on div "Is equal to Is not equal to Contains Does not contains CAD USD EUR ZAR [PERSON_…" at bounding box center [574, 323] width 1130 height 460
click at [537, 115] on button "Go!" at bounding box center [536, 110] width 30 height 20
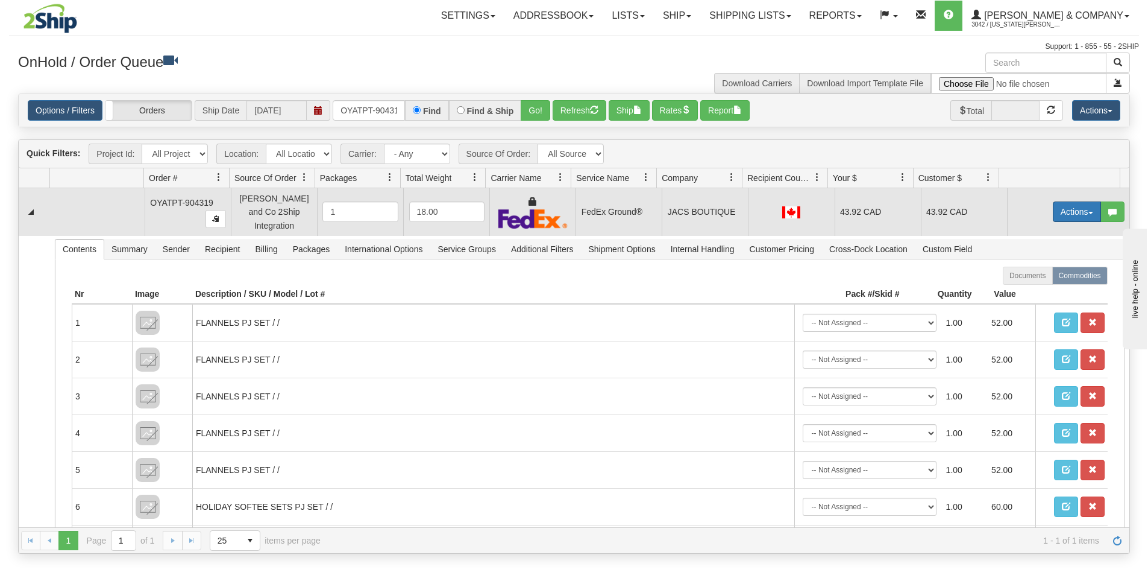
click at [1063, 211] on button "Actions" at bounding box center [1077, 211] width 48 height 20
click at [1022, 277] on span "Ship" at bounding box center [1028, 282] width 25 height 10
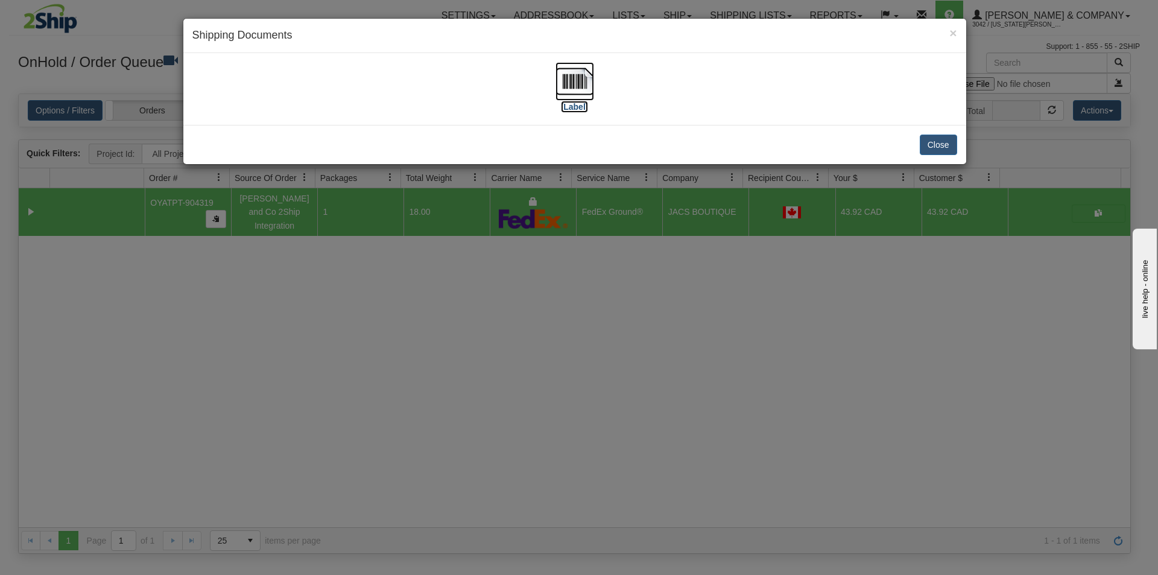
click at [579, 87] on img at bounding box center [574, 81] width 39 height 39
click at [575, 379] on div "× Shipping Documents [Label] Close" at bounding box center [579, 287] width 1158 height 575
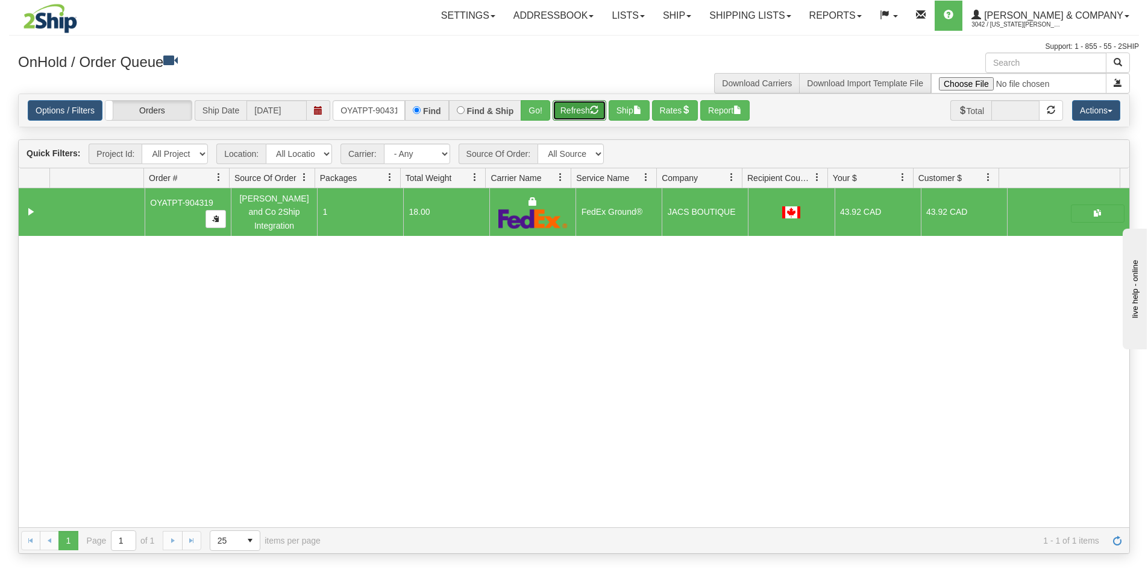
click at [575, 113] on button "Refresh" at bounding box center [580, 110] width 54 height 20
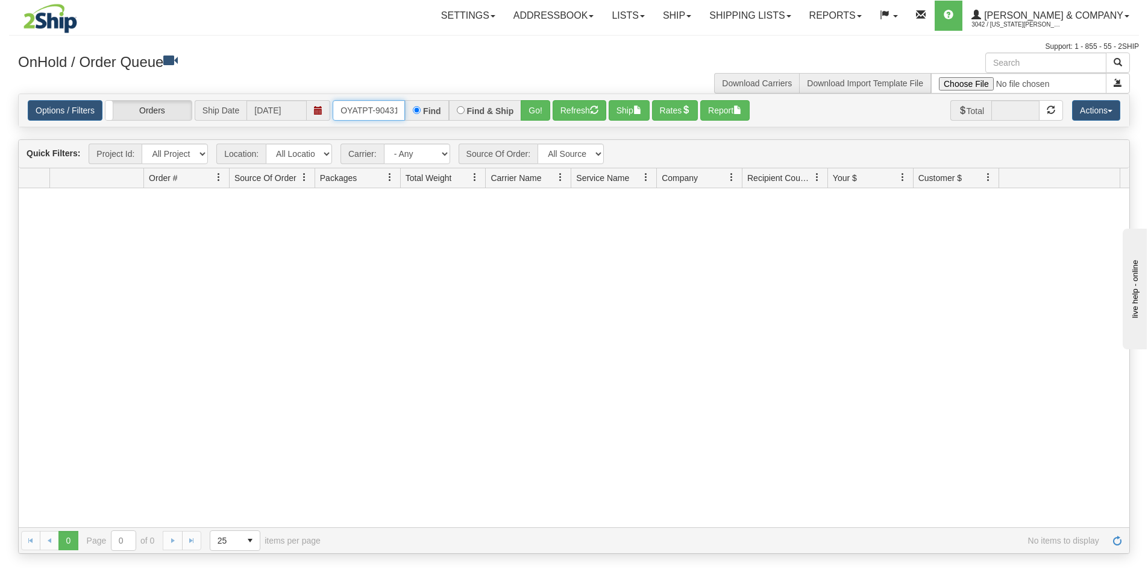
scroll to position [0, 7]
drag, startPoint x: 342, startPoint y: 112, endPoint x: 441, endPoint y: 118, distance: 99.1
click at [440, 118] on div "OYATPT-904319 Find Find & Ship Go!" at bounding box center [442, 110] width 218 height 20
click at [532, 113] on button "Go!" at bounding box center [536, 110] width 30 height 20
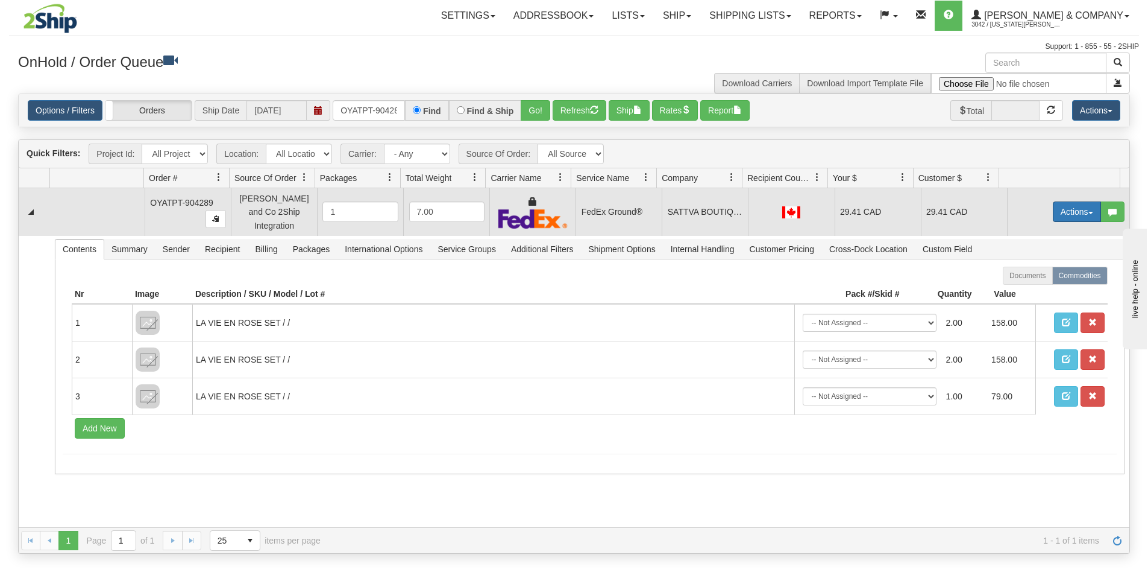
click at [1059, 209] on button "Actions" at bounding box center [1077, 211] width 48 height 20
click at [1025, 277] on span "Ship" at bounding box center [1028, 282] width 25 height 10
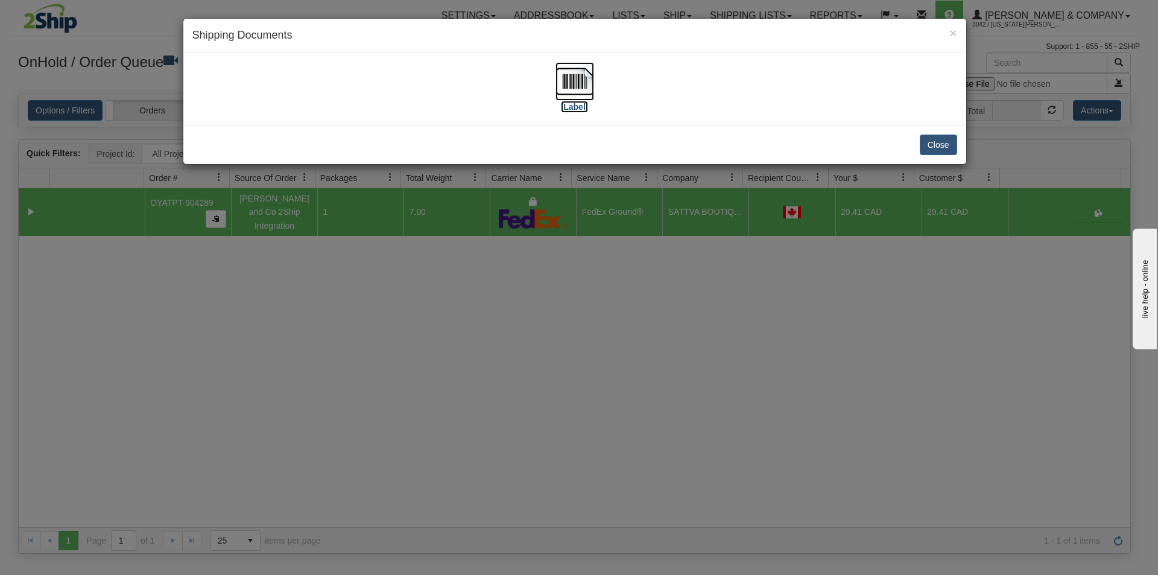
click at [581, 83] on img at bounding box center [574, 81] width 39 height 39
click at [496, 469] on div "× Shipping Documents [Label] Close" at bounding box center [579, 287] width 1158 height 575
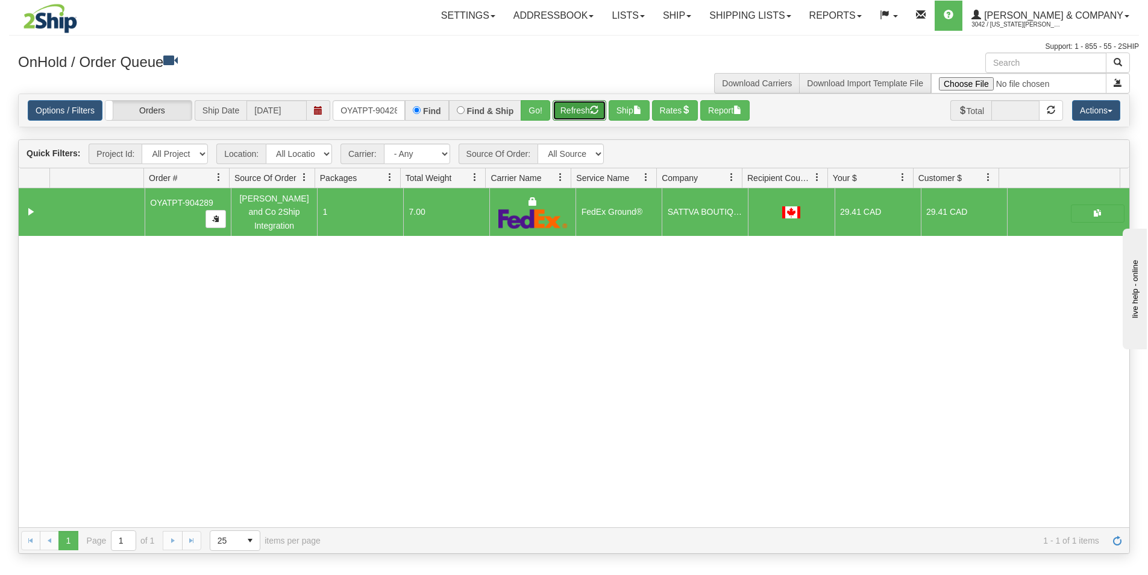
click at [578, 116] on button "Refresh" at bounding box center [580, 110] width 54 height 20
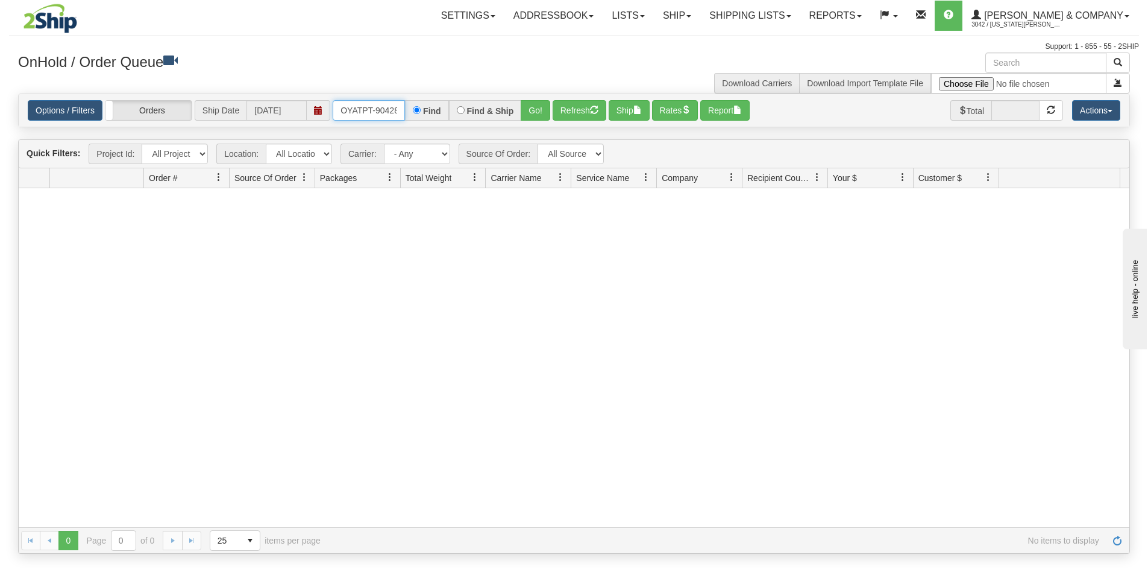
scroll to position [0, 7]
drag, startPoint x: 339, startPoint y: 109, endPoint x: 440, endPoint y: 124, distance: 102.3
click at [440, 124] on div "Options / Filters Group Shipments Orders Ship Date [DATE] OYATPT-904289 Find Fi…" at bounding box center [574, 110] width 1111 height 33
click at [573, 113] on button "Refresh" at bounding box center [580, 110] width 54 height 20
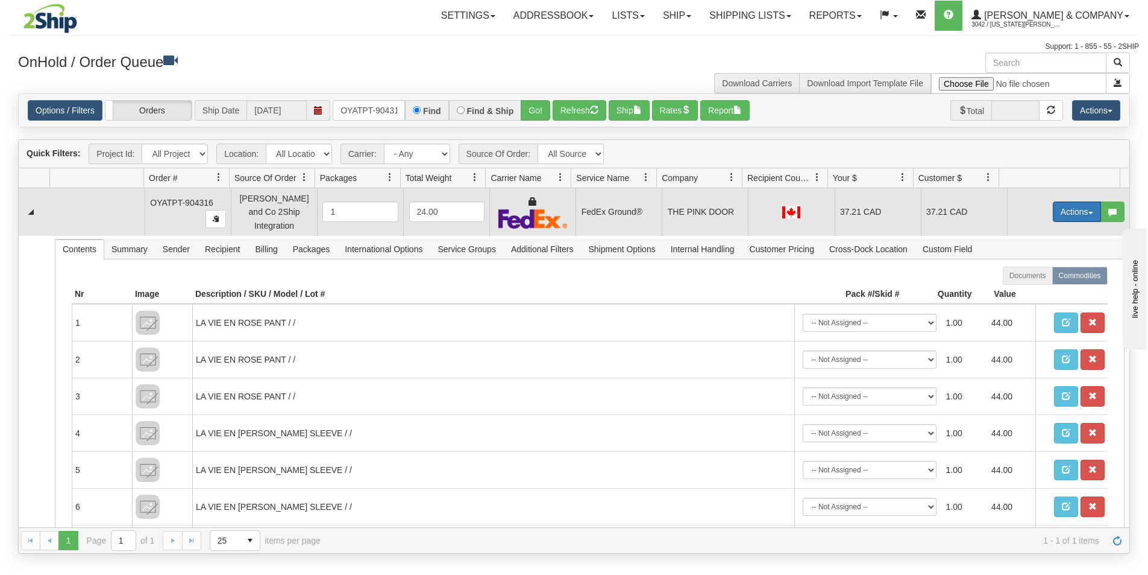
click at [1066, 211] on button "Actions" at bounding box center [1077, 211] width 48 height 20
click at [1025, 279] on span "Ship" at bounding box center [1028, 282] width 25 height 10
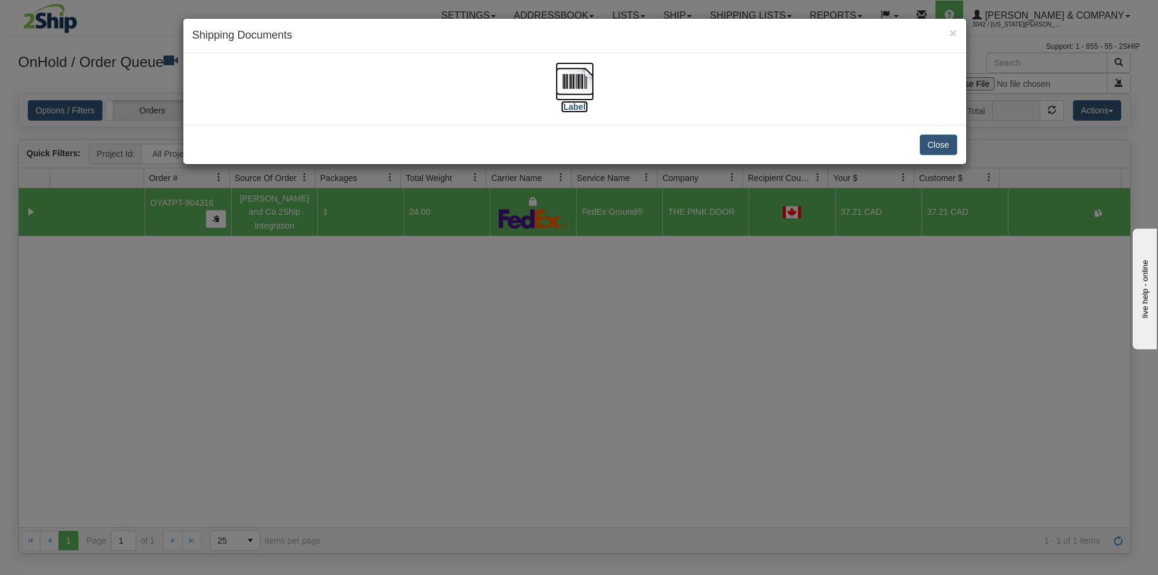
click at [578, 81] on img at bounding box center [574, 81] width 39 height 39
drag, startPoint x: 491, startPoint y: 344, endPoint x: 488, endPoint y: 324, distance: 20.0
click at [490, 344] on div "× Shipping Documents [Label] Close" at bounding box center [579, 287] width 1158 height 575
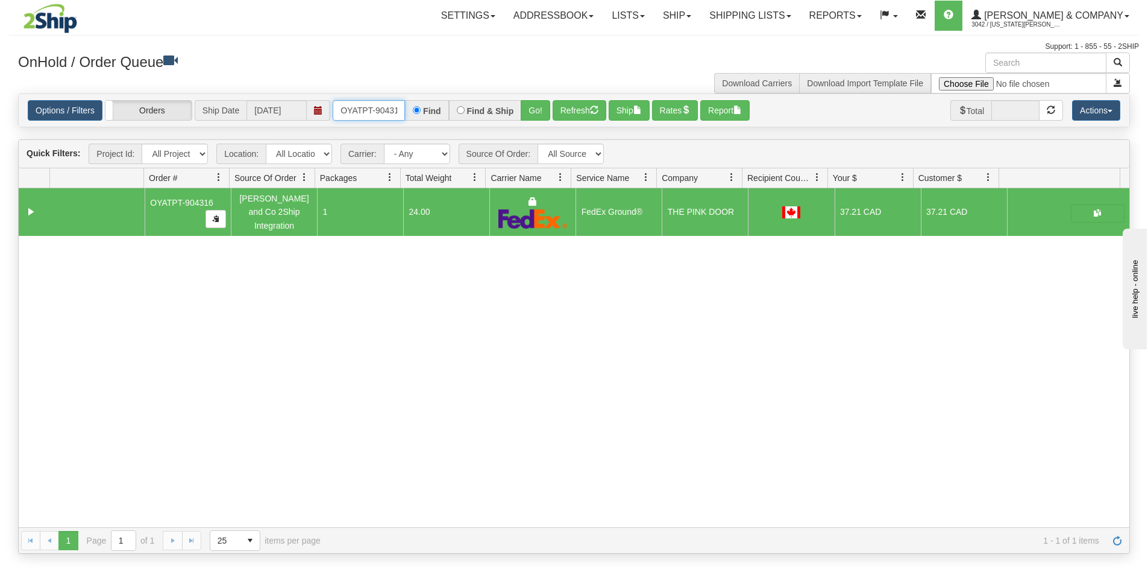
scroll to position [0, 7]
drag, startPoint x: 342, startPoint y: 114, endPoint x: 417, endPoint y: 120, distance: 75.0
click at [417, 120] on div "OYATPT-904316 Find Find & Ship Go!" at bounding box center [442, 110] width 218 height 20
click at [540, 113] on button "Go!" at bounding box center [536, 110] width 30 height 20
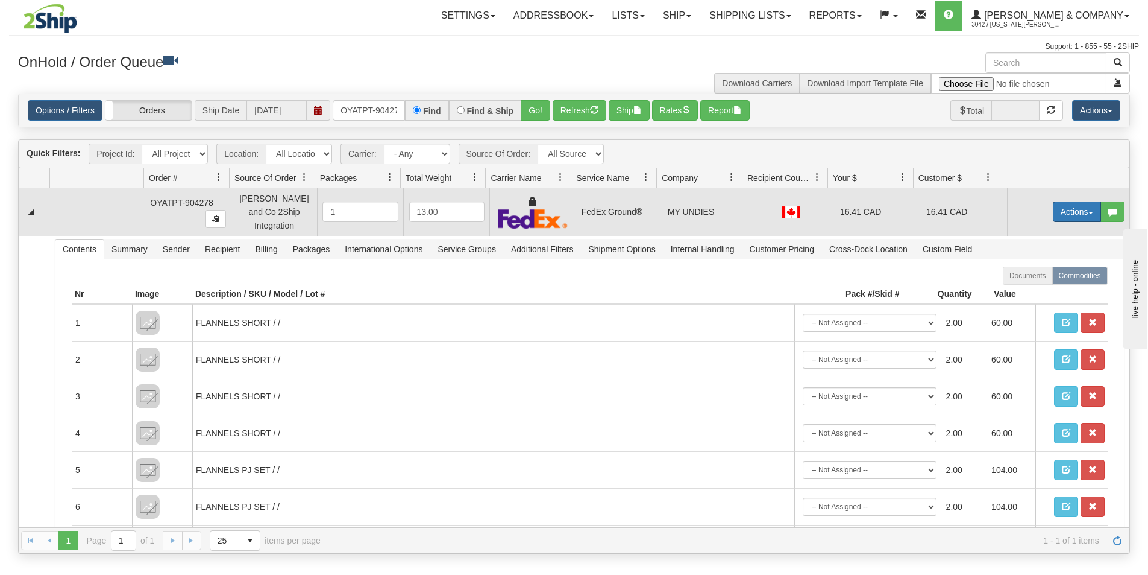
click at [1069, 210] on button "Actions" at bounding box center [1077, 211] width 48 height 20
click at [1027, 279] on span "Ship" at bounding box center [1028, 282] width 25 height 10
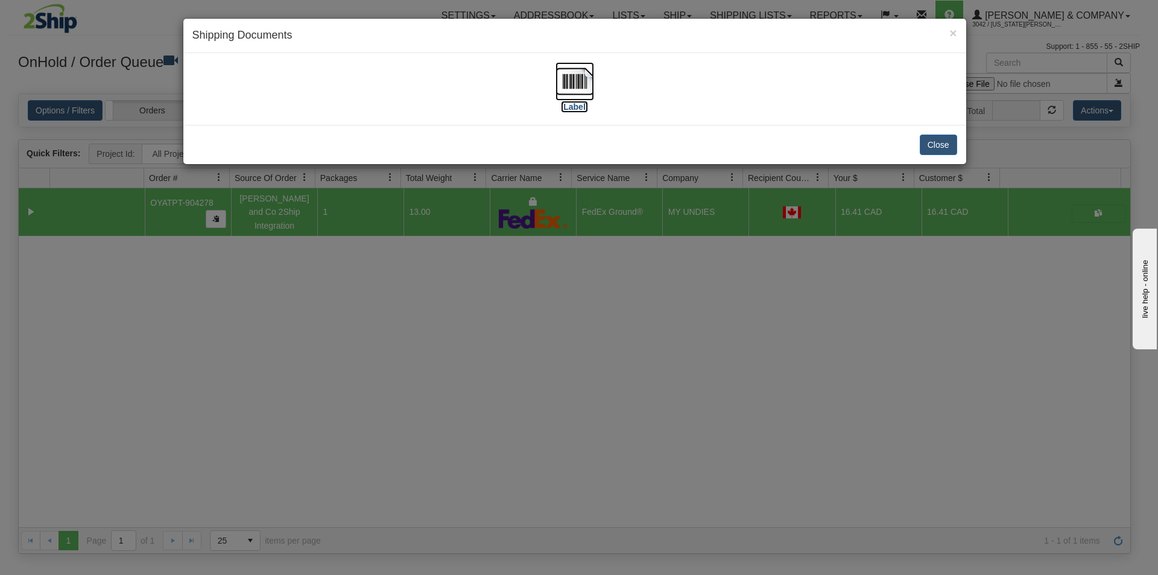
click at [569, 84] on img at bounding box center [574, 81] width 39 height 39
click at [488, 497] on div "× Shipping Documents [Label] Close" at bounding box center [579, 287] width 1158 height 575
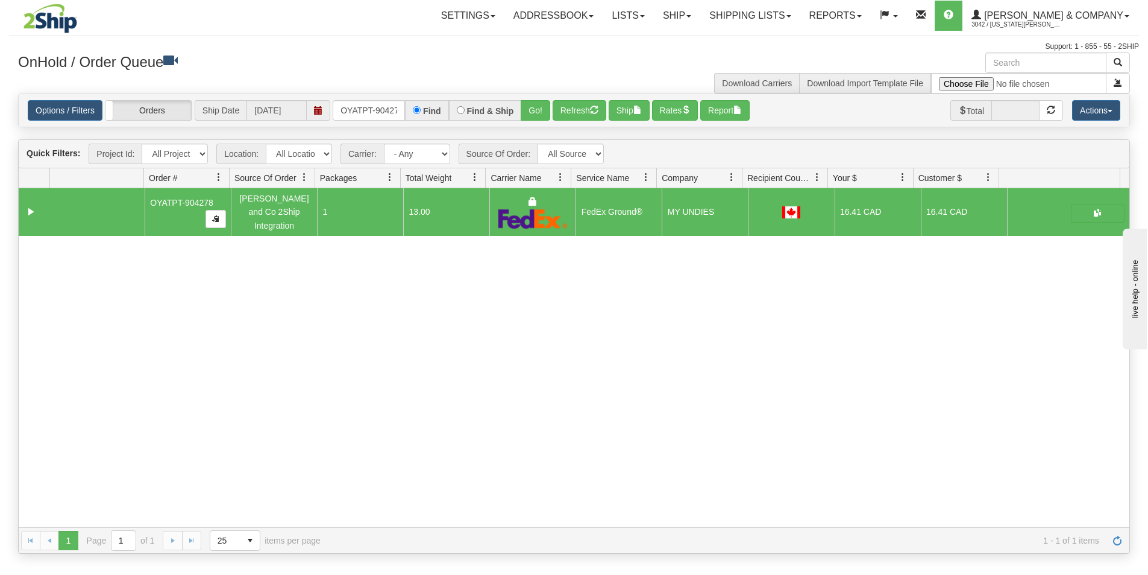
click at [581, 123] on div "Options / Filters Group Shipments Orders Ship Date [DATE] OYATPT-904278 Find Fi…" at bounding box center [574, 110] width 1111 height 33
click at [584, 116] on button "Refresh" at bounding box center [580, 110] width 54 height 20
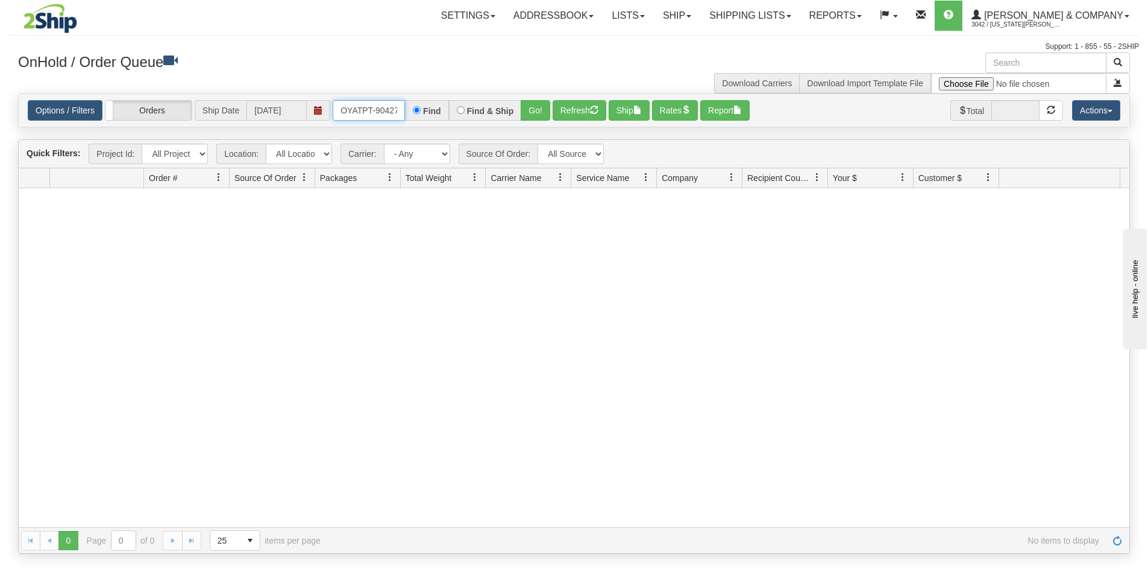
scroll to position [0, 7]
drag, startPoint x: 341, startPoint y: 112, endPoint x: 449, endPoint y: 118, distance: 108.7
click at [449, 118] on div "OYATPT-904278 Find Find & Ship Go!" at bounding box center [442, 110] width 218 height 20
click at [529, 111] on button "Go!" at bounding box center [536, 110] width 30 height 20
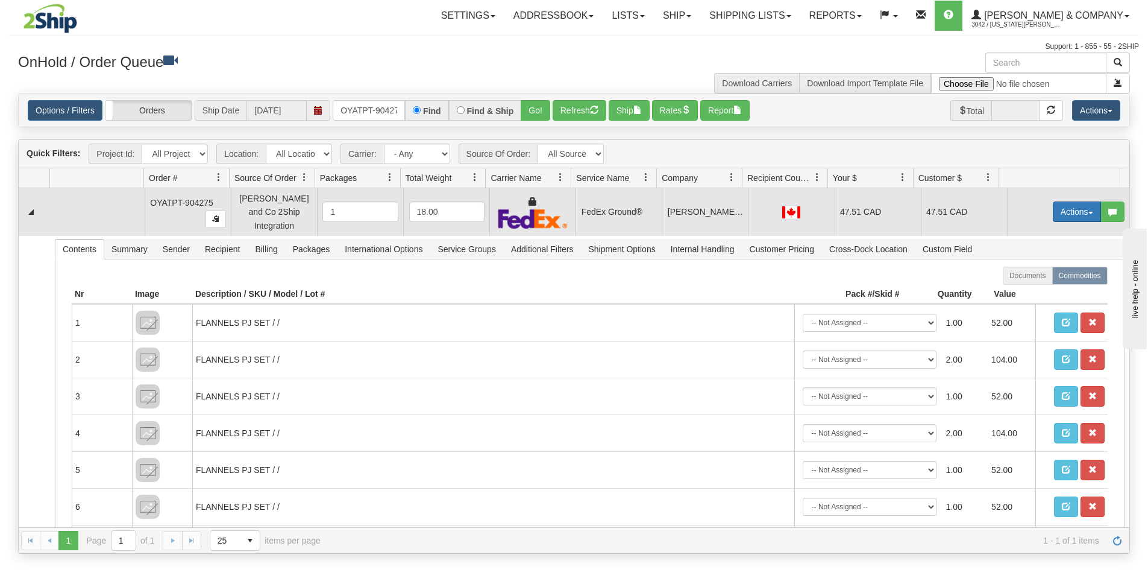
click at [1067, 207] on button "Actions" at bounding box center [1077, 211] width 48 height 20
click at [1022, 278] on span "Ship" at bounding box center [1028, 282] width 25 height 10
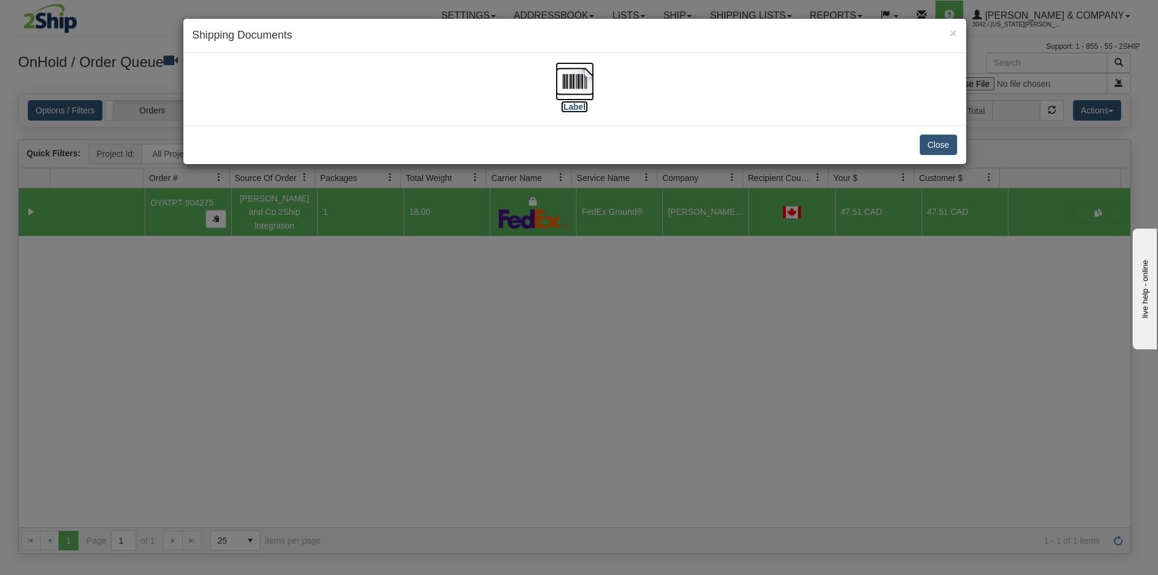
click at [587, 82] on img at bounding box center [574, 81] width 39 height 39
click at [540, 432] on div "× Shipping Documents [Label] Close" at bounding box center [579, 287] width 1158 height 575
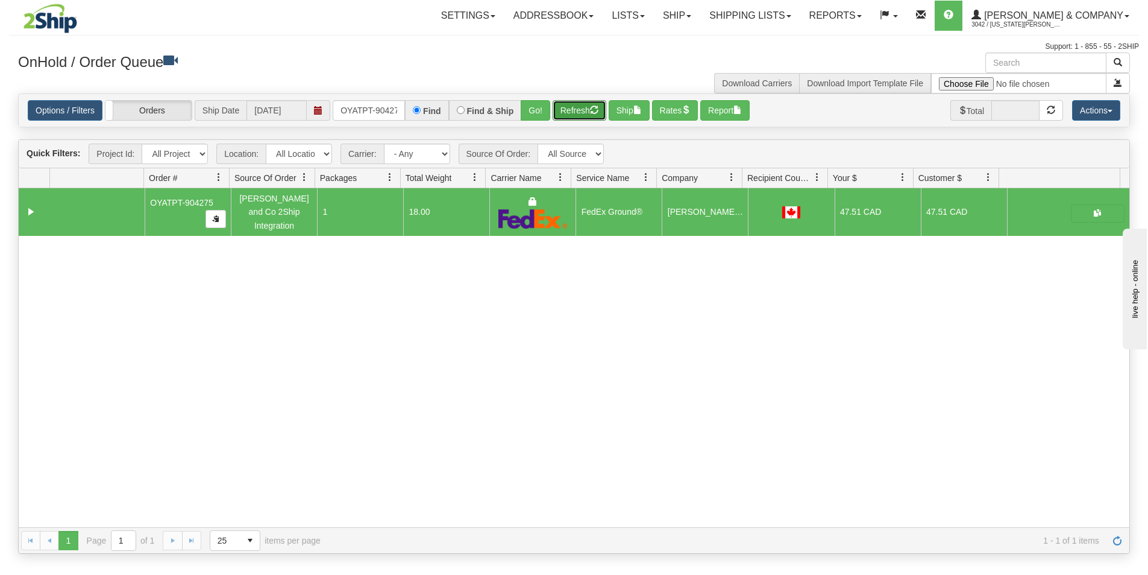
click at [565, 108] on button "Refresh" at bounding box center [580, 110] width 54 height 20
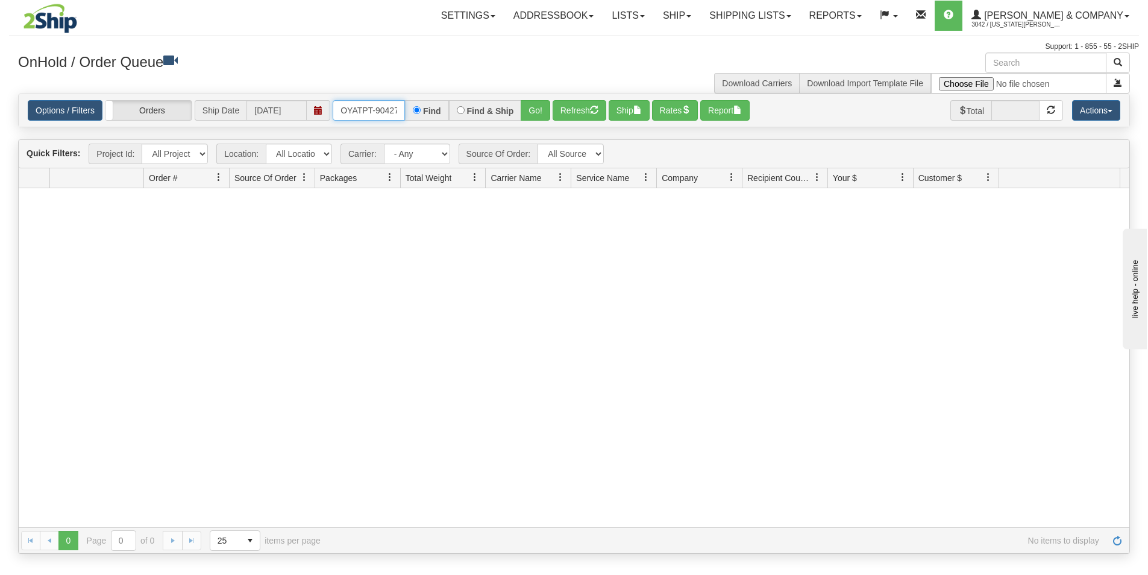
scroll to position [0, 7]
drag, startPoint x: 336, startPoint y: 107, endPoint x: 509, endPoint y: 128, distance: 173.6
click at [509, 128] on div "Is equal to Is not equal to Contains Does not contains CAD USD EUR ZAR [PERSON_…" at bounding box center [574, 323] width 1130 height 460
click at [535, 116] on button "Go!" at bounding box center [536, 110] width 30 height 20
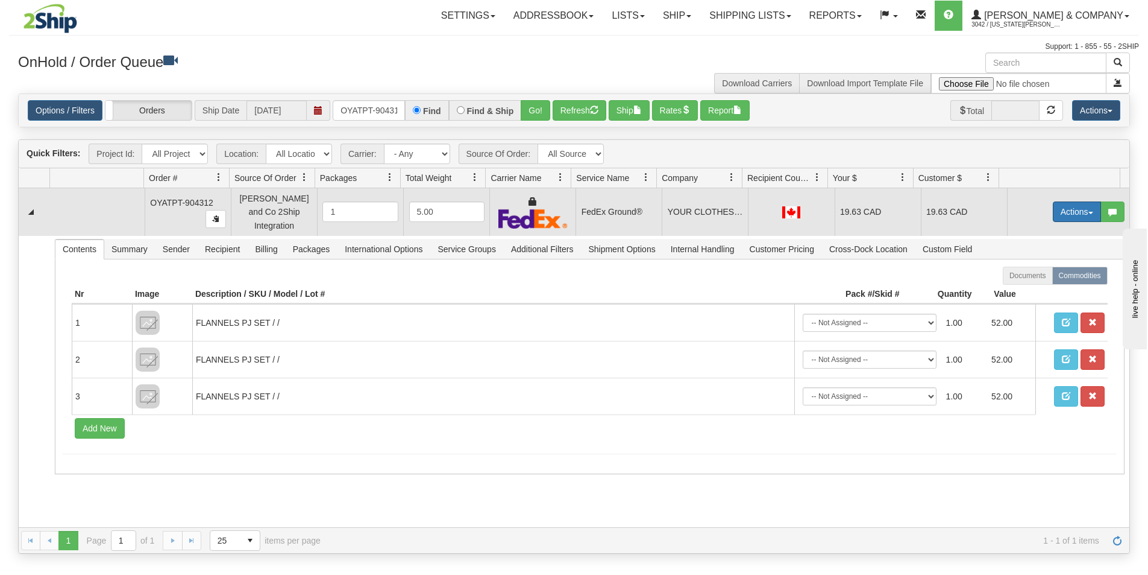
click at [1053, 209] on button "Actions" at bounding box center [1077, 211] width 48 height 20
click at [1025, 277] on span "Ship" at bounding box center [1028, 282] width 25 height 10
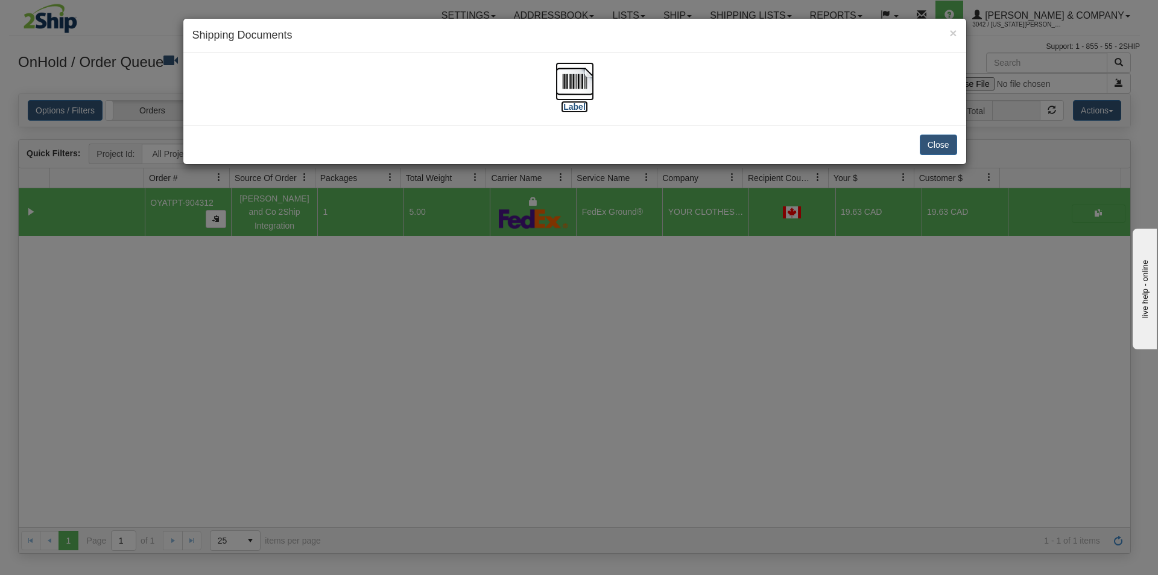
click at [570, 87] on img at bounding box center [574, 81] width 39 height 39
click at [521, 407] on div "× Shipping Documents [Label] Close" at bounding box center [579, 287] width 1158 height 575
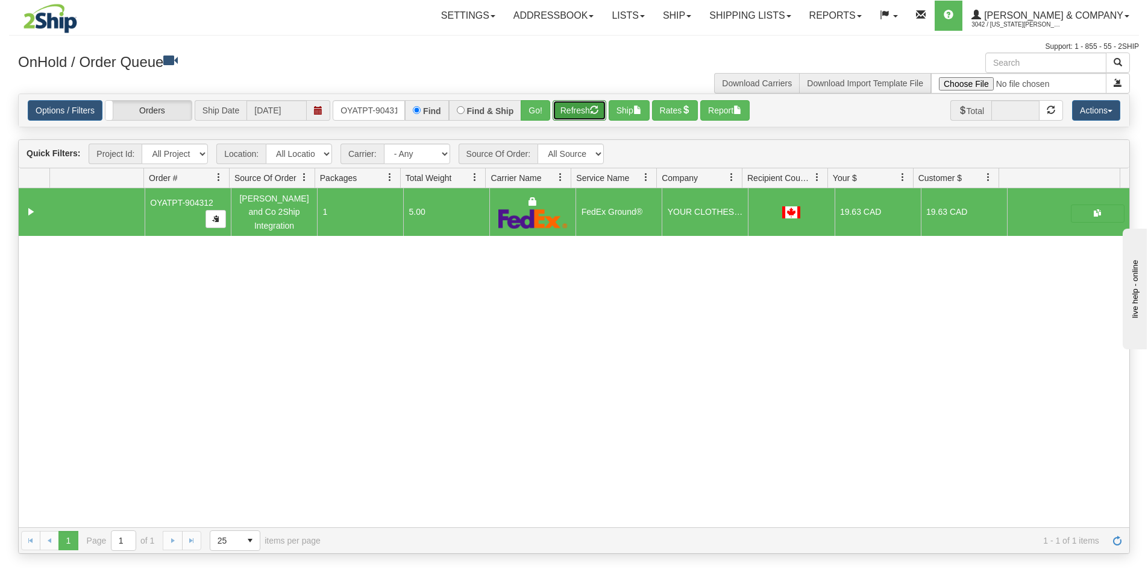
click at [573, 103] on button "Refresh" at bounding box center [580, 110] width 54 height 20
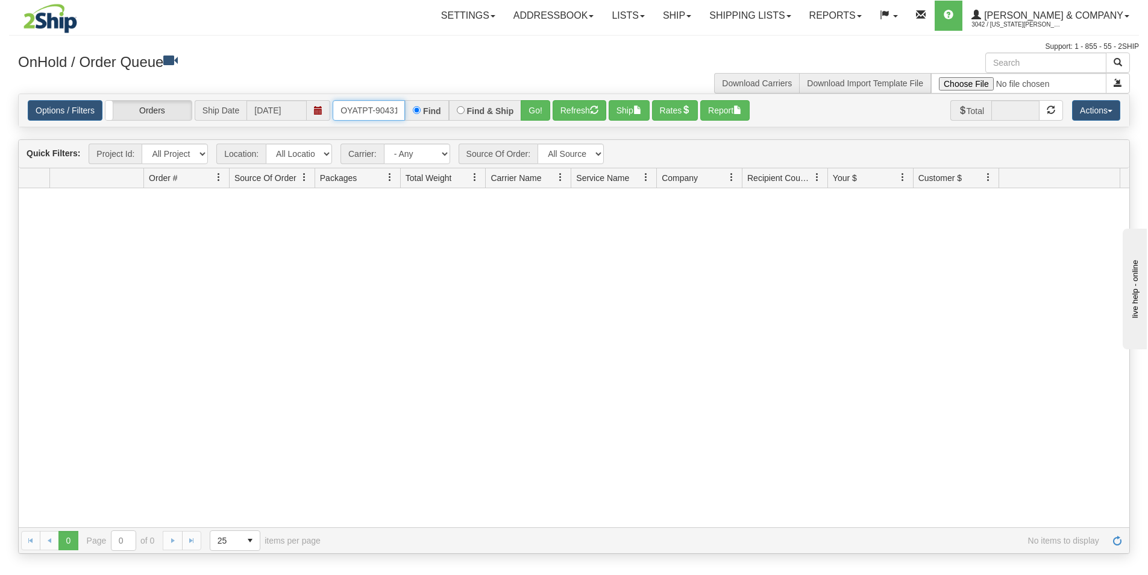
scroll to position [0, 7]
drag, startPoint x: 343, startPoint y: 110, endPoint x: 457, endPoint y: 116, distance: 114.1
click at [457, 116] on div "OYATPT-904312 Find Find & Ship Go!" at bounding box center [442, 110] width 218 height 20
click at [538, 111] on button "Go!" at bounding box center [536, 110] width 30 height 20
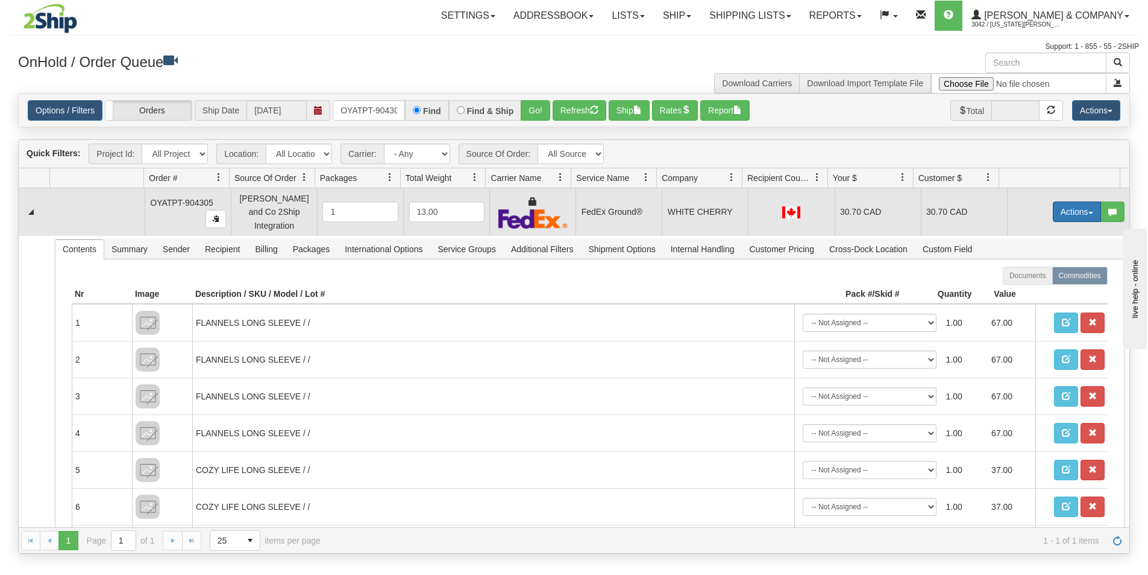
click at [1069, 201] on button "Actions" at bounding box center [1077, 211] width 48 height 20
click at [1028, 277] on span "Ship" at bounding box center [1028, 282] width 25 height 10
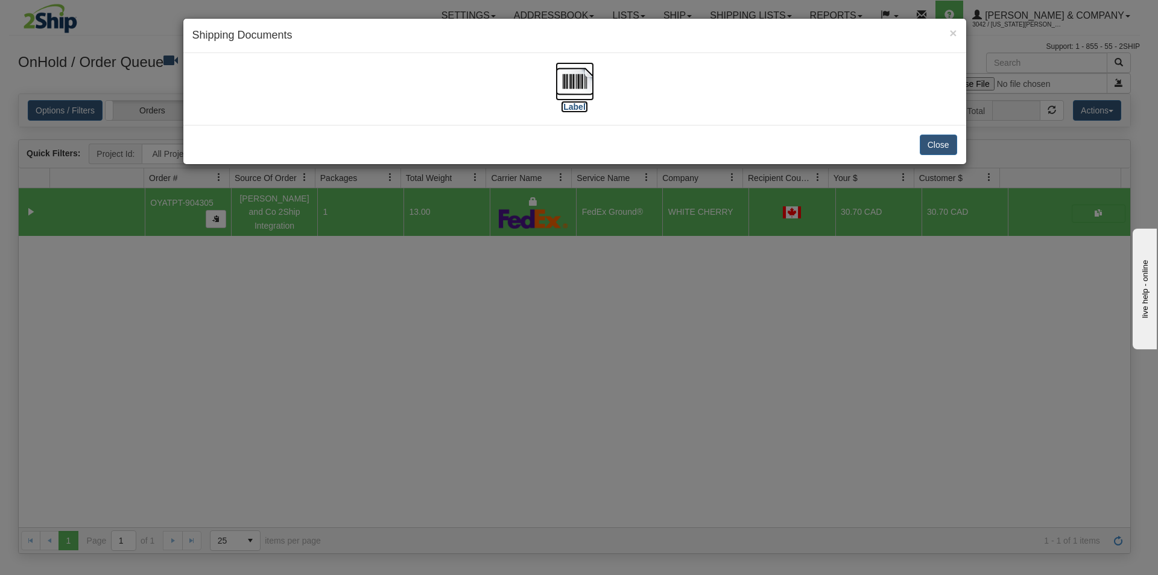
click at [576, 91] on img at bounding box center [574, 81] width 39 height 39
click at [591, 335] on div "× Shipping Documents [Label] Close" at bounding box center [579, 287] width 1158 height 575
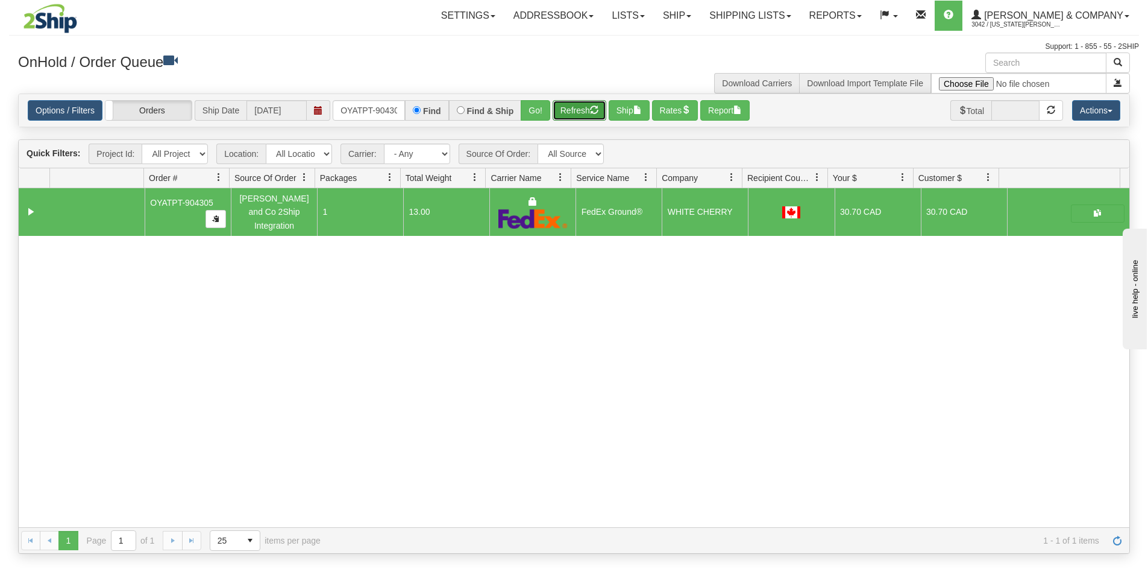
click at [565, 111] on button "Refresh" at bounding box center [580, 110] width 54 height 20
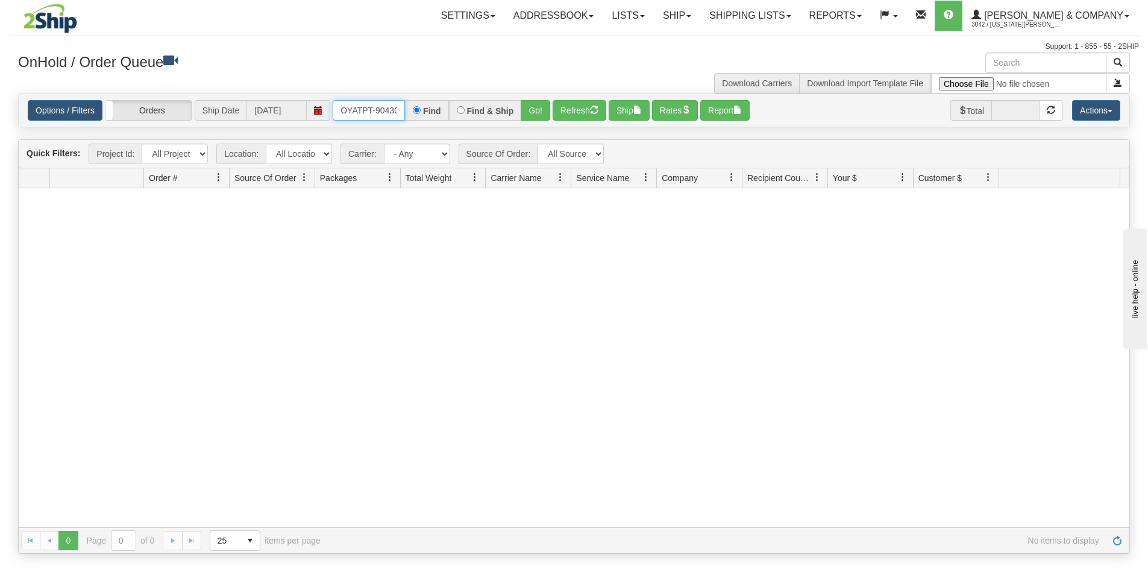
scroll to position [0, 7]
drag, startPoint x: 339, startPoint y: 107, endPoint x: 430, endPoint y: 102, distance: 91.2
click at [430, 104] on div "OYATPT-904305 Find Find & Ship Go!" at bounding box center [442, 110] width 218 height 20
click at [540, 117] on button "Go!" at bounding box center [536, 110] width 30 height 20
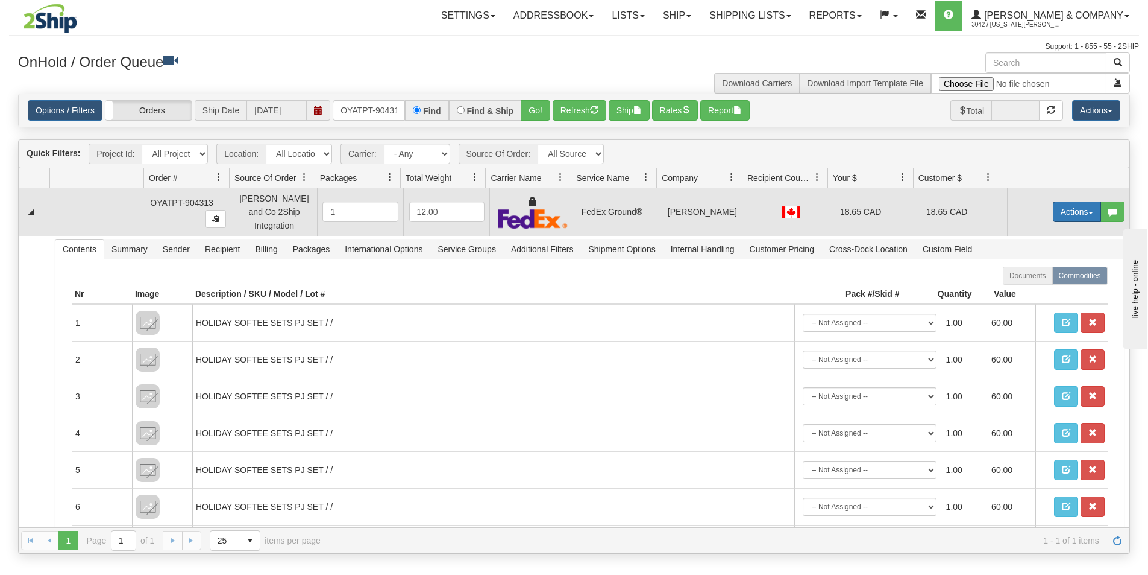
click at [1062, 207] on button "Actions" at bounding box center [1077, 211] width 48 height 20
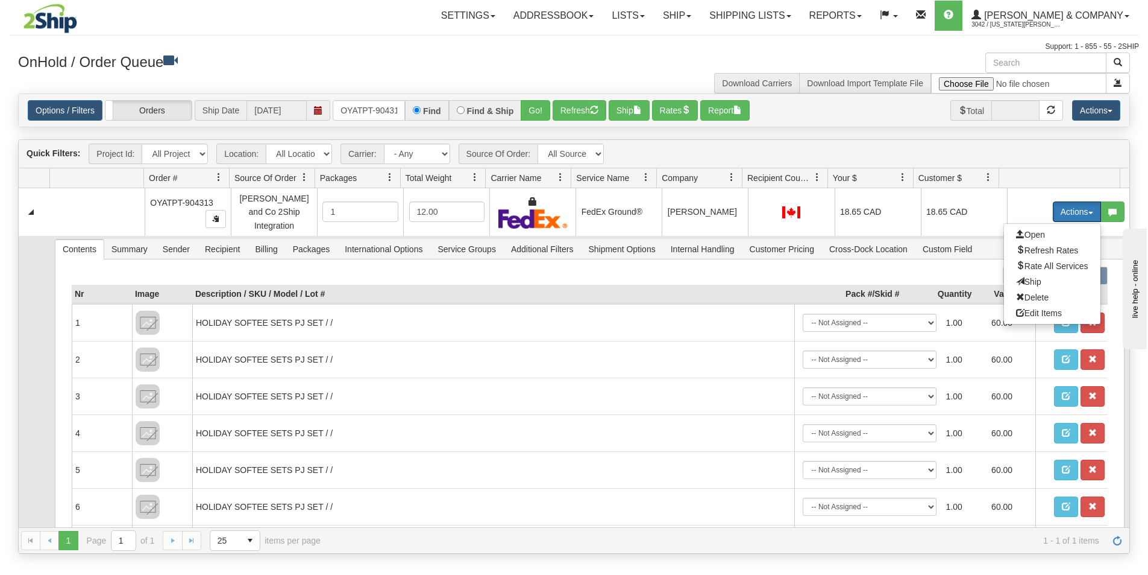
drag, startPoint x: 1022, startPoint y: 278, endPoint x: 1006, endPoint y: 278, distance: 16.3
click at [1021, 278] on span "Ship" at bounding box center [1028, 282] width 25 height 10
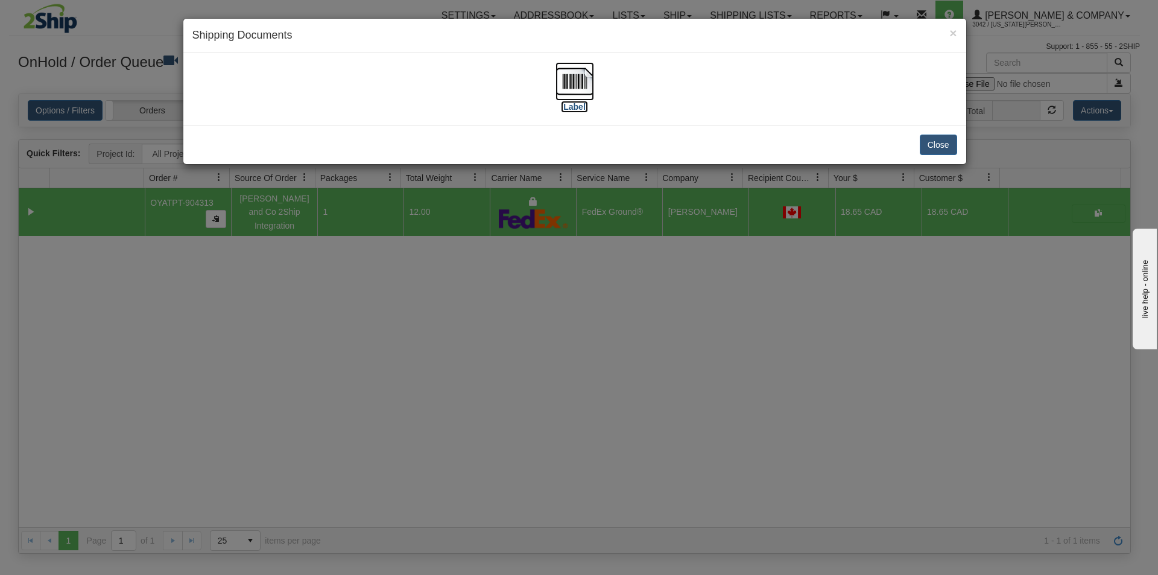
click at [578, 87] on img at bounding box center [574, 81] width 39 height 39
click at [540, 402] on div "× Shipping Documents [Label] Close" at bounding box center [579, 287] width 1158 height 575
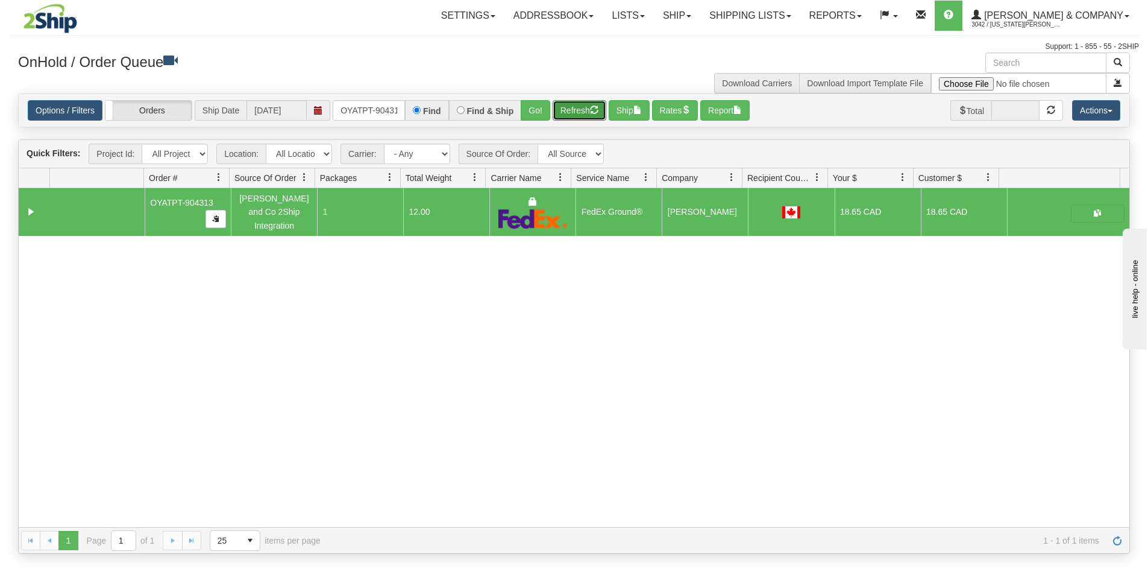
click at [588, 103] on button "Refresh" at bounding box center [580, 110] width 54 height 20
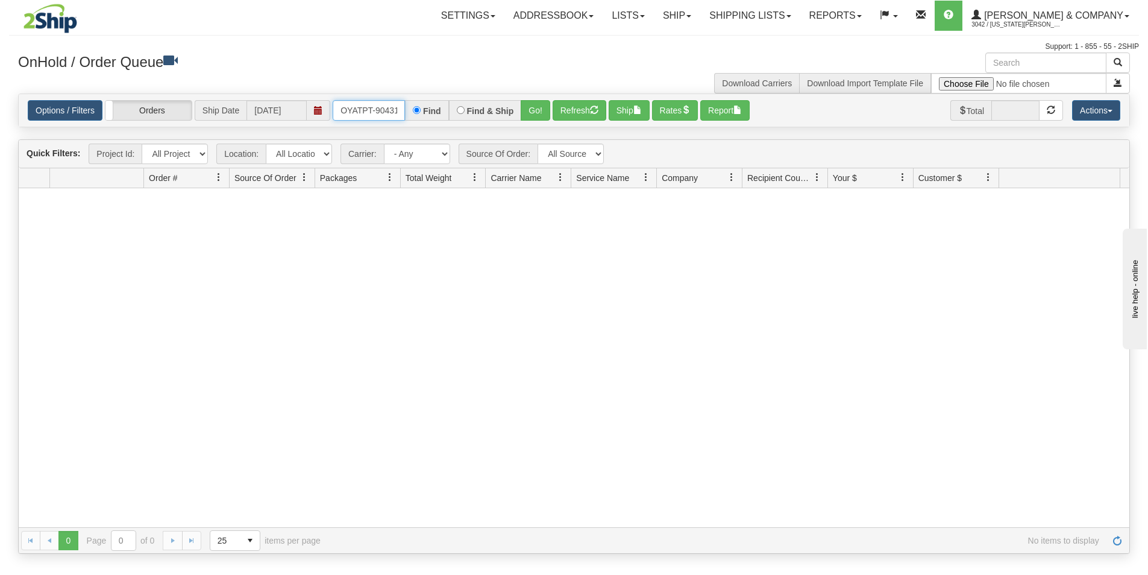
scroll to position [0, 7]
drag, startPoint x: 338, startPoint y: 110, endPoint x: 462, endPoint y: 111, distance: 124.2
click at [461, 115] on div "OYATPT-904313 Find Find & Ship Go!" at bounding box center [442, 110] width 218 height 20
click at [583, 108] on button "Refresh" at bounding box center [580, 110] width 54 height 20
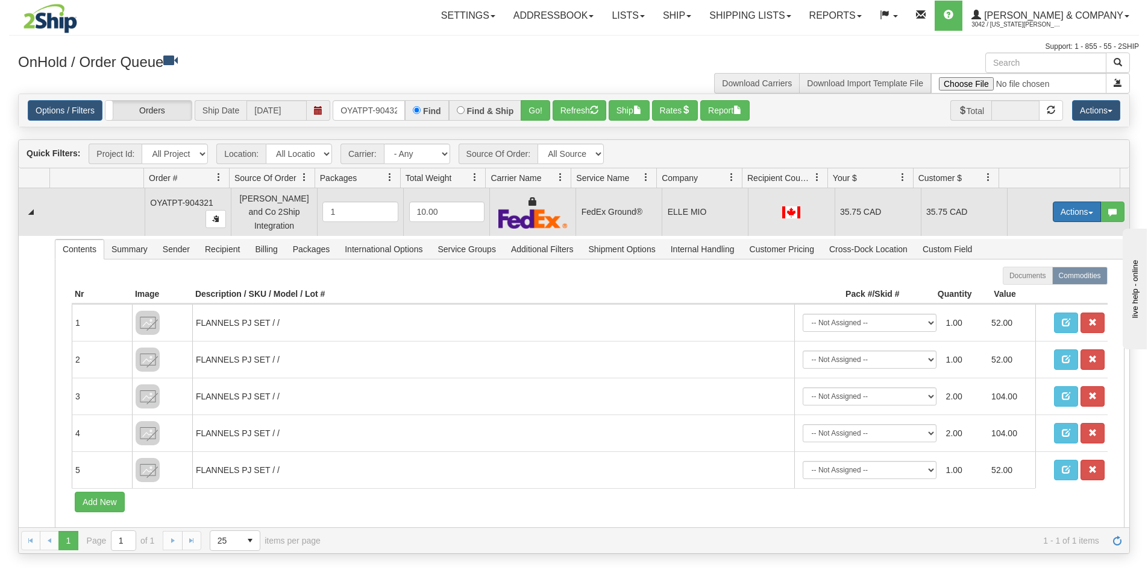
click at [1068, 207] on button "Actions" at bounding box center [1077, 211] width 48 height 20
click at [1022, 277] on span "Ship" at bounding box center [1028, 282] width 25 height 10
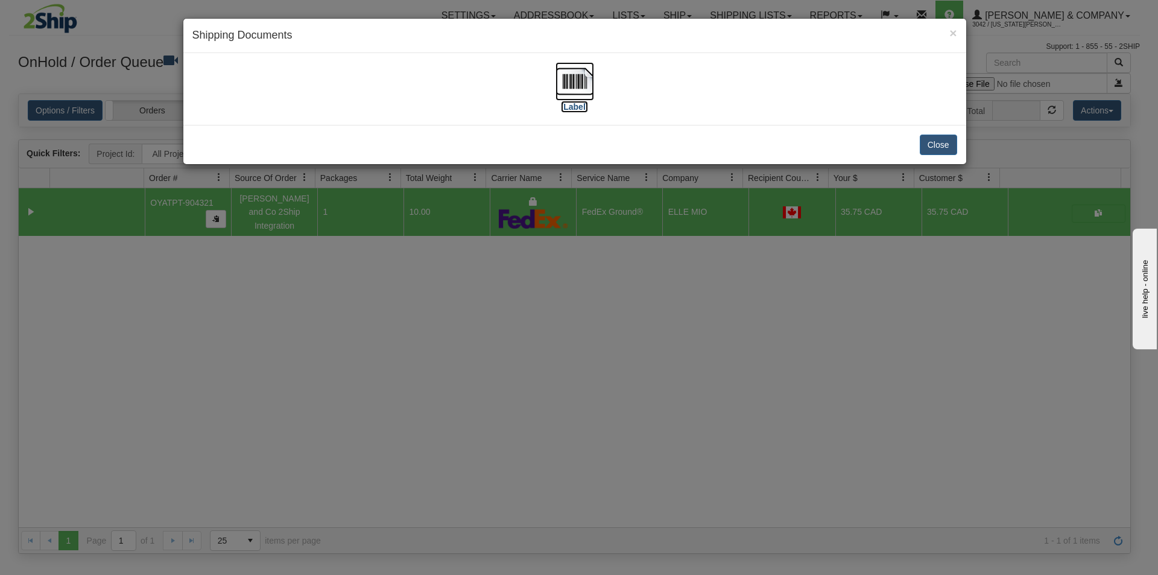
click at [576, 86] on img at bounding box center [574, 81] width 39 height 39
drag, startPoint x: 571, startPoint y: 390, endPoint x: 560, endPoint y: 209, distance: 181.2
click at [572, 388] on div "× Shipping Documents [Label] Close" at bounding box center [579, 287] width 1158 height 575
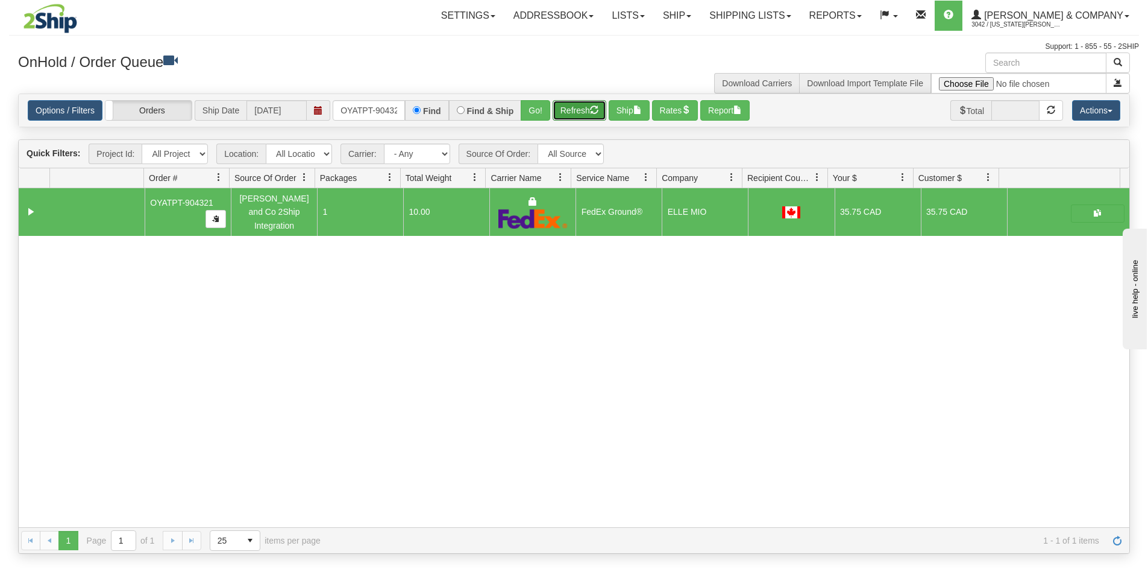
click at [572, 113] on button "Refresh" at bounding box center [580, 110] width 54 height 20
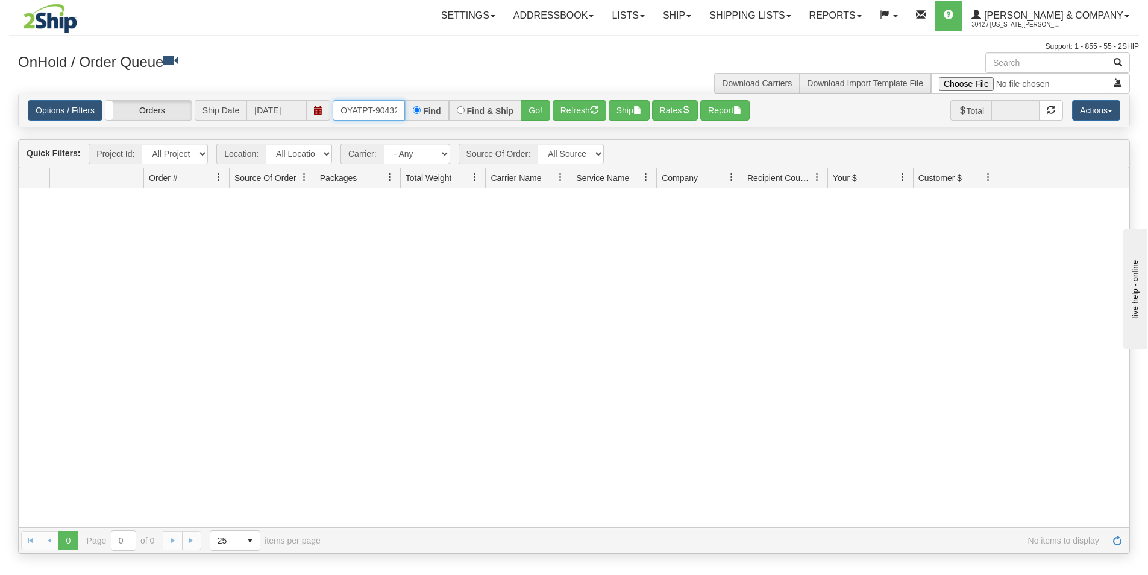
scroll to position [0, 7]
drag, startPoint x: 340, startPoint y: 112, endPoint x: 455, endPoint y: 122, distance: 115.6
click at [455, 122] on div "Options / Filters Group Shipments Orders Ship Date [DATE] OYATPT-904321 Find Fi…" at bounding box center [574, 110] width 1111 height 33
type input "OYATPT-904337"
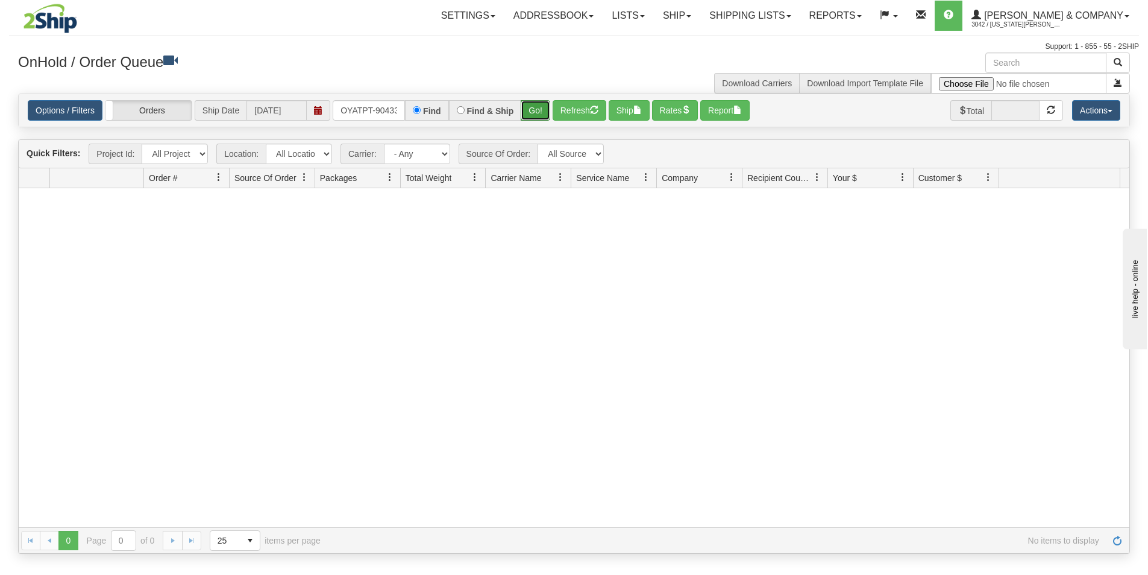
click at [538, 113] on button "Go!" at bounding box center [536, 110] width 30 height 20
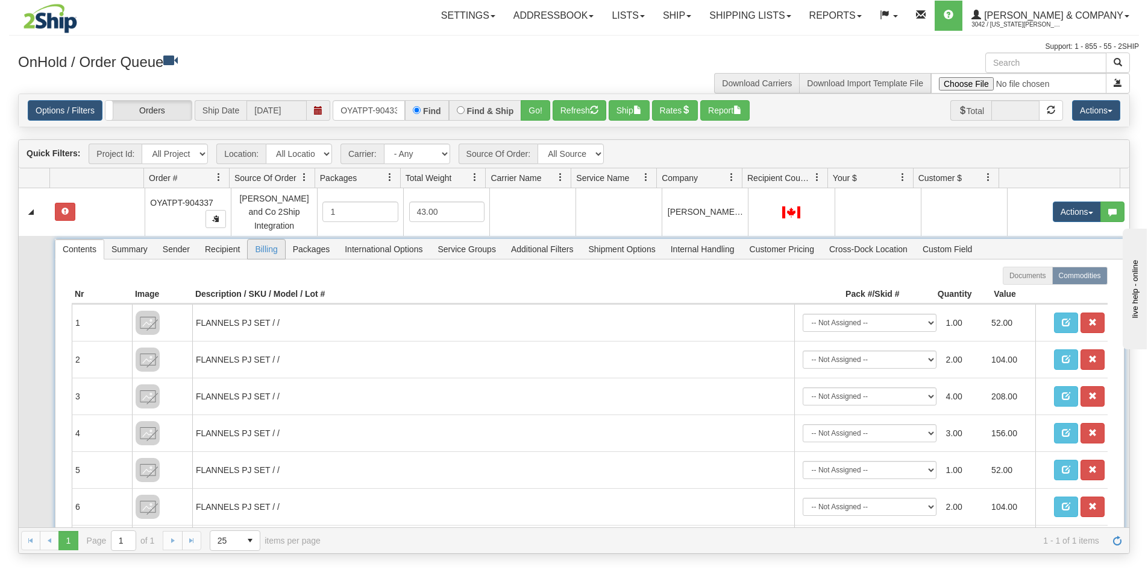
click at [271, 239] on span "Billing" at bounding box center [266, 248] width 37 height 19
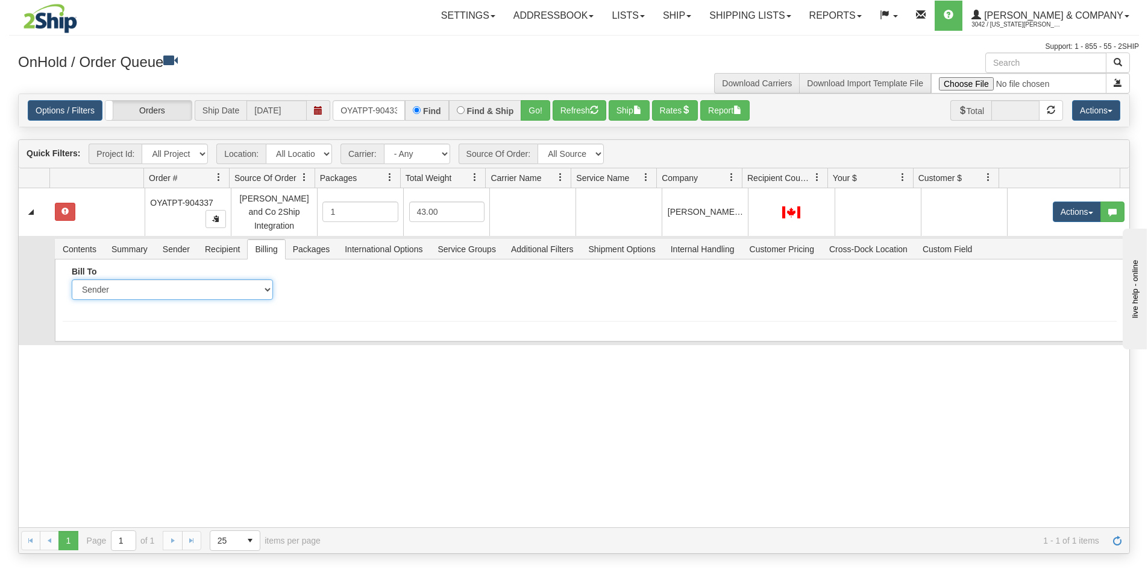
click at [210, 280] on select "Sender Recipient Third Party Collect" at bounding box center [172, 289] width 201 height 20
select select "2"
click at [72, 279] on select "Sender Recipient Third Party Collect" at bounding box center [172, 289] width 201 height 20
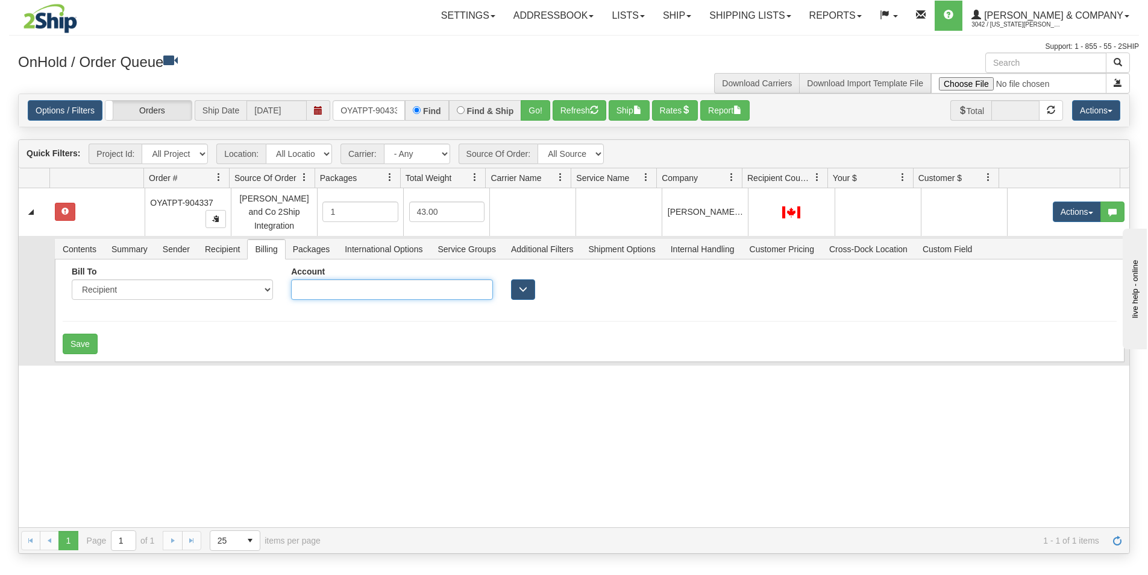
click at [335, 279] on input "Account" at bounding box center [391, 289] width 201 height 20
type input "X89B40"
click at [78, 338] on button "Save" at bounding box center [80, 343] width 35 height 20
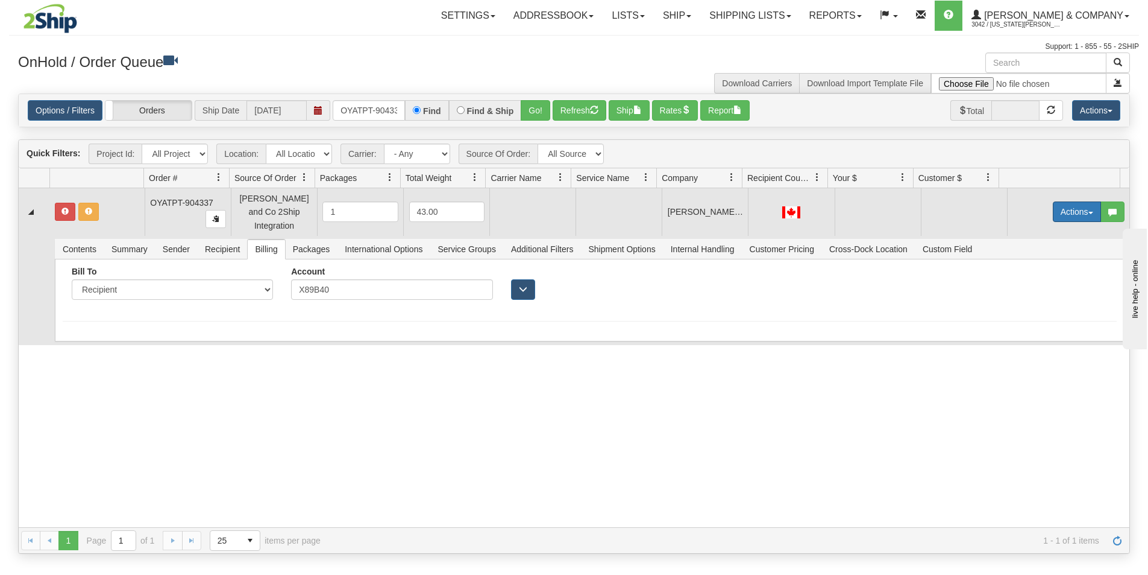
click at [1053, 201] on button "Actions" at bounding box center [1077, 211] width 48 height 20
click at [1040, 262] on span "Rate All Services" at bounding box center [1052, 266] width 72 height 10
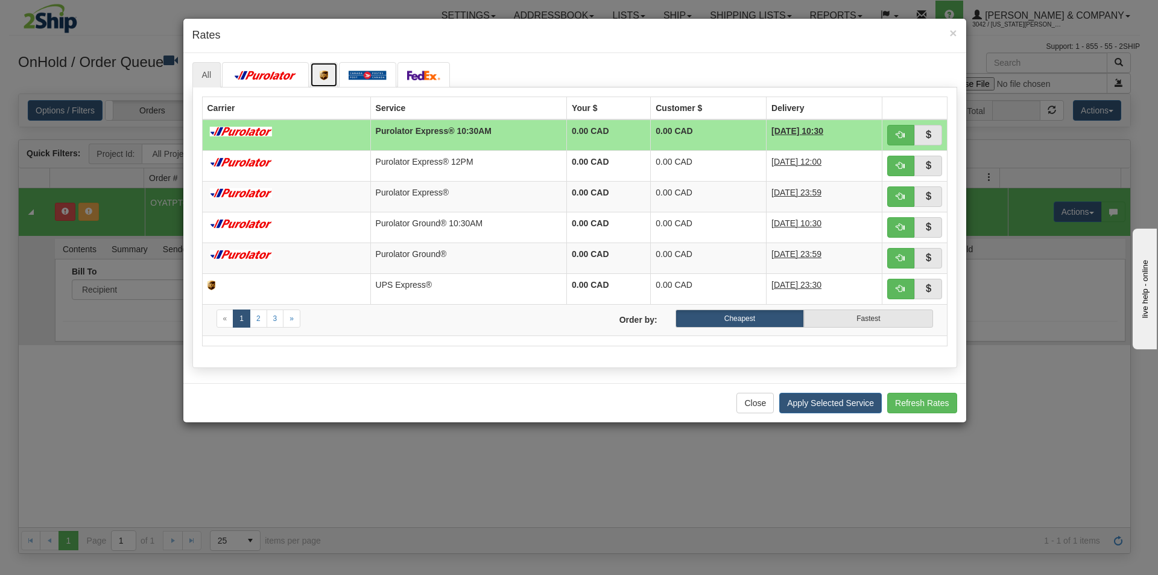
click at [325, 79] on img at bounding box center [324, 76] width 8 height 10
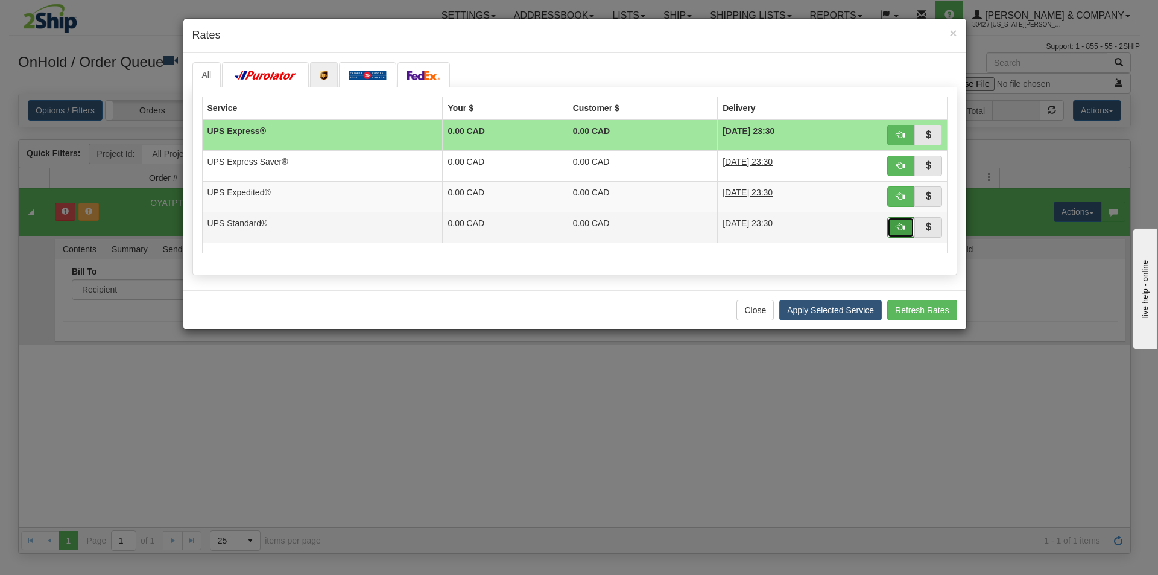
click at [896, 222] on span "button" at bounding box center [900, 226] width 8 height 8
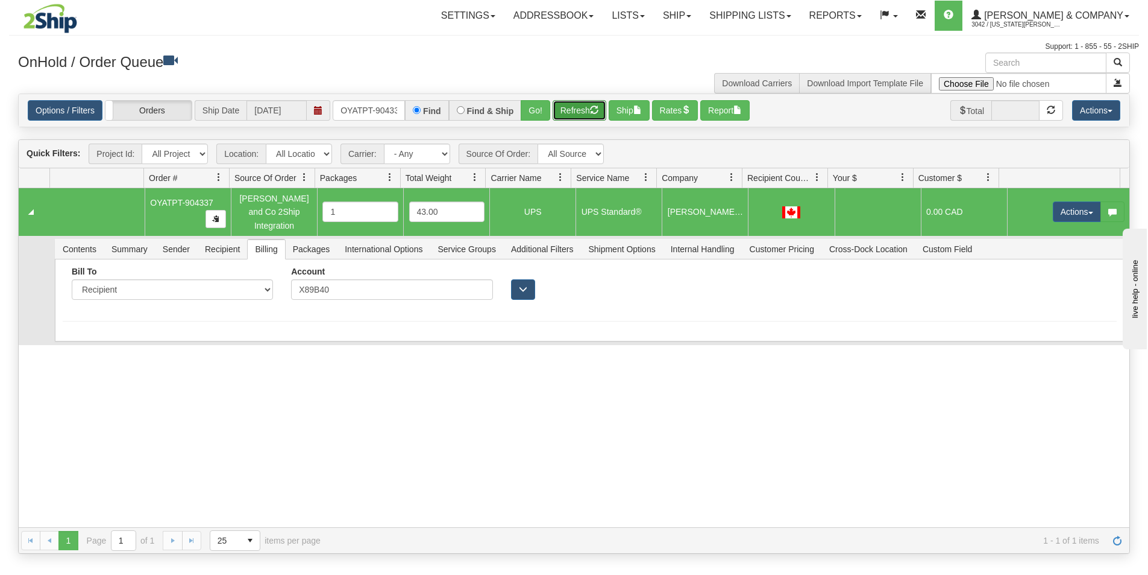
click at [587, 111] on button "Refresh" at bounding box center [580, 110] width 54 height 20
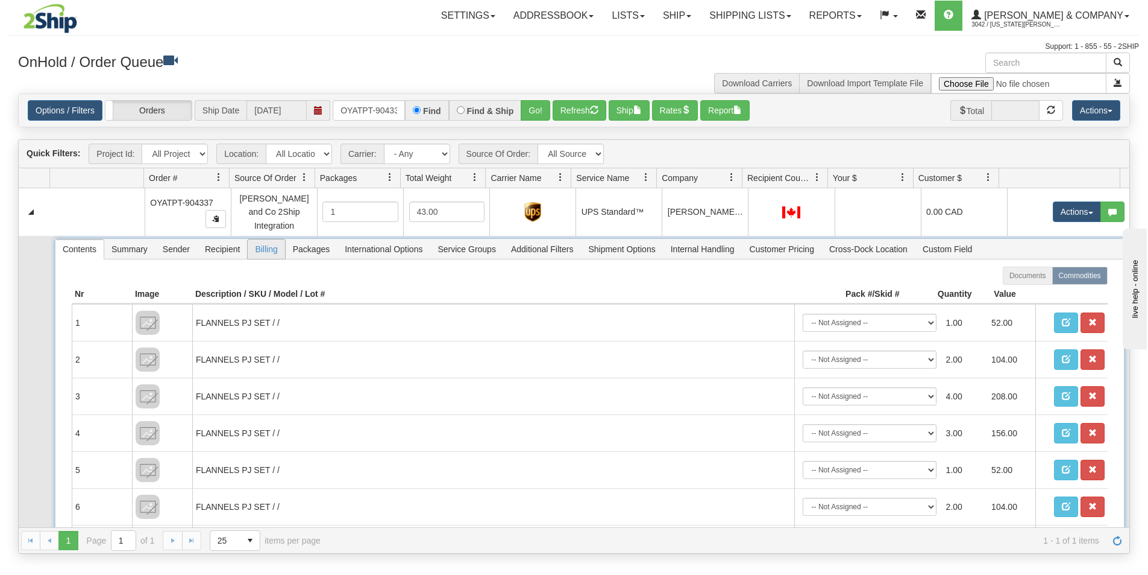
click at [265, 239] on span "Billing" at bounding box center [266, 248] width 37 height 19
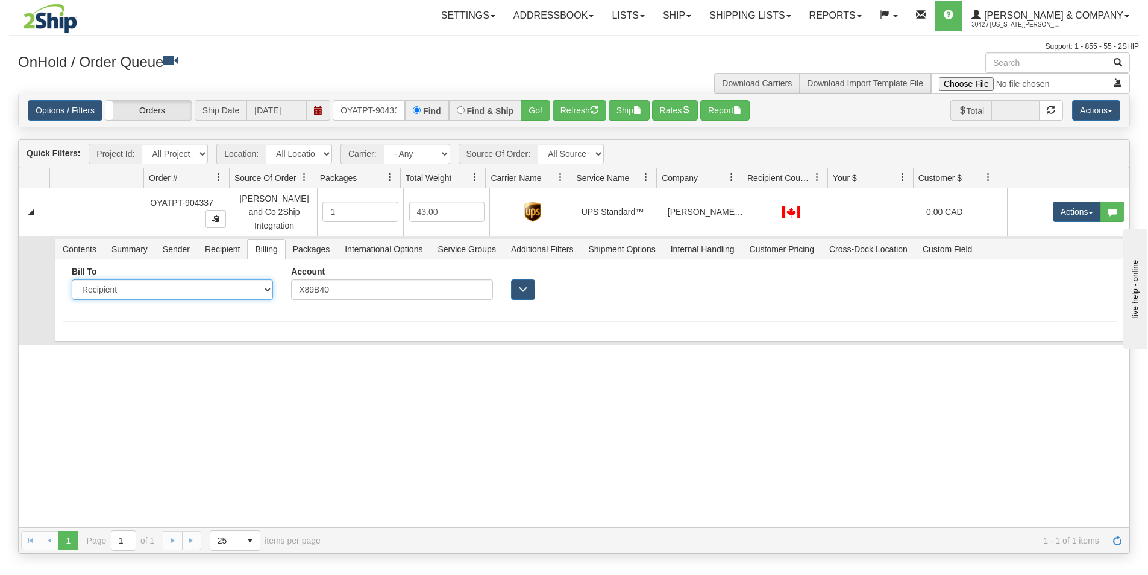
click at [234, 279] on select "Sender Recipient Third Party Collect" at bounding box center [172, 289] width 201 height 20
click at [333, 321] on hr at bounding box center [590, 321] width 1054 height 1
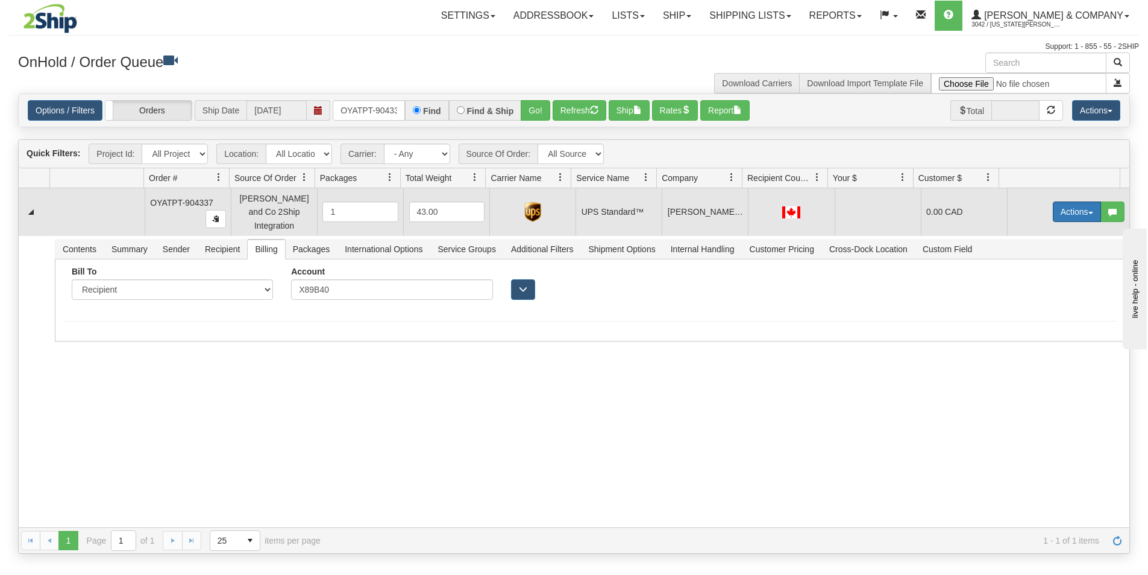
click at [1056, 203] on button "Actions" at bounding box center [1077, 211] width 48 height 20
click at [1022, 277] on span "Ship" at bounding box center [1028, 282] width 25 height 10
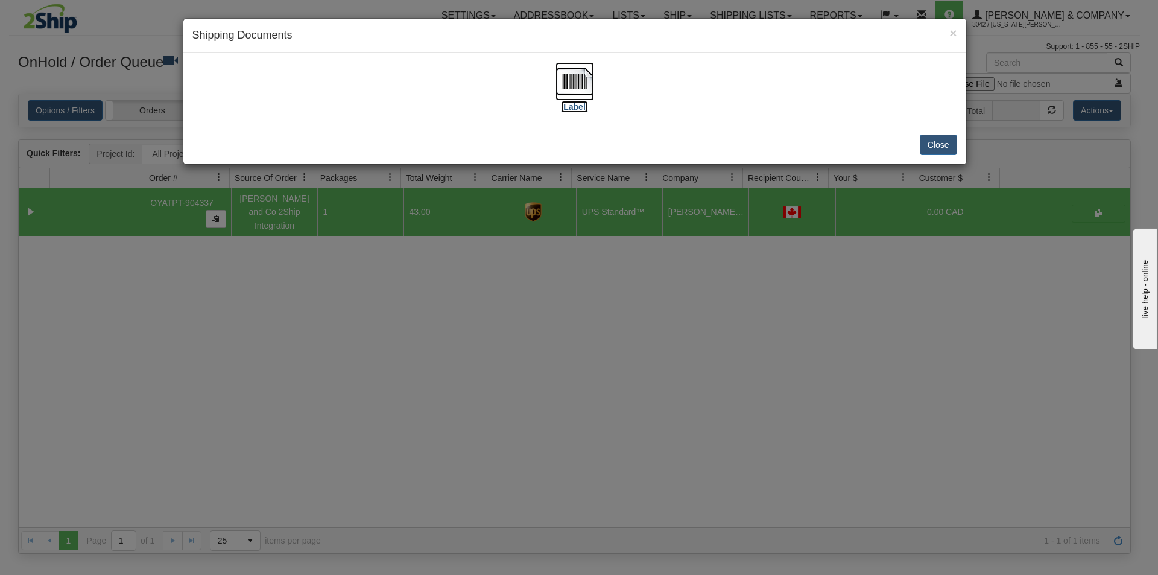
click at [563, 90] on img at bounding box center [574, 81] width 39 height 39
click at [569, 280] on div "× Shipping Documents [Label] Close" at bounding box center [579, 287] width 1158 height 575
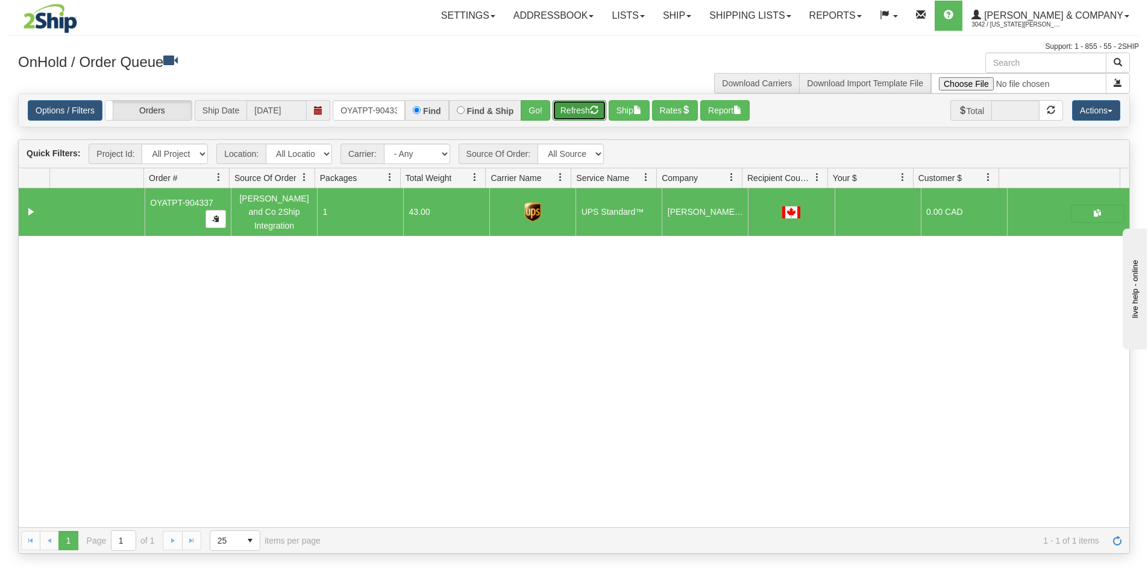
click at [574, 113] on button "Refresh" at bounding box center [580, 110] width 54 height 20
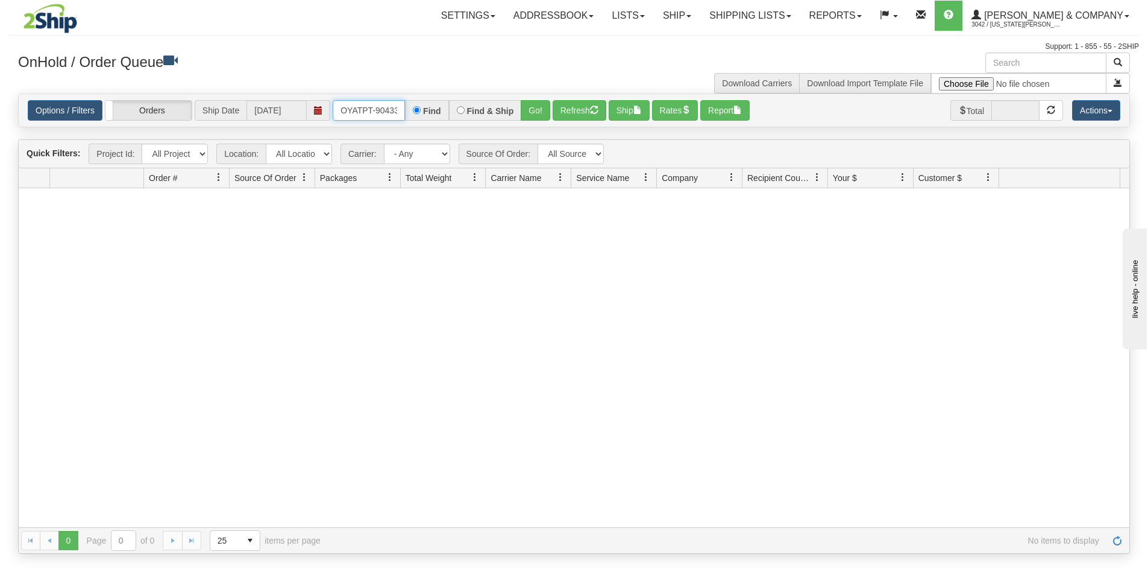
scroll to position [0, 7]
drag, startPoint x: 338, startPoint y: 111, endPoint x: 452, endPoint y: 122, distance: 114.5
click at [452, 122] on div "Options / Filters Group Shipments Orders Ship Date [DATE] OYATPT-904337 Find Fi…" at bounding box center [574, 110] width 1111 height 33
click at [541, 113] on button "Go!" at bounding box center [536, 110] width 30 height 20
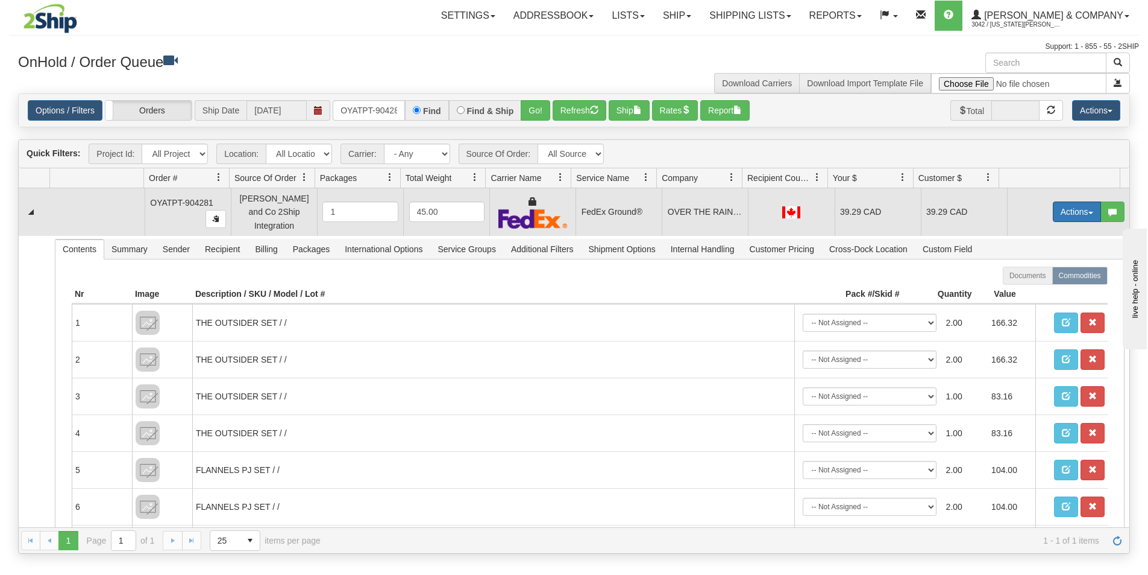
click at [1053, 210] on button "Actions" at bounding box center [1077, 211] width 48 height 20
click at [1063, 210] on button "Actions" at bounding box center [1077, 211] width 48 height 20
click at [1028, 277] on span "Ship" at bounding box center [1028, 282] width 25 height 10
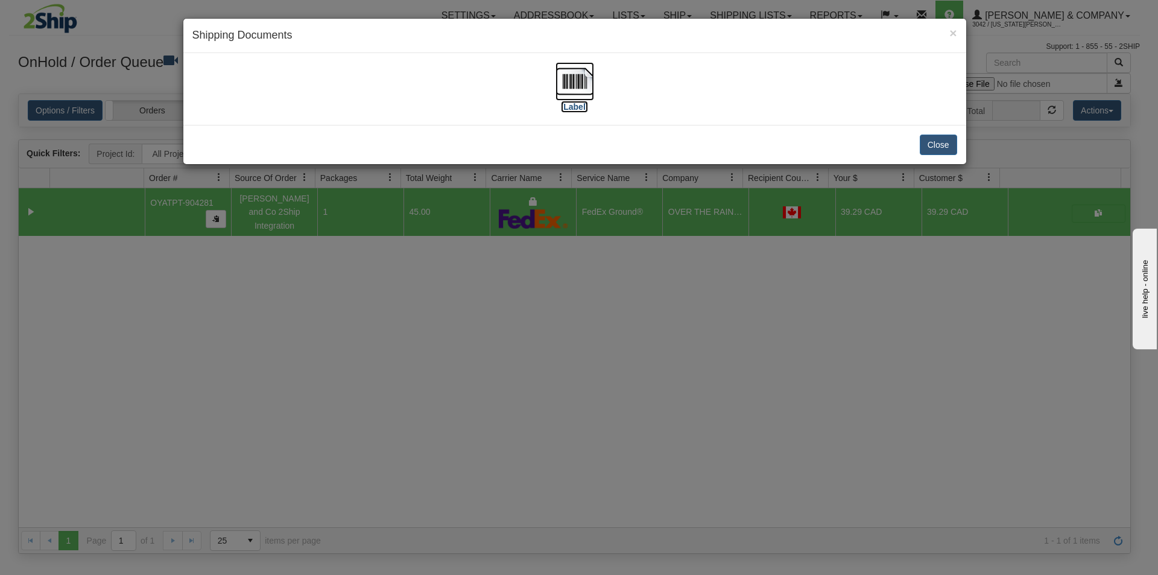
click at [573, 81] on img at bounding box center [574, 81] width 39 height 39
click at [662, 397] on div "× Shipping Documents [Label] Close" at bounding box center [579, 287] width 1158 height 575
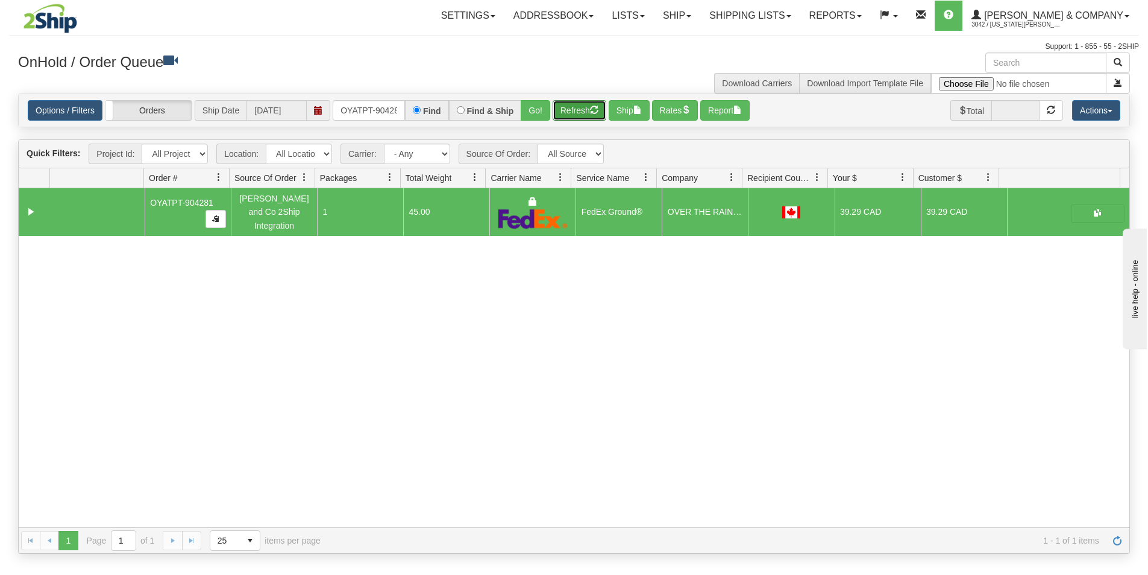
click at [572, 116] on button "Refresh" at bounding box center [580, 110] width 54 height 20
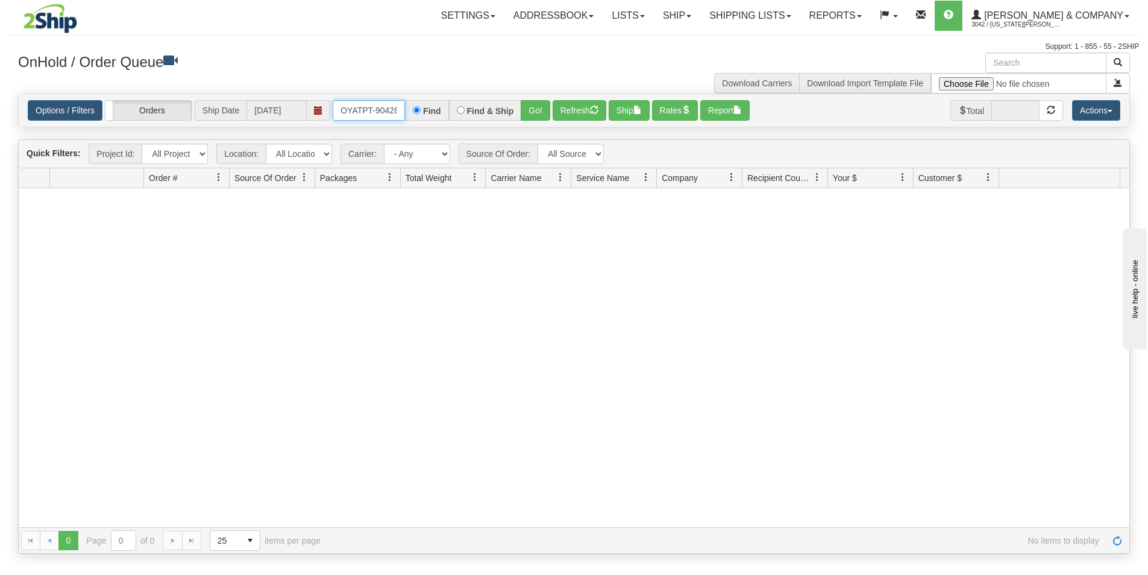
scroll to position [0, 7]
drag, startPoint x: 342, startPoint y: 115, endPoint x: 443, endPoint y: 140, distance: 103.8
click at [443, 140] on div "Is equal to Is not equal to Contains Does not contains CAD USD EUR ZAR [PERSON_…" at bounding box center [574, 323] width 1130 height 460
click at [524, 111] on button "Go!" at bounding box center [536, 110] width 30 height 20
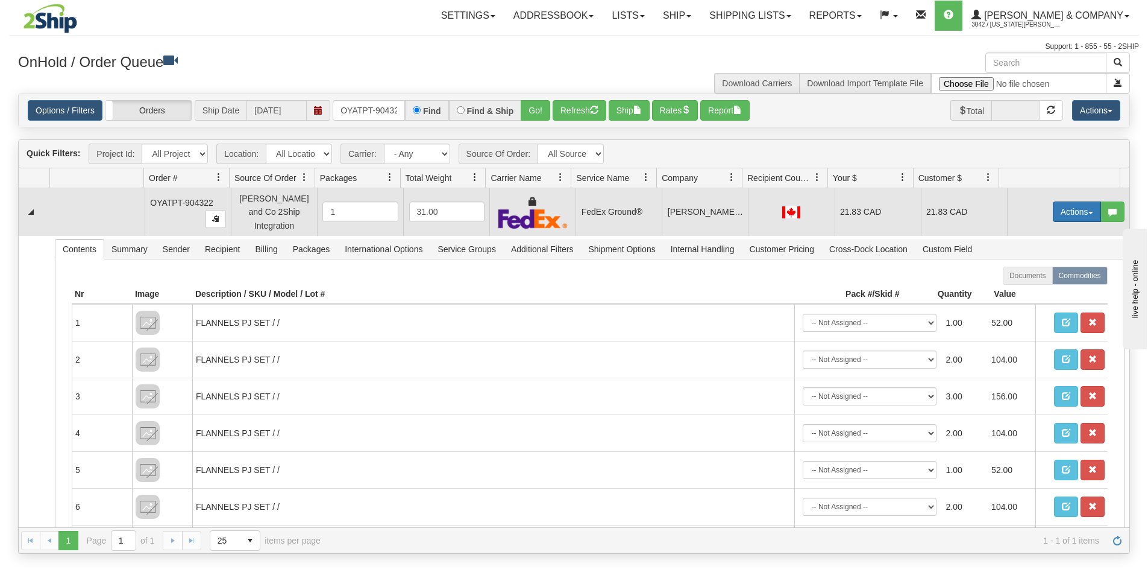
click at [1065, 212] on button "Actions" at bounding box center [1077, 211] width 48 height 20
click at [1028, 277] on span "Ship" at bounding box center [1028, 282] width 25 height 10
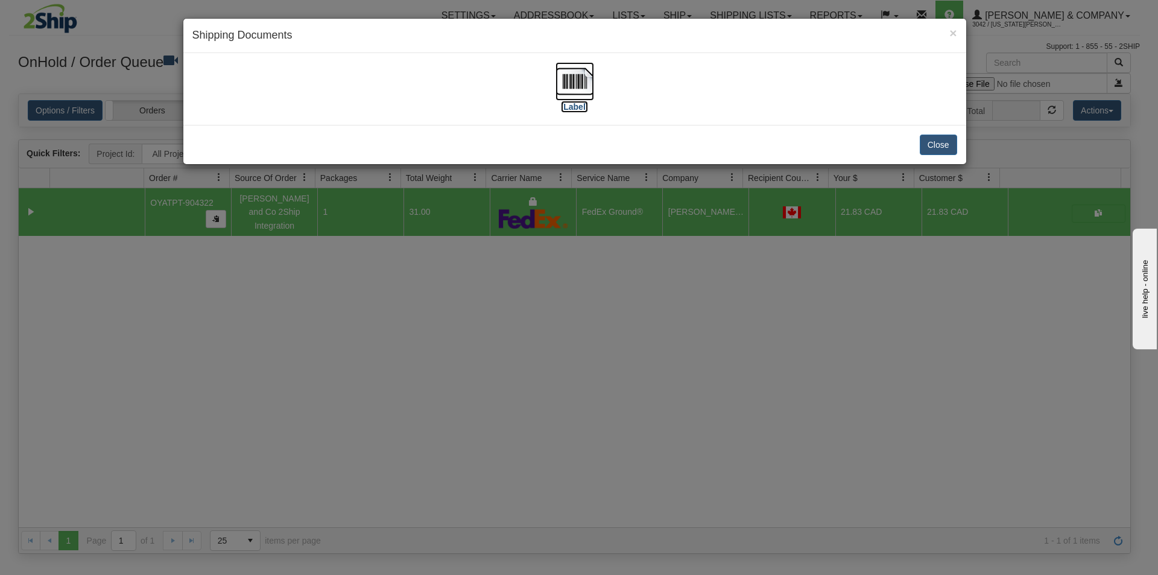
click at [586, 81] on img at bounding box center [574, 81] width 39 height 39
click at [569, 405] on div "× Shipping Documents [Label] Close" at bounding box center [579, 287] width 1158 height 575
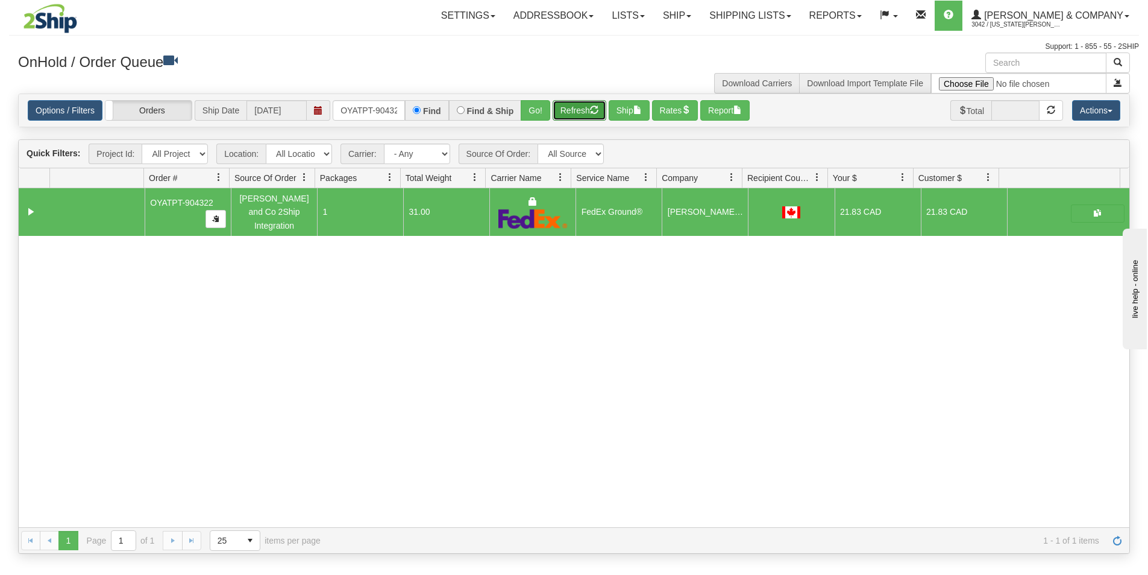
click at [582, 116] on button "Refresh" at bounding box center [580, 110] width 54 height 20
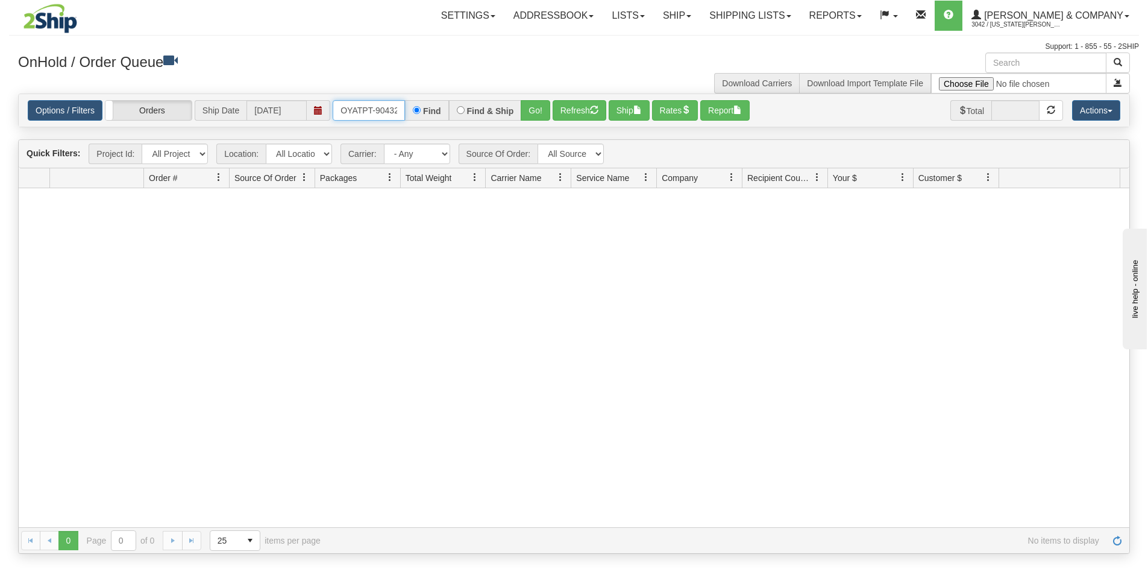
scroll to position [0, 7]
drag, startPoint x: 336, startPoint y: 106, endPoint x: 435, endPoint y: 112, distance: 99.7
click at [435, 113] on div "OYATPT-904322 Find Find & Ship Go!" at bounding box center [442, 110] width 218 height 20
click at [522, 102] on button "Go!" at bounding box center [536, 110] width 30 height 20
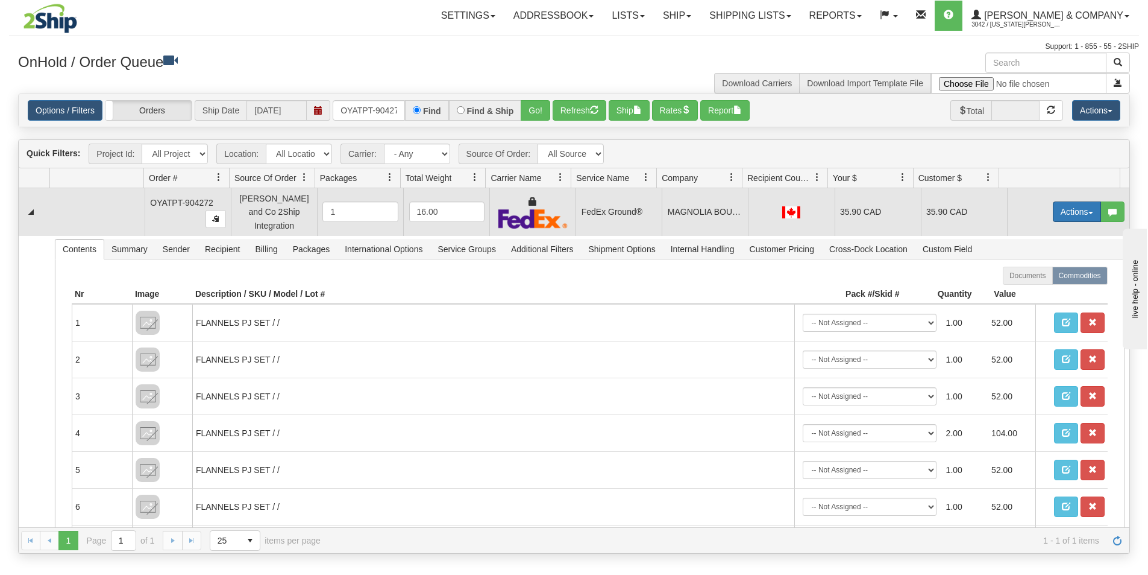
click at [1053, 210] on button "Actions" at bounding box center [1077, 211] width 48 height 20
click at [1022, 279] on span "Ship" at bounding box center [1028, 282] width 25 height 10
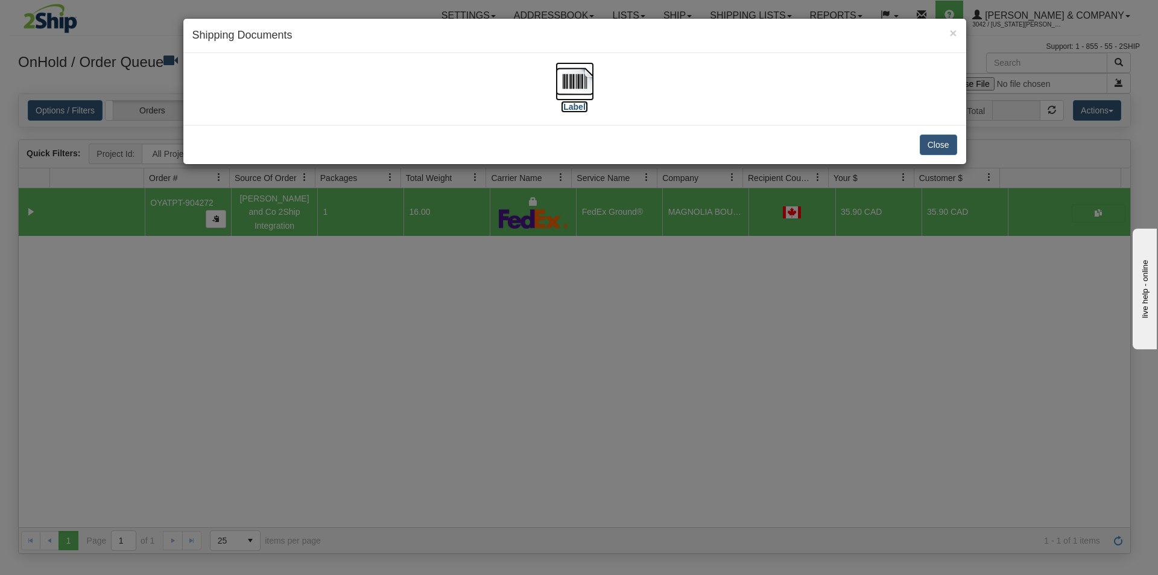
click at [591, 90] on img at bounding box center [574, 81] width 39 height 39
click at [594, 370] on div "× Shipping Documents [Label] Close" at bounding box center [579, 287] width 1158 height 575
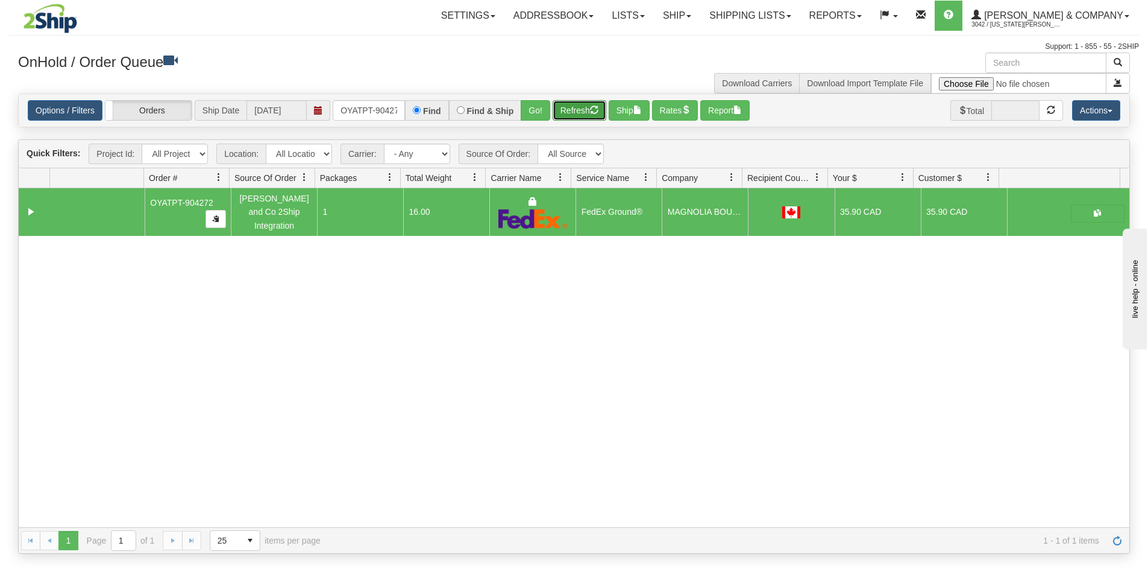
click at [568, 112] on button "Refresh" at bounding box center [580, 110] width 54 height 20
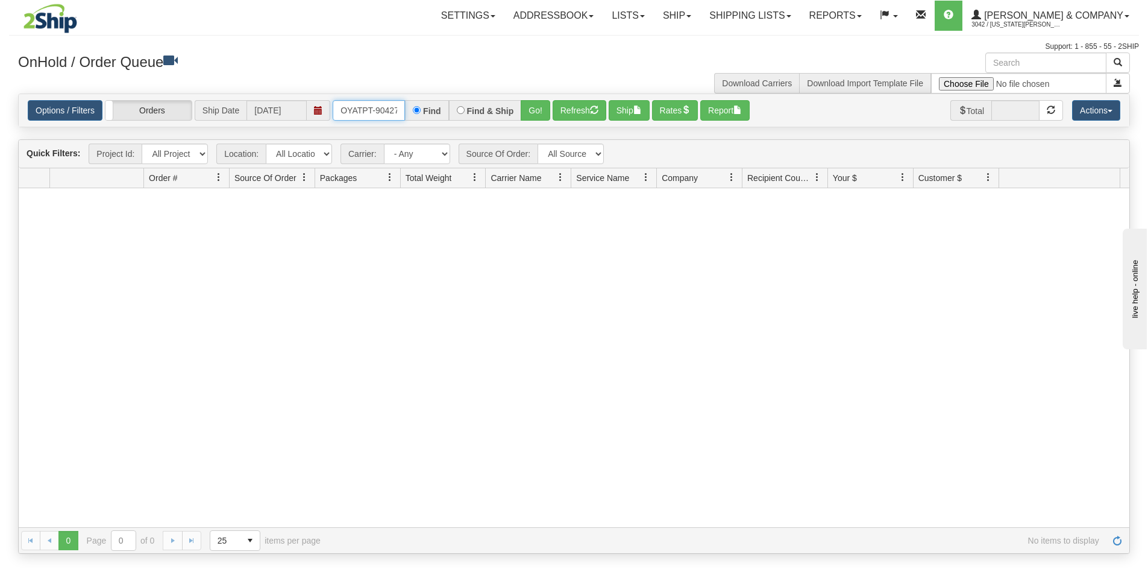
scroll to position [0, 7]
drag, startPoint x: 340, startPoint y: 105, endPoint x: 451, endPoint y: 112, distance: 111.1
click at [451, 112] on div "OYATPT-904272 Find Find & Ship Go!" at bounding box center [442, 110] width 218 height 20
click at [526, 112] on button "Go!" at bounding box center [536, 110] width 30 height 20
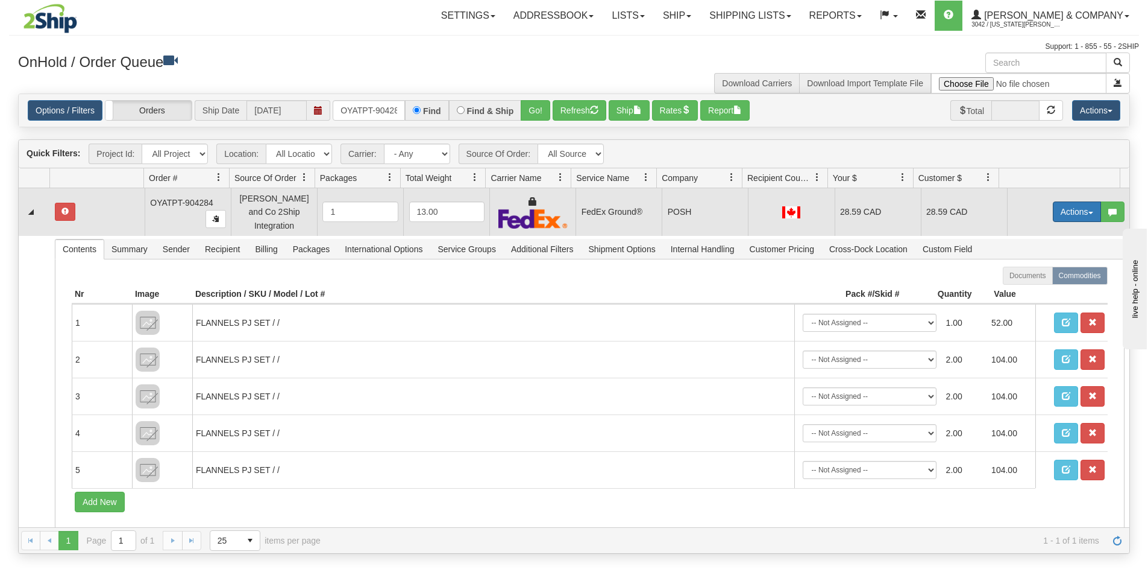
click at [1060, 210] on button "Actions" at bounding box center [1077, 211] width 48 height 20
click at [1022, 277] on span "Ship" at bounding box center [1028, 282] width 25 height 10
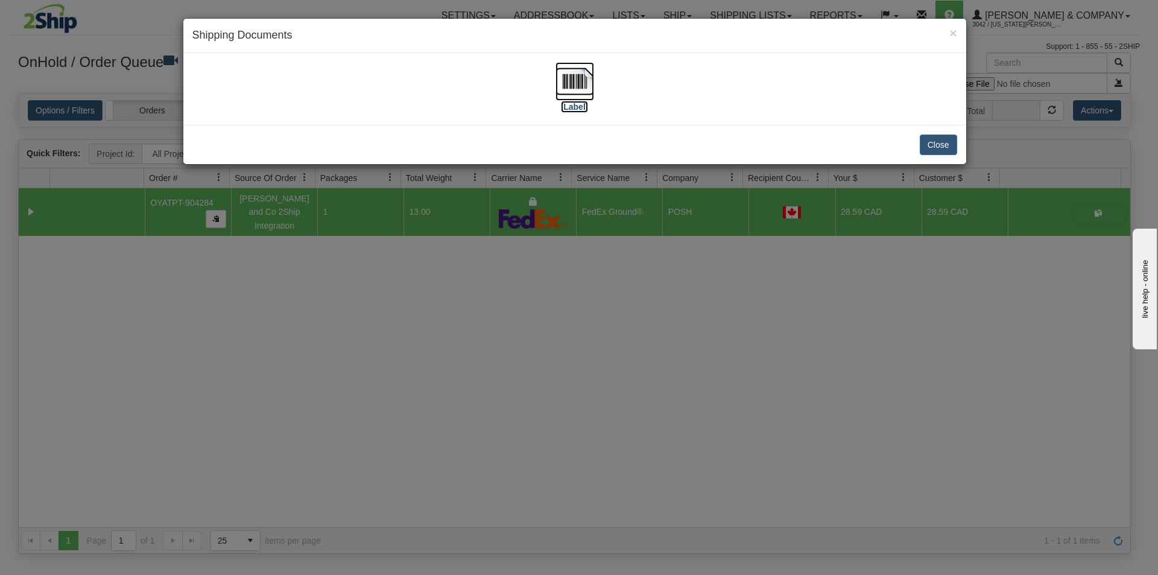
click at [579, 81] on img at bounding box center [574, 81] width 39 height 39
click at [586, 378] on div "× Shipping Documents [Label] Close" at bounding box center [579, 287] width 1158 height 575
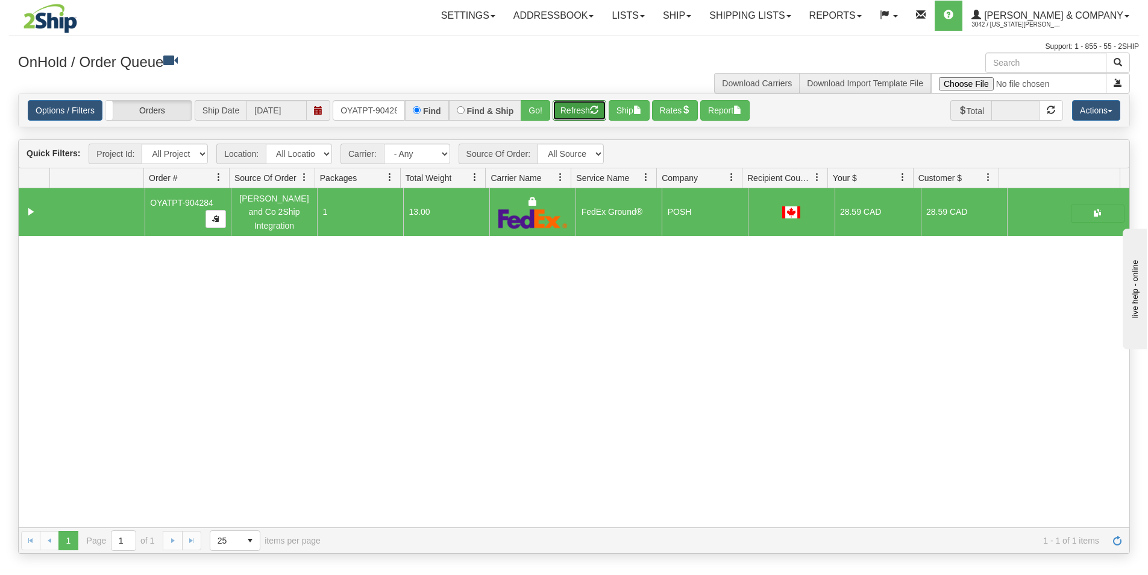
click at [581, 112] on button "Refresh" at bounding box center [580, 110] width 54 height 20
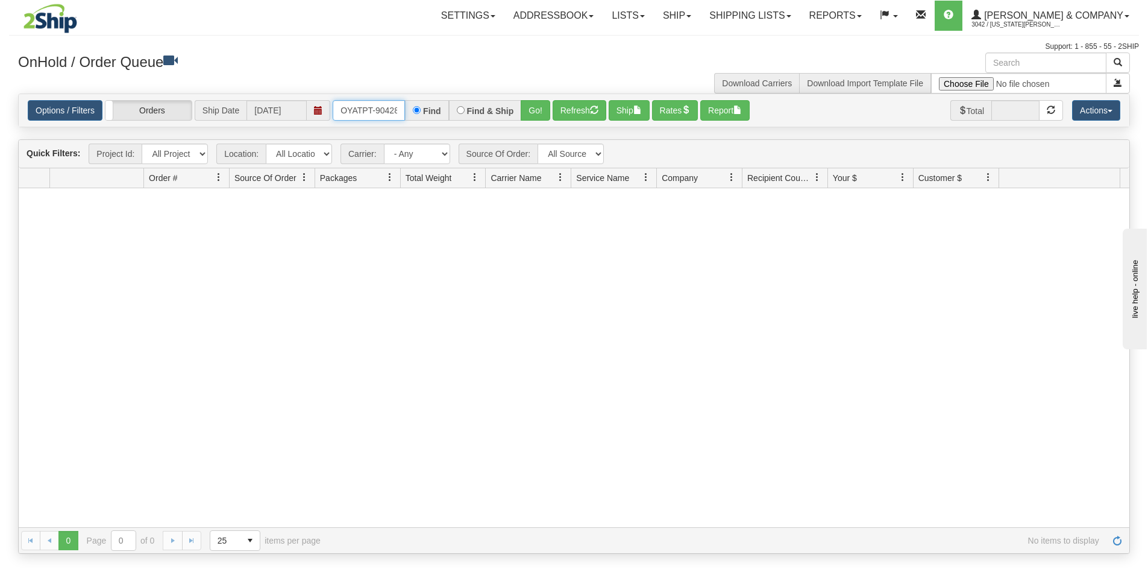
scroll to position [0, 7]
drag, startPoint x: 338, startPoint y: 109, endPoint x: 470, endPoint y: 131, distance: 134.6
click at [470, 131] on div "Is equal to Is not equal to Contains Does not contains CAD USD EUR ZAR [PERSON_…" at bounding box center [574, 323] width 1130 height 460
type input "OYATPT-904277"
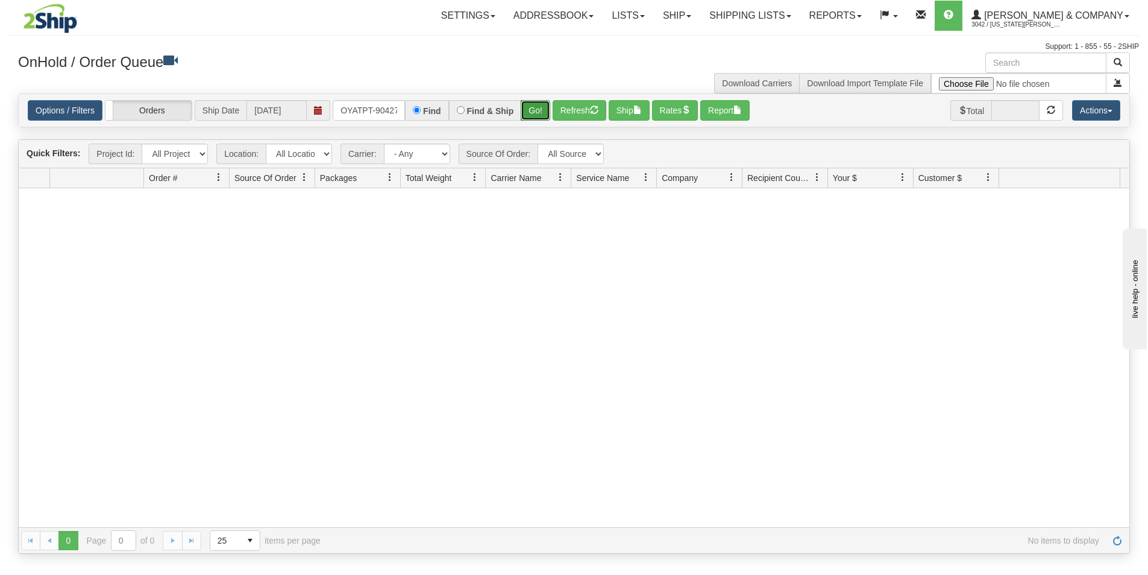
click at [537, 111] on button "Go!" at bounding box center [536, 110] width 30 height 20
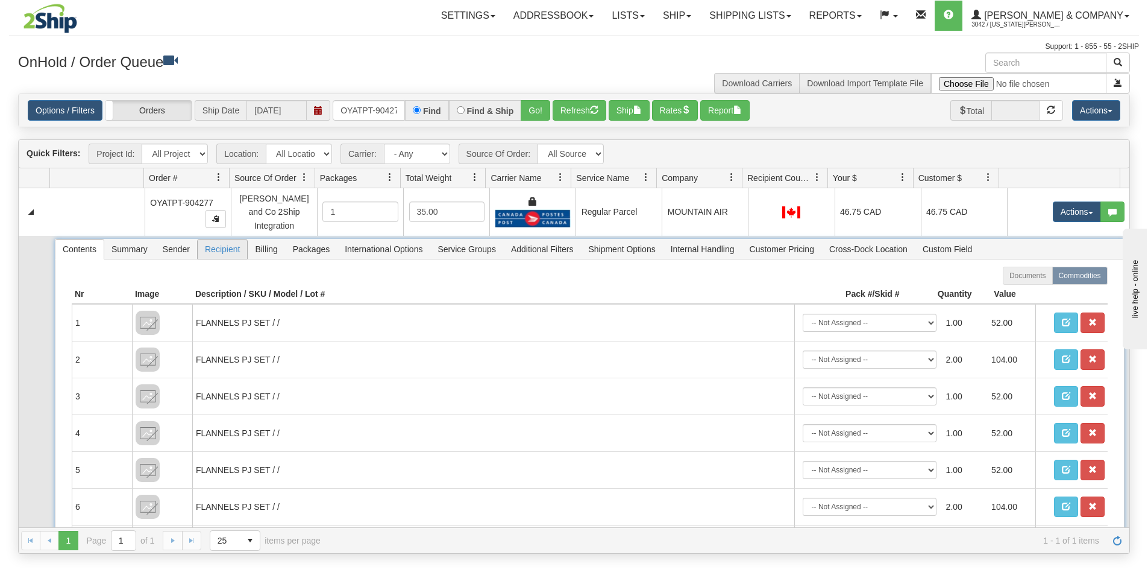
click at [221, 245] on span "Recipient" at bounding box center [222, 248] width 49 height 19
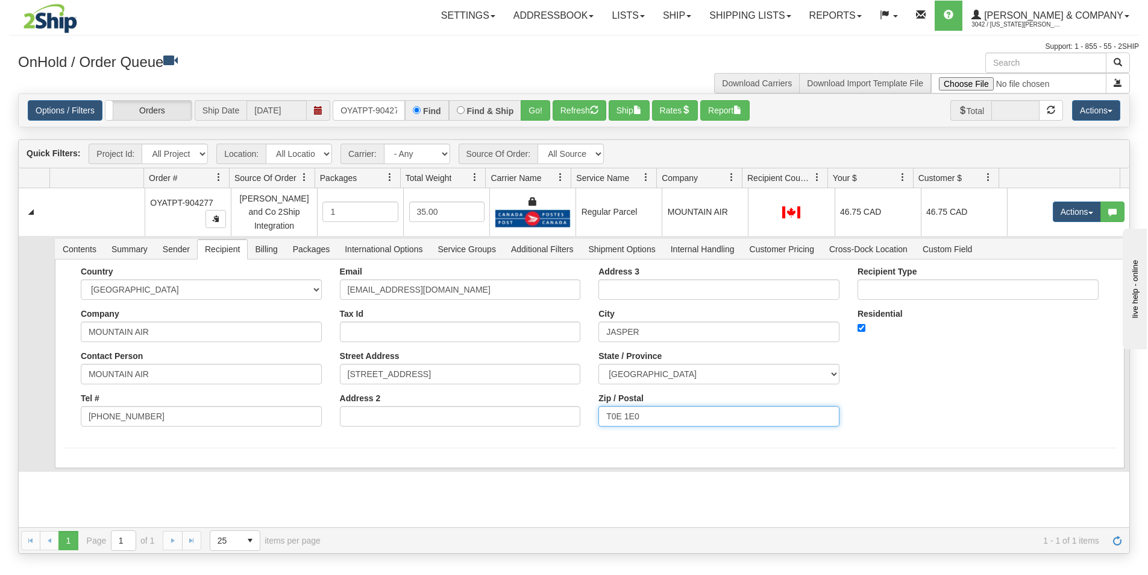
drag, startPoint x: 672, startPoint y: 410, endPoint x: 559, endPoint y: 409, distance: 112.7
click at [559, 409] on div "Country [GEOGRAPHIC_DATA] [GEOGRAPHIC_DATA] [GEOGRAPHIC_DATA] [GEOGRAPHIC_DATA]…" at bounding box center [590, 350] width 1054 height 169
paste input "0A8"
type input "T0E 0A8"
click at [564, 433] on form "Country [GEOGRAPHIC_DATA] [GEOGRAPHIC_DATA] [GEOGRAPHIC_DATA] [GEOGRAPHIC_DATA]…" at bounding box center [590, 356] width 1054 height 181
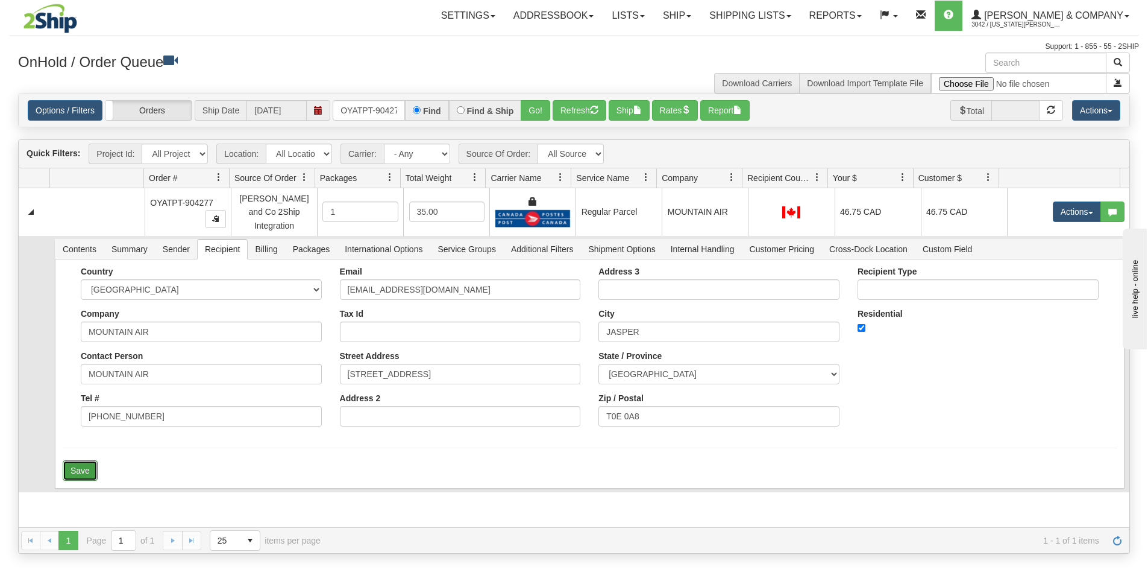
click at [89, 462] on button "Save" at bounding box center [80, 470] width 35 height 20
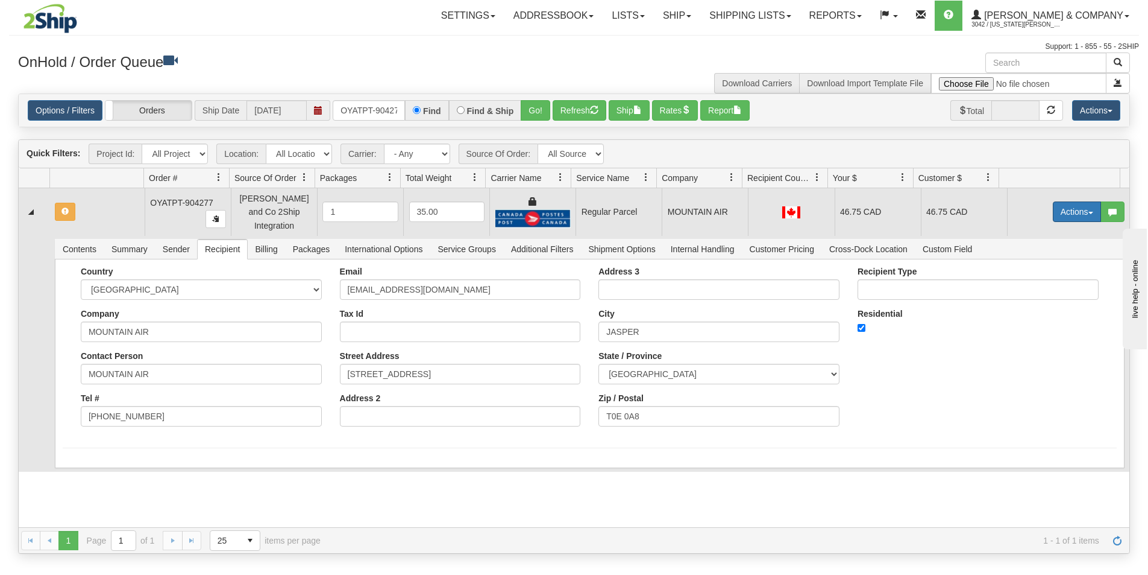
click at [1060, 216] on button "Actions" at bounding box center [1077, 211] width 48 height 20
click at [1043, 262] on span "Rate All Services" at bounding box center [1052, 266] width 72 height 10
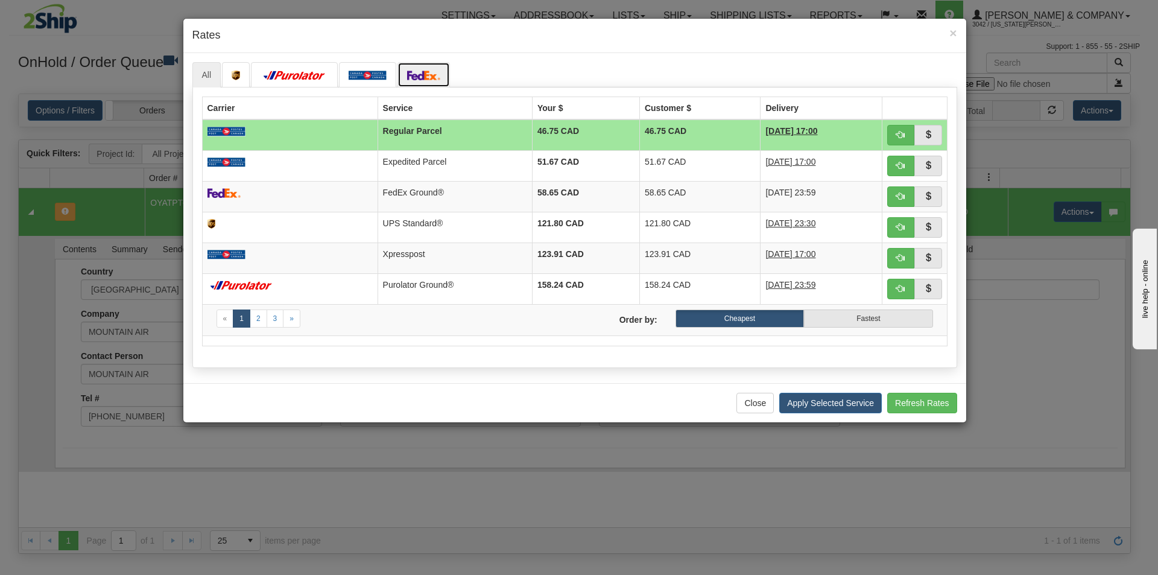
click at [422, 74] on img at bounding box center [424, 76] width 34 height 10
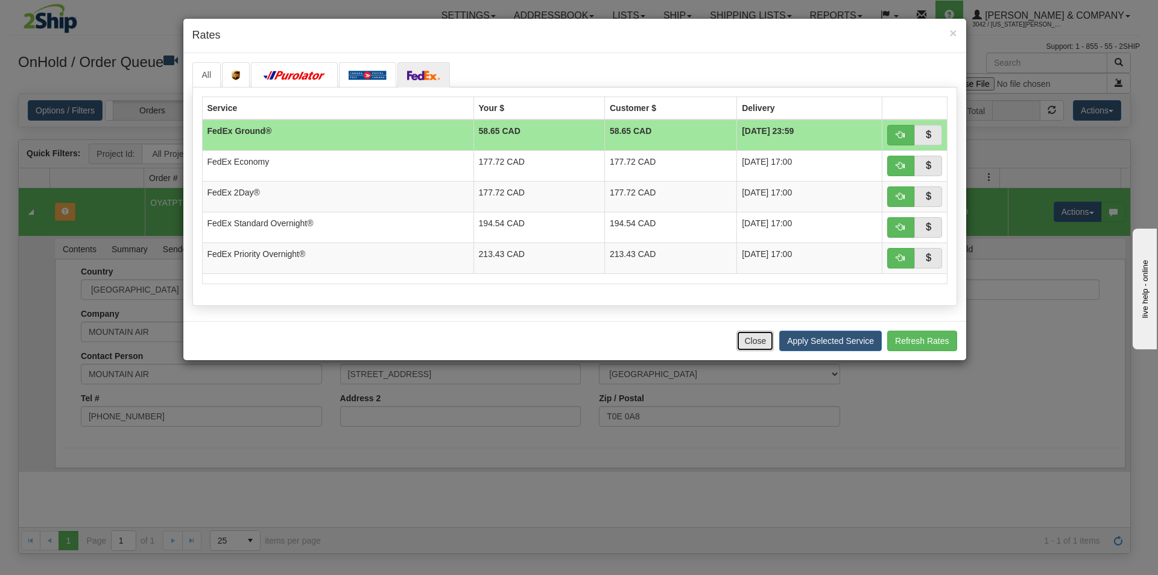
click at [760, 347] on button "Close" at bounding box center [754, 340] width 37 height 20
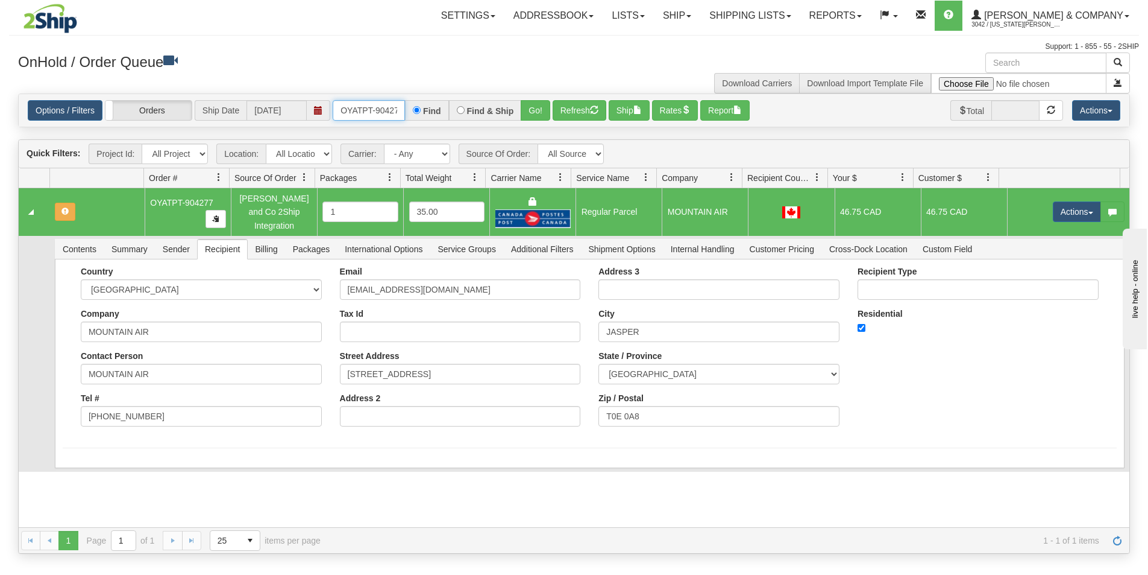
scroll to position [0, 7]
drag, startPoint x: 342, startPoint y: 107, endPoint x: 455, endPoint y: 127, distance: 115.2
click at [455, 127] on div "Options / Filters Group Shipments Orders Ship Date [DATE] OYATPT-904277 Find Fi…" at bounding box center [574, 110] width 1112 height 34
click at [570, 112] on button "Refresh" at bounding box center [580, 110] width 54 height 20
